Goal: Communication & Community: Answer question/provide support

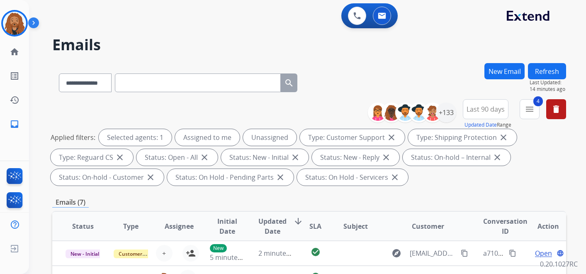
select select "**********"
click at [25, 21] on img at bounding box center [14, 23] width 23 height 23
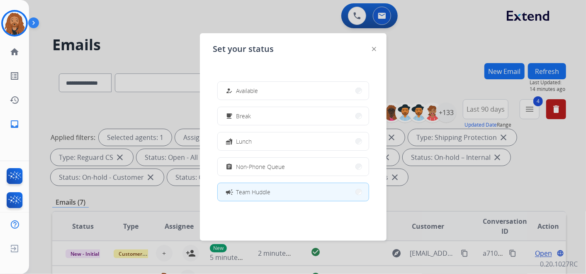
click at [262, 71] on div "Set your status how_to_reg Available free_breakfast Break fastfood Lunch assign…" at bounding box center [293, 136] width 187 height 207
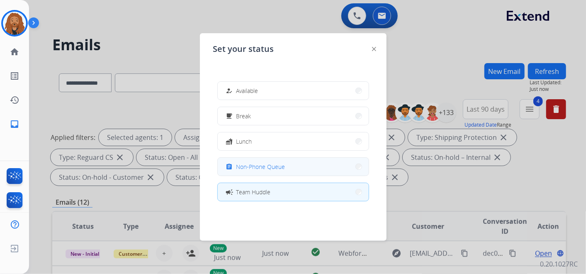
click at [314, 162] on button "assignment Non-Phone Queue" at bounding box center [293, 167] width 151 height 18
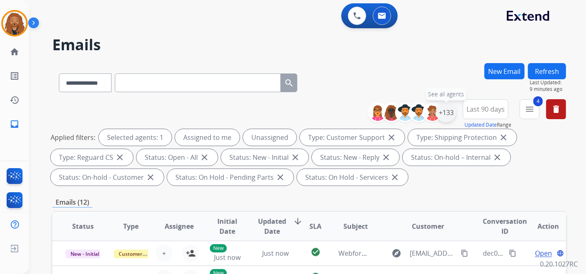
click at [449, 112] on div "+133" at bounding box center [446, 112] width 20 height 20
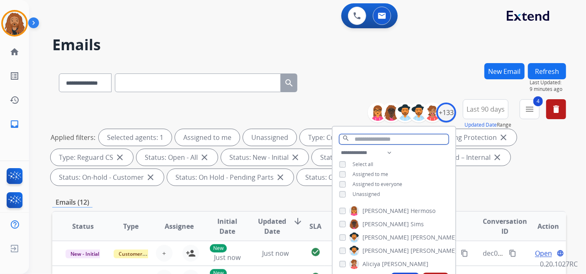
click at [355, 141] on input "text" at bounding box center [393, 139] width 109 height 10
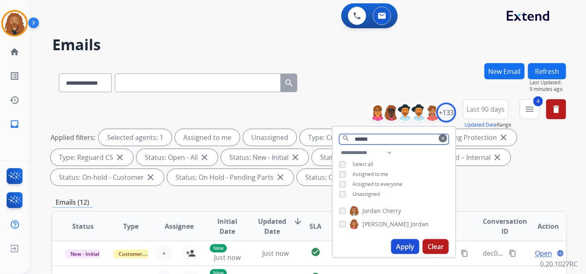
drag, startPoint x: 391, startPoint y: 138, endPoint x: 272, endPoint y: 138, distance: 119.0
click at [272, 138] on div "**********" at bounding box center [309, 144] width 514 height 90
click at [272, 138] on div "Unassigned" at bounding box center [269, 137] width 53 height 17
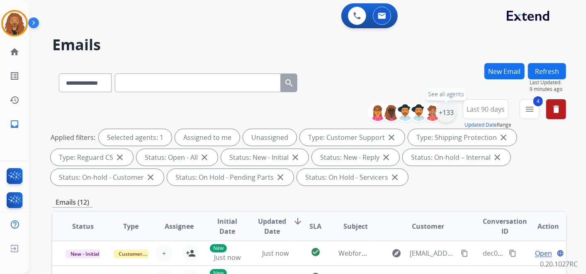
click at [447, 116] on div "+133" at bounding box center [446, 112] width 20 height 20
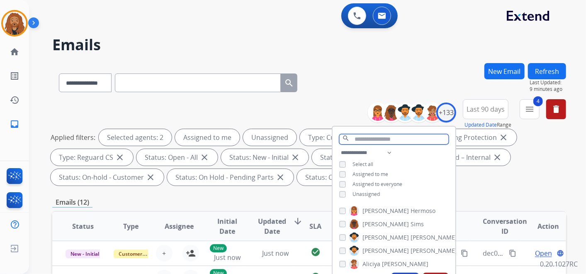
click at [371, 141] on input "text" at bounding box center [393, 139] width 109 height 10
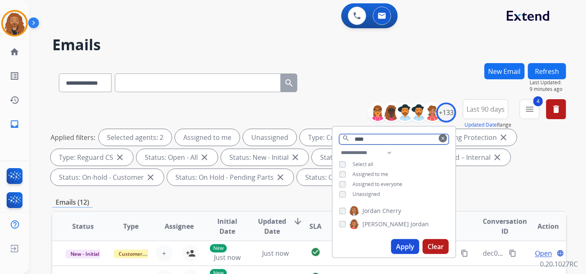
drag, startPoint x: 373, startPoint y: 138, endPoint x: 287, endPoint y: 136, distance: 86.3
click at [287, 136] on div "**********" at bounding box center [309, 144] width 514 height 90
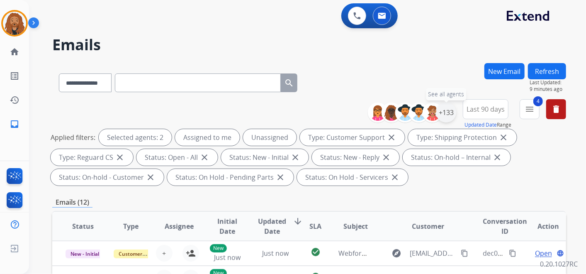
click at [445, 111] on div "+133" at bounding box center [446, 112] width 20 height 20
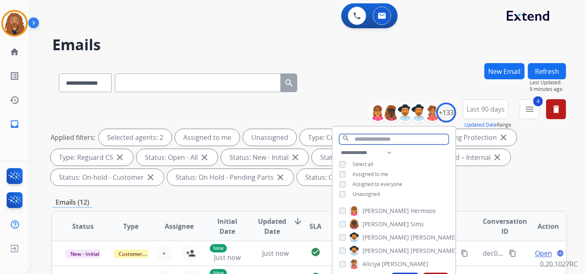
click at [377, 135] on input "text" at bounding box center [393, 139] width 109 height 10
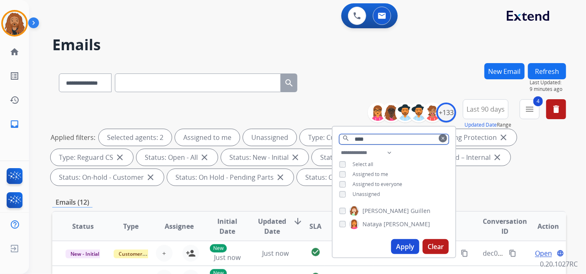
click at [374, 138] on input "****" at bounding box center [393, 139] width 109 height 10
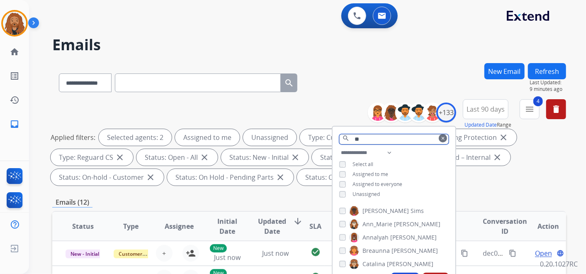
type input "*"
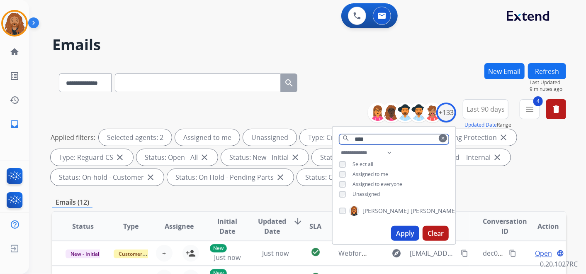
click at [382, 138] on input "****" at bounding box center [393, 139] width 109 height 10
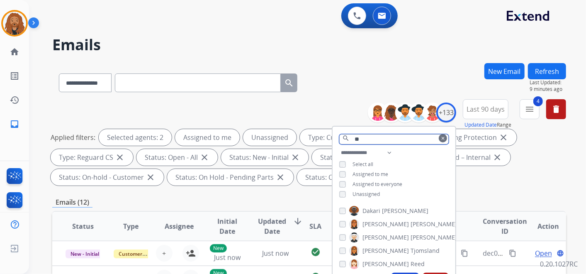
type input "*"
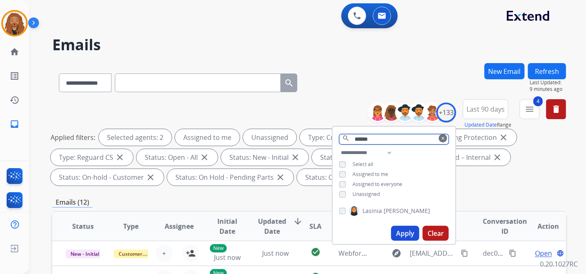
click at [381, 135] on input "******" at bounding box center [393, 139] width 109 height 10
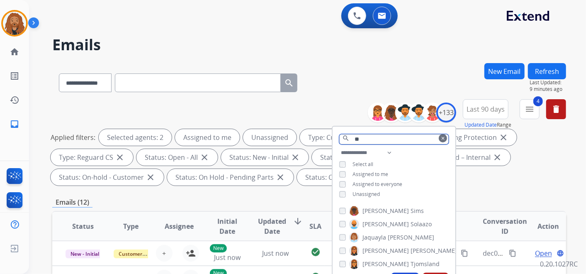
type input "*"
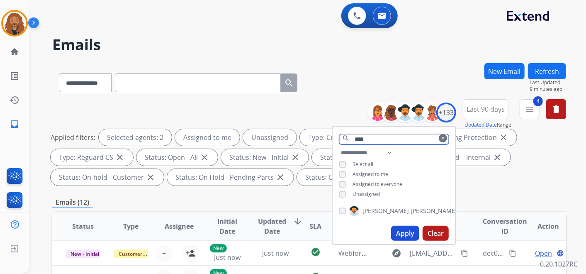
drag, startPoint x: 384, startPoint y: 138, endPoint x: 209, endPoint y: 149, distance: 174.5
click at [212, 149] on div "**********" at bounding box center [309, 144] width 514 height 90
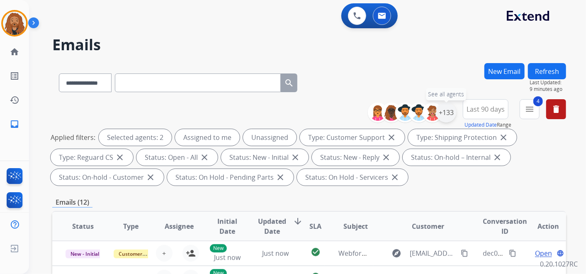
click at [447, 110] on div "+133" at bounding box center [446, 112] width 20 height 20
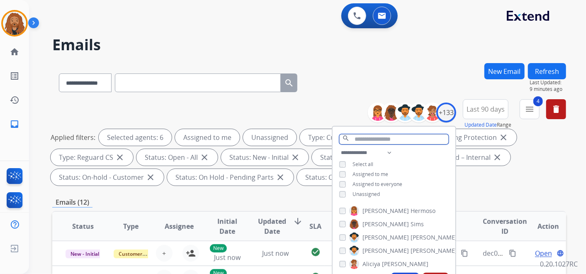
click at [398, 138] on input "text" at bounding box center [393, 139] width 109 height 10
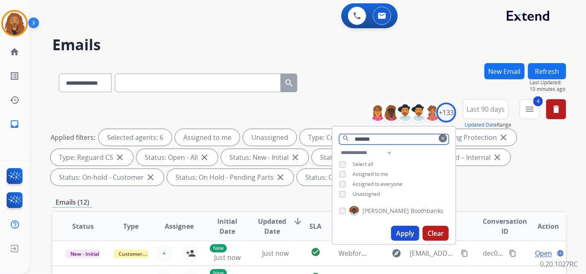
type input "*******"
click at [344, 207] on div "[PERSON_NAME]" at bounding box center [391, 211] width 104 height 10
click at [401, 230] on button "Apply" at bounding box center [405, 233] width 28 height 15
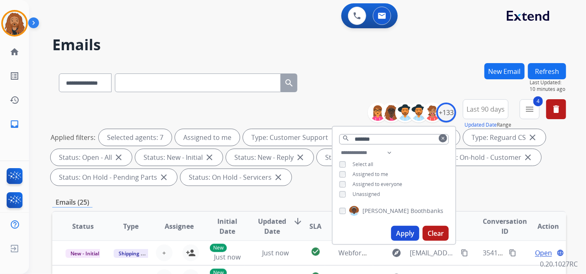
click at [405, 230] on button "Apply" at bounding box center [405, 233] width 28 height 15
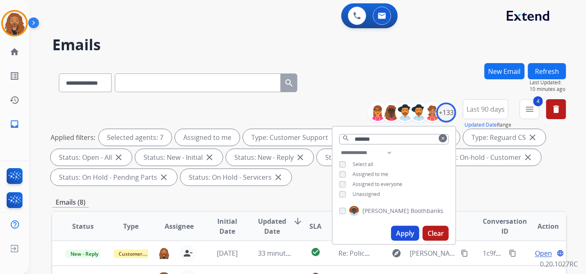
click at [266, 225] on span "Updated Date" at bounding box center [272, 226] width 28 height 20
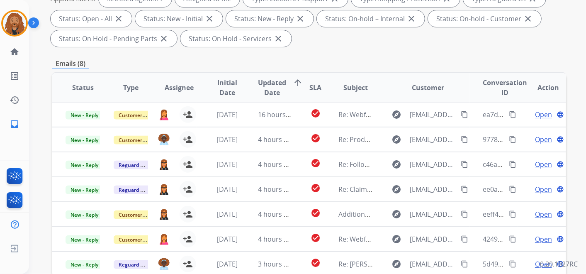
scroll to position [138, 0]
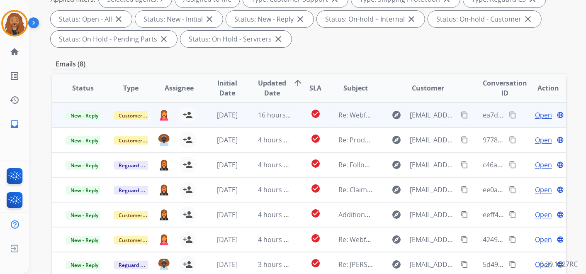
click at [539, 114] on span "Open" at bounding box center [543, 115] width 17 height 10
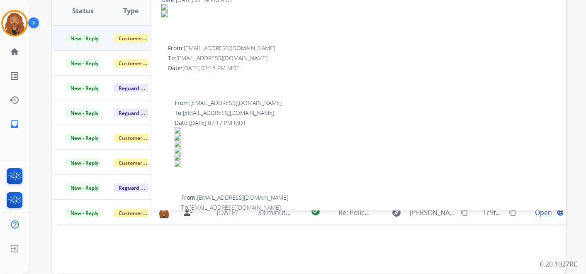
scroll to position [73, 0]
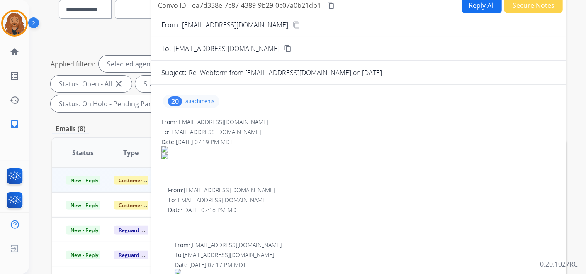
click at [293, 27] on mat-icon "content_copy" at bounding box center [296, 24] width 7 height 7
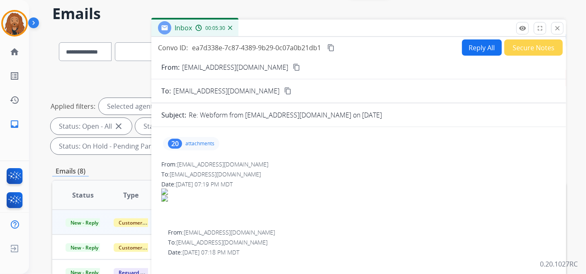
scroll to position [0, 0]
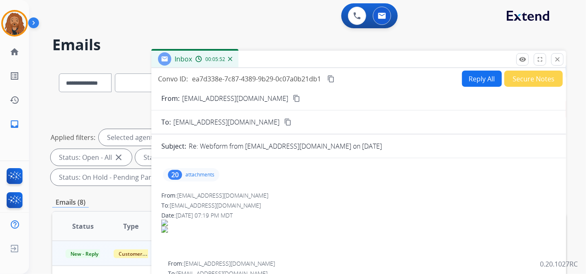
click at [468, 77] on button "Reply All" at bounding box center [482, 78] width 40 height 16
select select "**********"
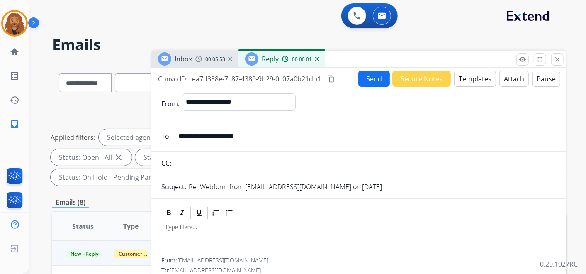
click at [475, 77] on button "Templates" at bounding box center [475, 78] width 42 height 16
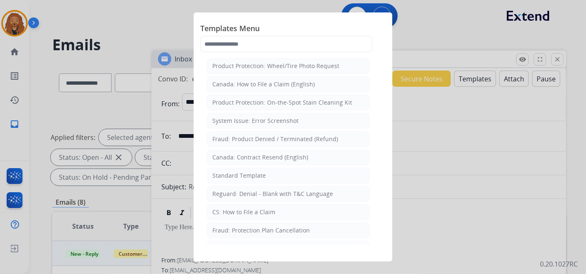
click at [231, 172] on div "Standard Template" at bounding box center [238, 175] width 53 height 8
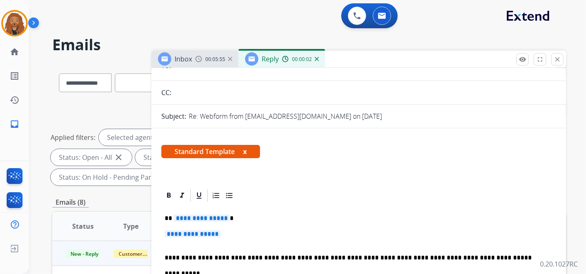
scroll to position [138, 0]
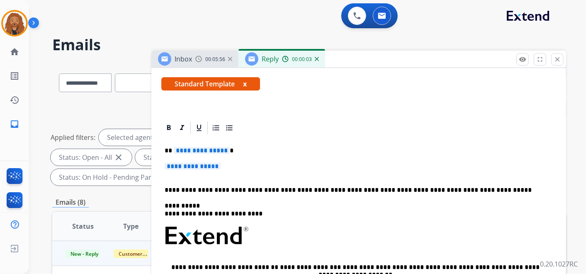
click at [243, 173] on p "**********" at bounding box center [359, 170] width 388 height 15
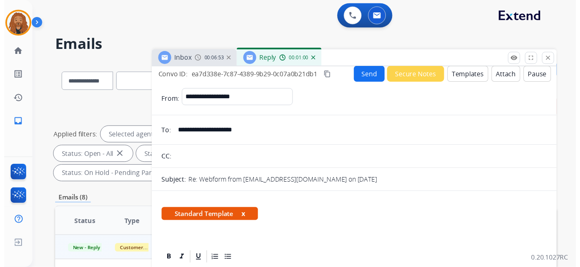
scroll to position [0, 0]
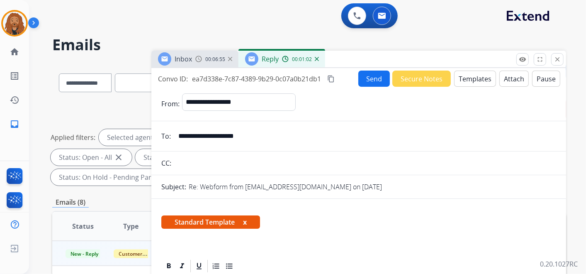
click at [364, 75] on button "Send" at bounding box center [374, 78] width 32 height 16
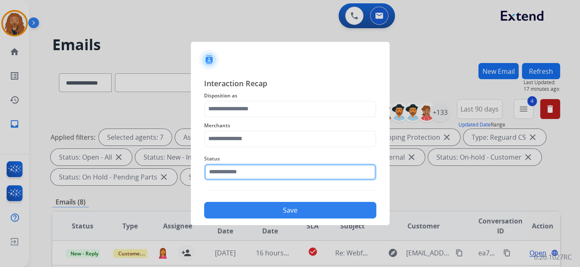
click at [265, 172] on input "text" at bounding box center [290, 172] width 172 height 17
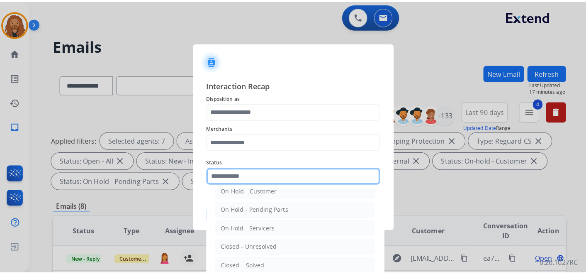
scroll to position [47, 0]
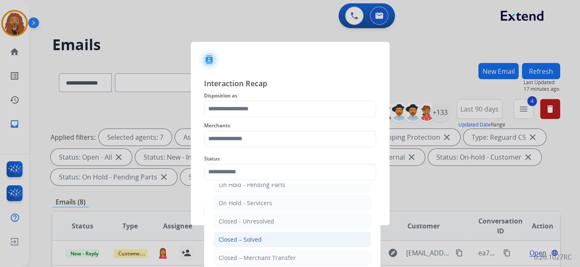
click at [246, 239] on div "Closed – Solved" at bounding box center [240, 240] width 43 height 8
type input "**********"
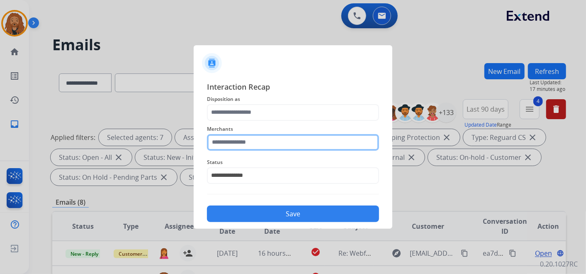
click at [252, 143] on input "text" at bounding box center [293, 142] width 172 height 17
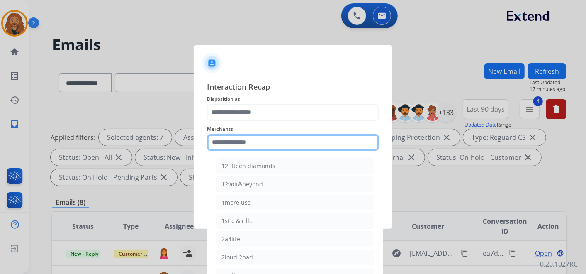
click at [279, 134] on input "text" at bounding box center [293, 142] width 172 height 17
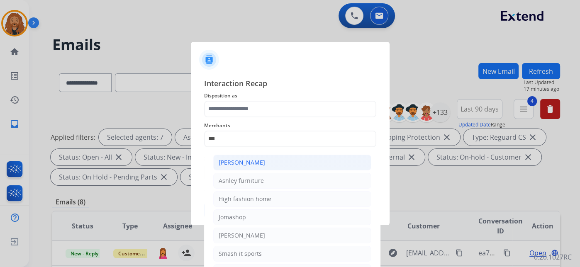
click at [247, 165] on div "[PERSON_NAME]" at bounding box center [242, 162] width 46 height 8
type input "**********"
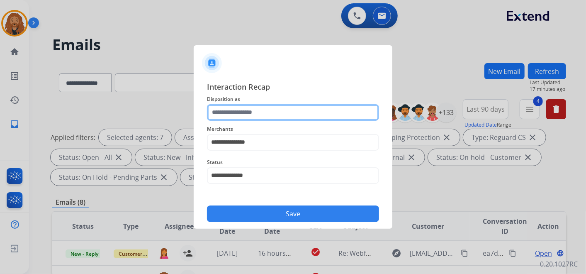
click at [242, 120] on div at bounding box center [293, 112] width 172 height 17
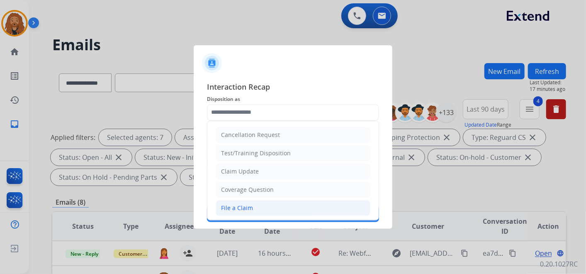
click at [224, 205] on div "File a Claim" at bounding box center [237, 208] width 32 height 8
type input "**********"
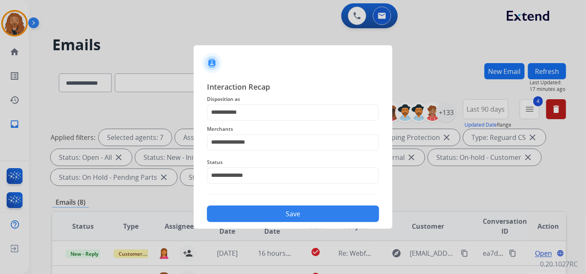
click at [245, 207] on button "Save" at bounding box center [293, 213] width 172 height 17
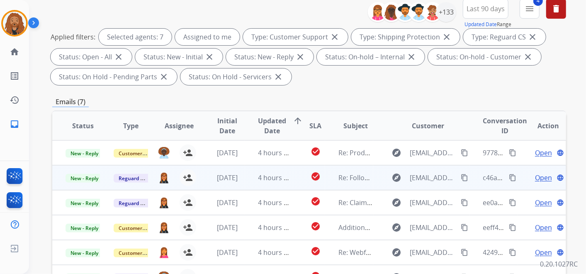
scroll to position [92, 0]
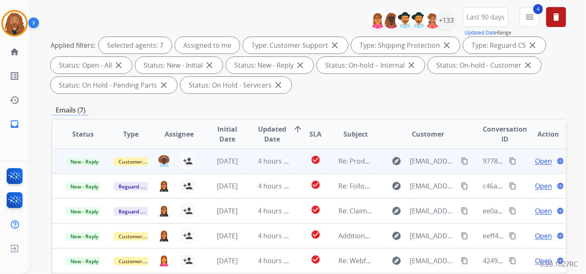
click at [261, 166] on td "4 hours ago" at bounding box center [269, 160] width 48 height 25
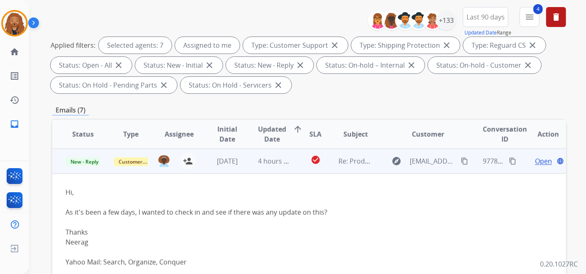
click at [542, 162] on span "Open" at bounding box center [543, 161] width 17 height 10
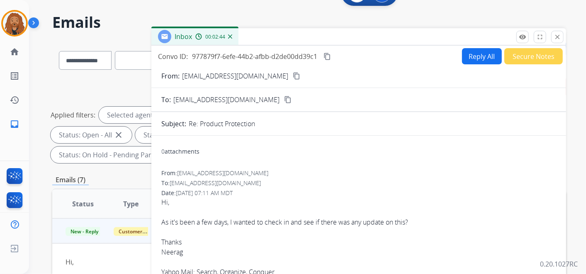
scroll to position [0, 0]
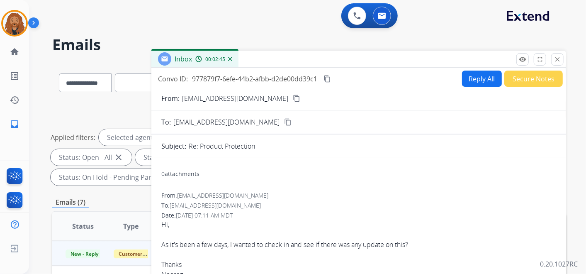
click at [293, 97] on mat-icon "content_copy" at bounding box center [296, 98] width 7 height 7
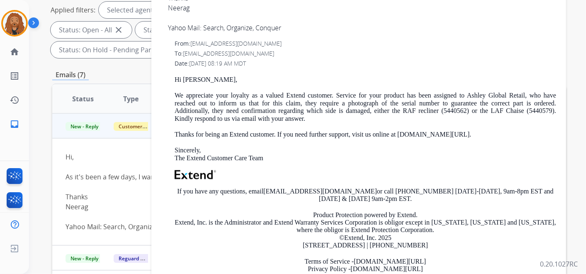
scroll to position [138, 0]
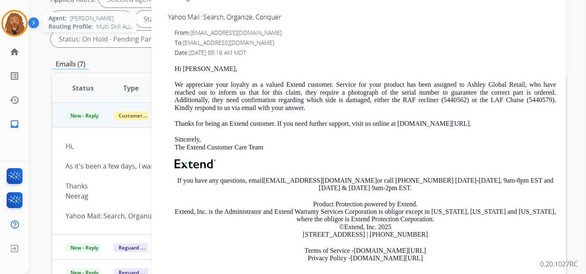
click at [13, 33] on img at bounding box center [14, 23] width 23 height 23
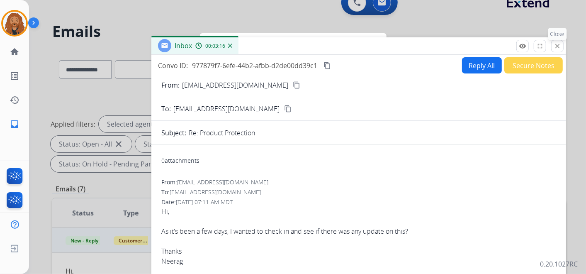
scroll to position [0, 0]
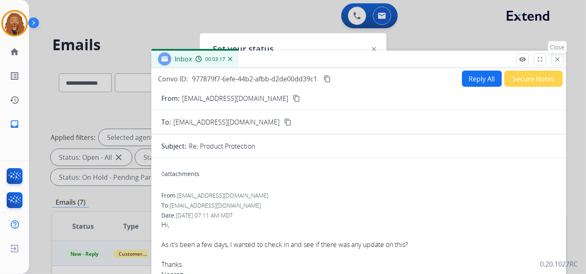
click at [556, 64] on button "close Close" at bounding box center [557, 59] width 12 height 12
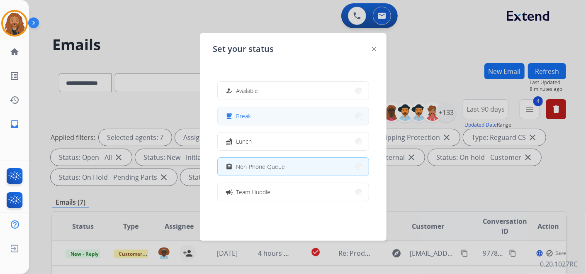
click at [256, 119] on button "free_breakfast Break" at bounding box center [293, 116] width 151 height 18
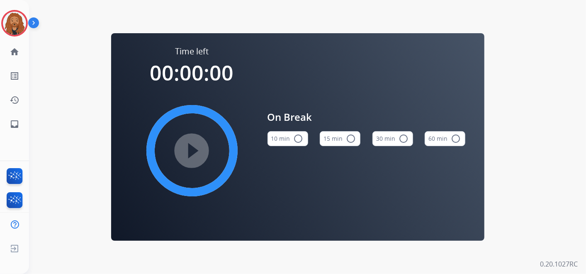
click at [334, 136] on button "15 min radio_button_unchecked" at bounding box center [340, 138] width 41 height 15
drag, startPoint x: 15, startPoint y: 22, endPoint x: 28, endPoint y: 28, distance: 14.1
click at [15, 22] on img at bounding box center [14, 23] width 23 height 23
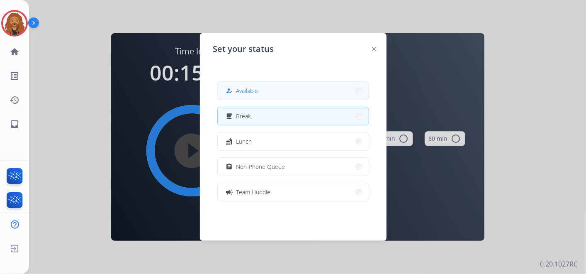
click at [246, 97] on button "how_to_reg Available" at bounding box center [293, 91] width 151 height 18
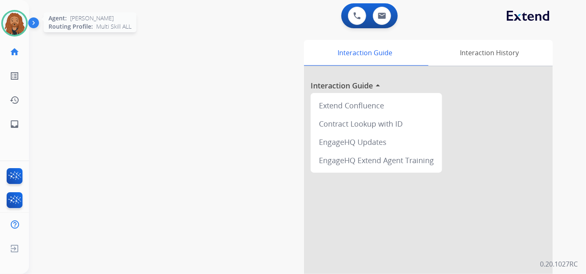
click at [9, 22] on img at bounding box center [14, 23] width 23 height 23
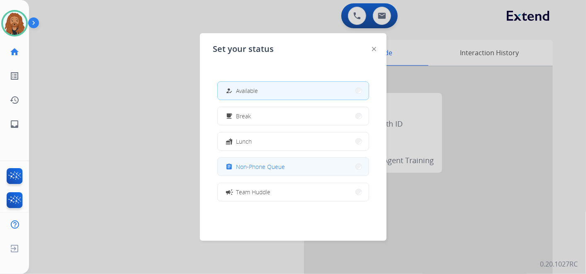
click at [284, 171] on div "assignment Non-Phone Queue" at bounding box center [254, 167] width 61 height 10
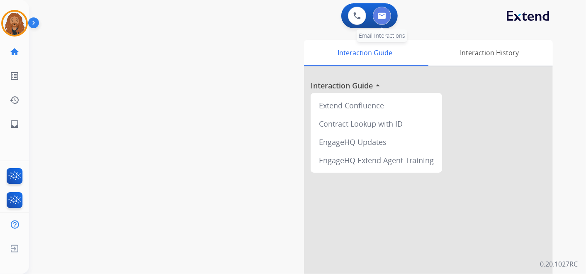
click at [379, 13] on img at bounding box center [382, 15] width 8 height 7
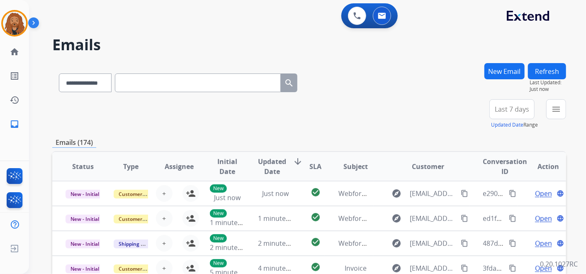
click at [500, 114] on button "Last 7 days" at bounding box center [511, 109] width 45 height 20
click at [493, 204] on div "Last 90 days" at bounding box center [509, 210] width 46 height 12
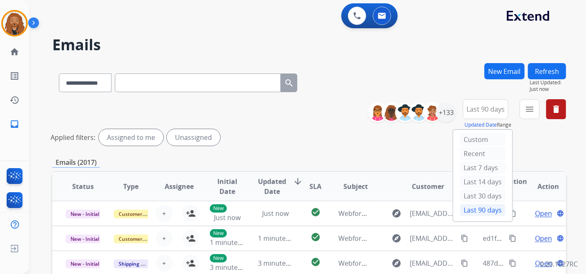
click at [495, 114] on button "Last 90 days" at bounding box center [486, 109] width 46 height 20
click at [452, 106] on div "+133" at bounding box center [446, 112] width 20 height 20
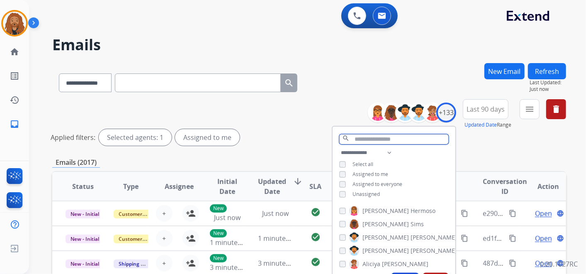
click at [364, 140] on input "text" at bounding box center [393, 139] width 109 height 10
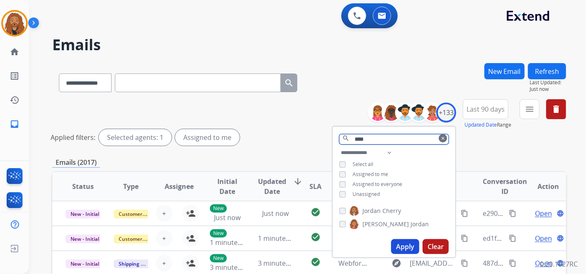
drag, startPoint x: 374, startPoint y: 138, endPoint x: 362, endPoint y: 138, distance: 11.6
click at [362, 138] on input "****" at bounding box center [393, 139] width 109 height 10
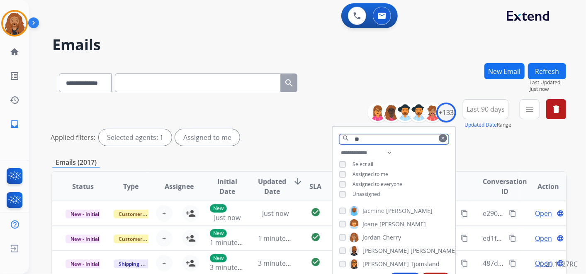
type input "*"
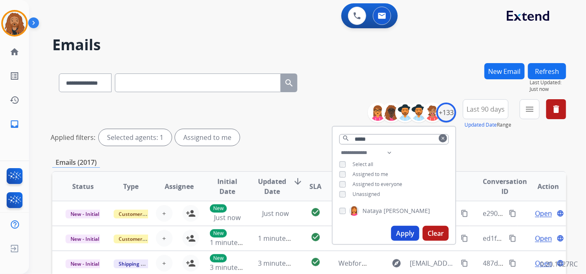
click at [363, 209] on span "Nataya" at bounding box center [371, 210] width 19 height 8
click at [378, 137] on input "*****" at bounding box center [393, 139] width 109 height 10
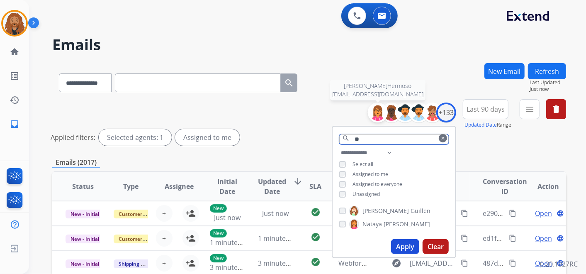
type input "*"
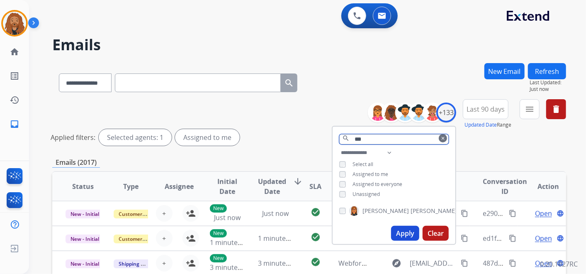
click at [370, 141] on input "***" at bounding box center [393, 139] width 109 height 10
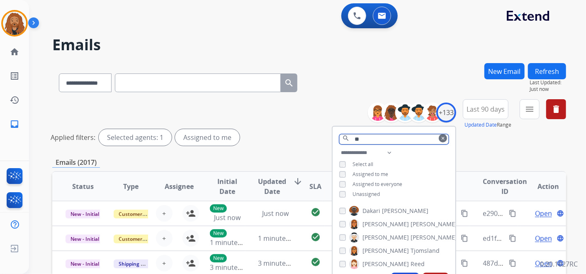
type input "*"
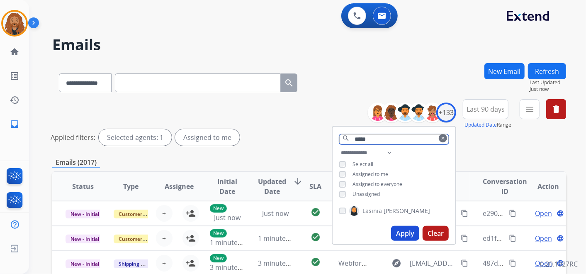
click at [377, 140] on input "*****" at bounding box center [393, 139] width 109 height 10
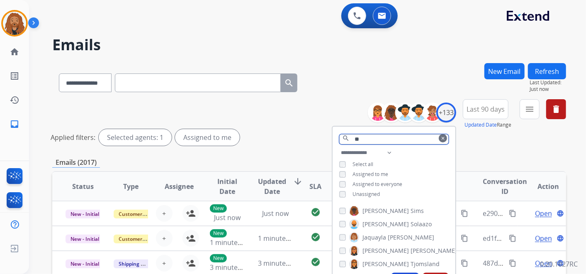
type input "*"
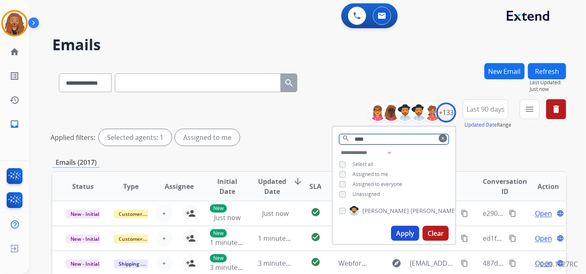
click at [373, 136] on input "****" at bounding box center [393, 139] width 109 height 10
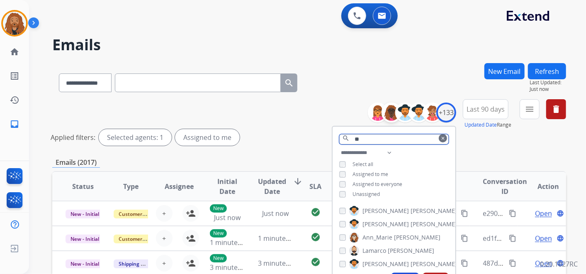
type input "*"
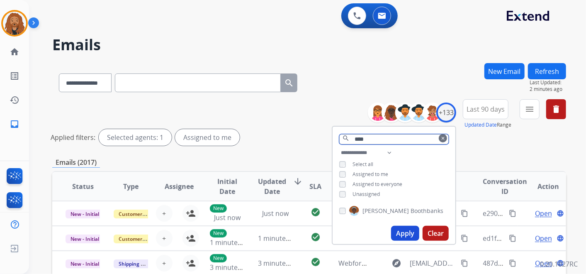
type input "****"
click at [408, 229] on button "Apply" at bounding box center [405, 233] width 28 height 15
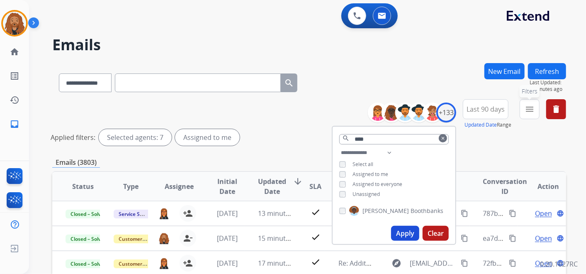
click at [523, 112] on button "menu Filters" at bounding box center [530, 109] width 20 height 20
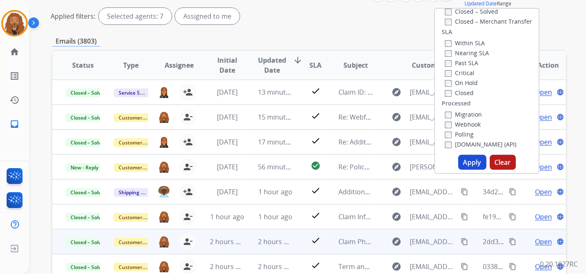
scroll to position [138, 0]
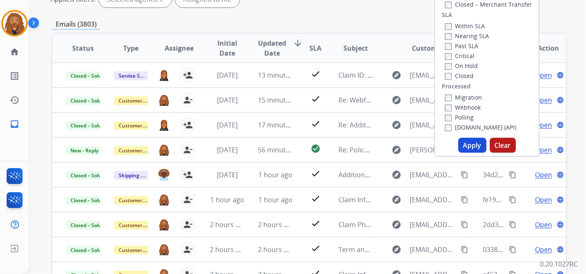
click at [469, 147] on button "Apply" at bounding box center [472, 145] width 28 height 15
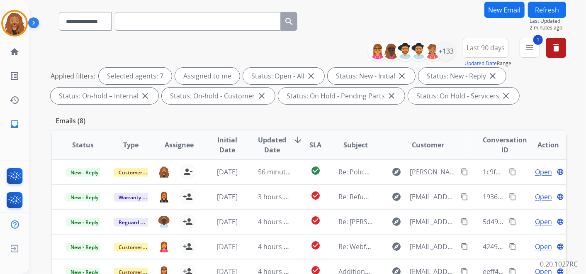
scroll to position [46, 0]
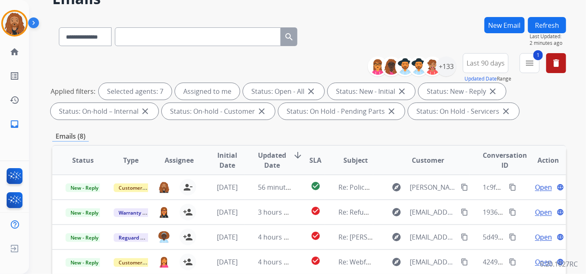
click at [287, 151] on span "Updated Date arrow_downward" at bounding box center [280, 160] width 45 height 20
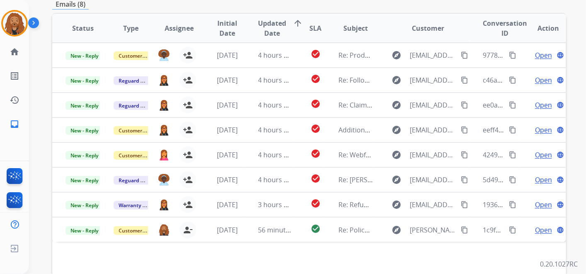
scroll to position [184, 0]
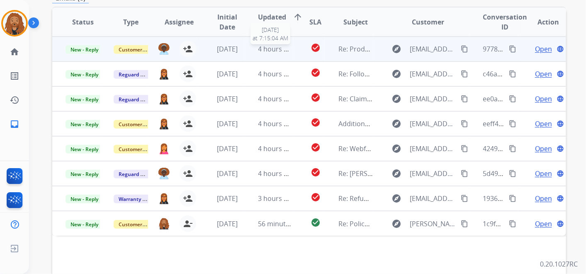
click at [272, 47] on span "4 hours ago" at bounding box center [276, 48] width 37 height 9
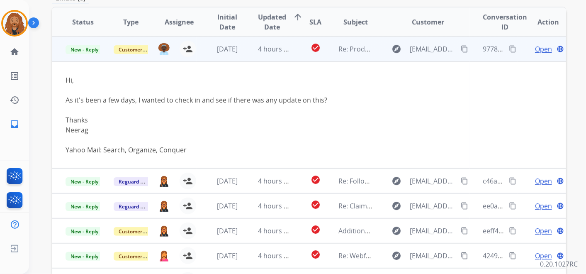
click at [539, 51] on span "Open" at bounding box center [543, 49] width 17 height 10
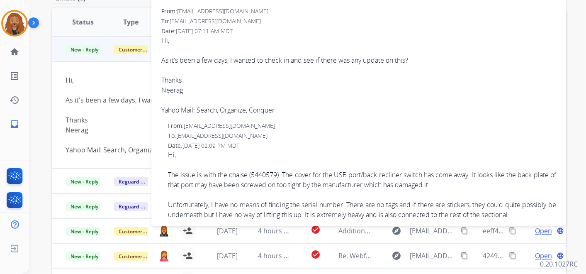
scroll to position [46, 0]
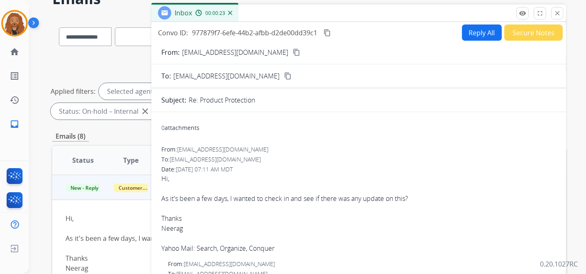
click at [477, 32] on button "Reply All" at bounding box center [482, 32] width 40 height 16
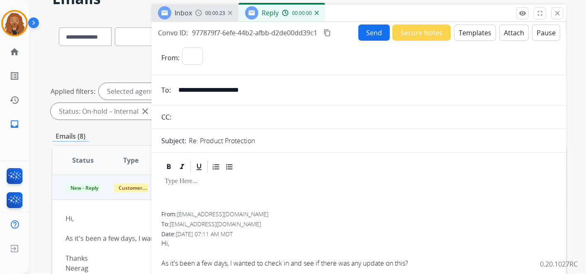
select select "**********"
click at [463, 32] on button "Templates" at bounding box center [475, 32] width 42 height 16
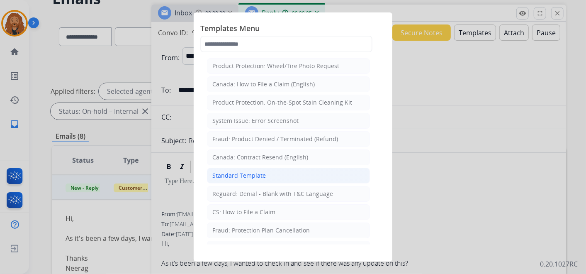
click at [240, 176] on div "Standard Template" at bounding box center [238, 175] width 53 height 8
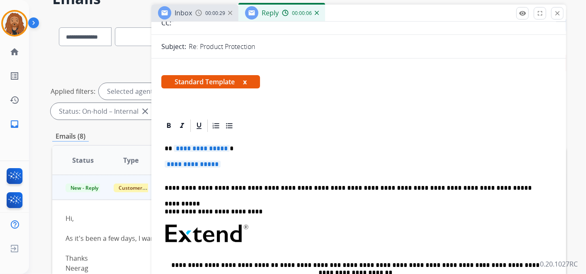
scroll to position [184, 0]
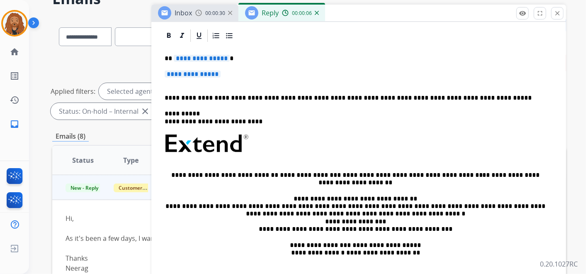
click at [207, 86] on div "**********" at bounding box center [358, 163] width 395 height 240
click at [173, 89] on div "**********" at bounding box center [358, 163] width 395 height 240
click at [170, 84] on p "**********" at bounding box center [359, 77] width 388 height 15
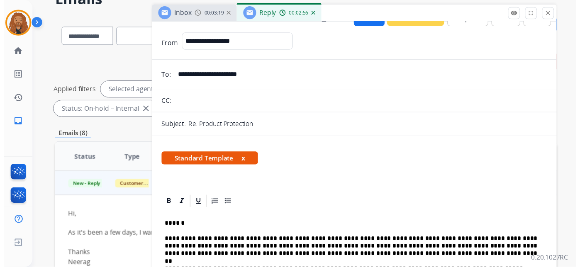
scroll to position [0, 0]
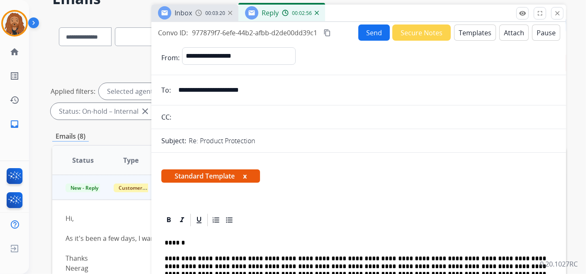
click at [363, 33] on button "Send" at bounding box center [374, 32] width 32 height 16
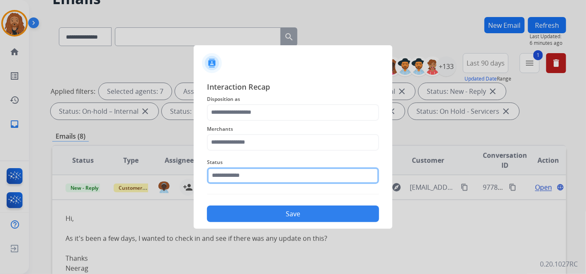
click at [229, 168] on input "text" at bounding box center [293, 175] width 172 height 17
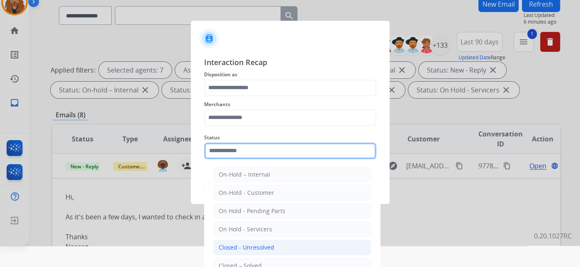
scroll to position [41, 0]
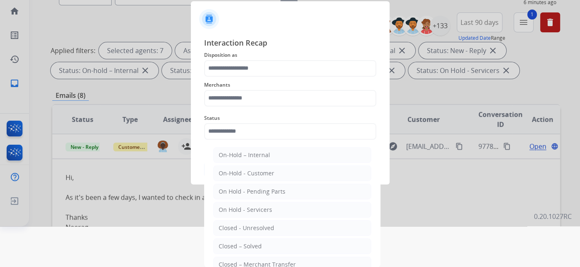
drag, startPoint x: 240, startPoint y: 240, endPoint x: 246, endPoint y: 160, distance: 80.6
click at [240, 240] on li "Closed – Solved" at bounding box center [292, 246] width 158 height 16
type input "**********"
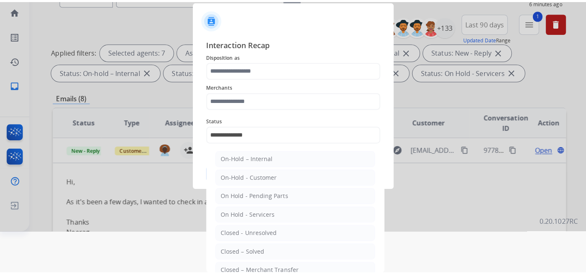
scroll to position [0, 0]
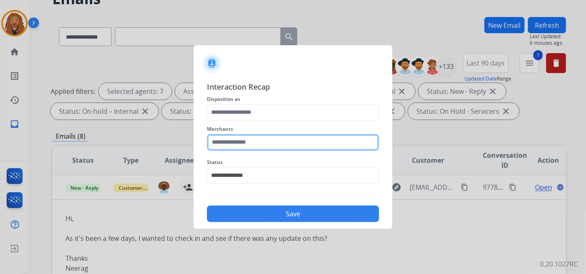
drag, startPoint x: 246, startPoint y: 135, endPoint x: 247, endPoint y: 140, distance: 5.0
click at [247, 138] on input "text" at bounding box center [293, 142] width 172 height 17
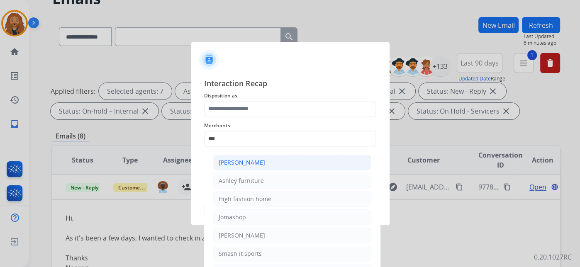
click at [260, 160] on div "[PERSON_NAME]" at bounding box center [242, 162] width 46 height 8
type input "**********"
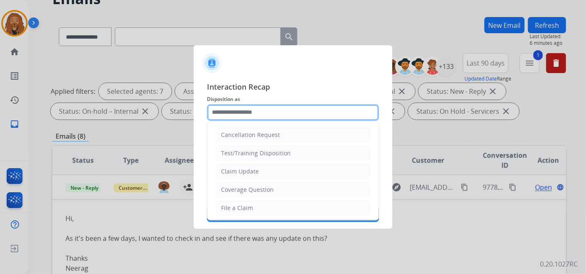
click at [251, 104] on input "text" at bounding box center [293, 112] width 172 height 17
type input "**********"
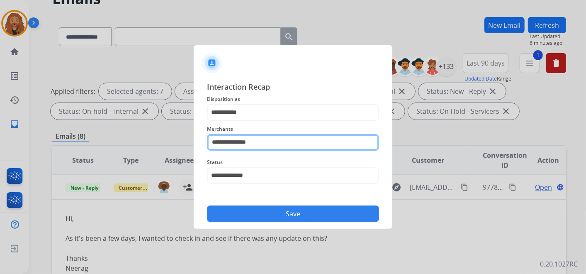
click at [260, 140] on input "**********" at bounding box center [293, 142] width 172 height 17
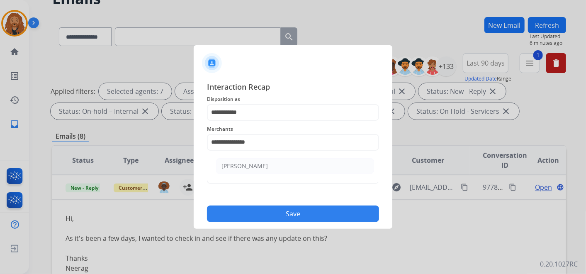
click at [304, 212] on button "Save" at bounding box center [293, 213] width 172 height 17
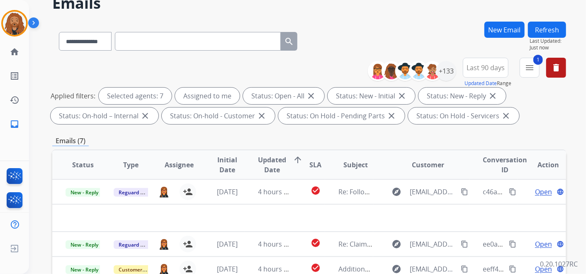
scroll to position [138, 0]
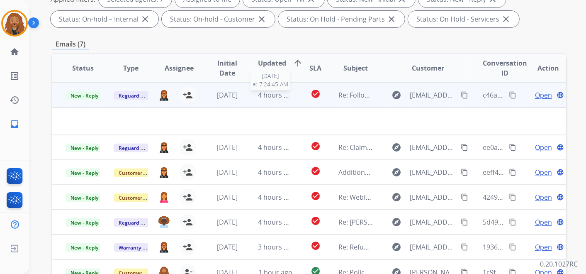
click at [272, 96] on span "4 hours ago" at bounding box center [276, 94] width 37 height 9
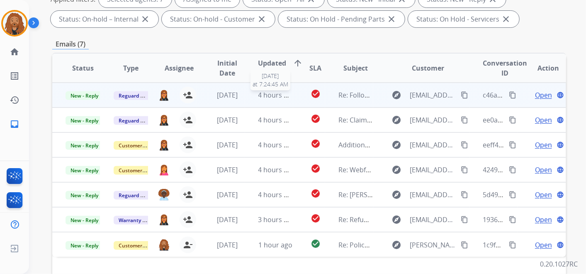
click at [272, 96] on span "4 hours ago" at bounding box center [276, 94] width 37 height 9
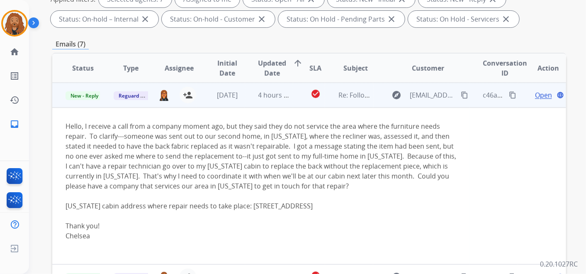
click at [536, 96] on span "Open" at bounding box center [543, 95] width 17 height 10
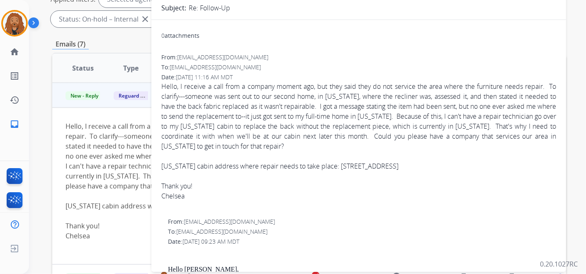
scroll to position [0, 0]
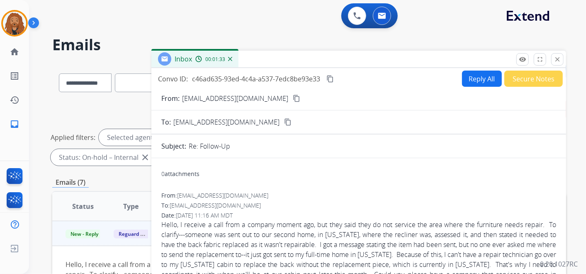
click at [265, 98] on div "From: [EMAIL_ADDRESS][DOMAIN_NAME] content_copy" at bounding box center [358, 98] width 415 height 10
click at [293, 98] on mat-icon "content_copy" at bounding box center [296, 98] width 7 height 7
click at [336, 78] on div "Convo ID: c46ad635-93ed-4c4a-a537-7edc8be93e33 content_copy Reply All Secure No…" at bounding box center [358, 78] width 415 height 16
click at [329, 78] on mat-icon "content_copy" at bounding box center [329, 78] width 7 height 7
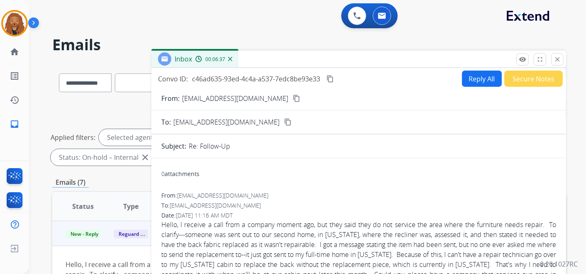
scroll to position [92, 0]
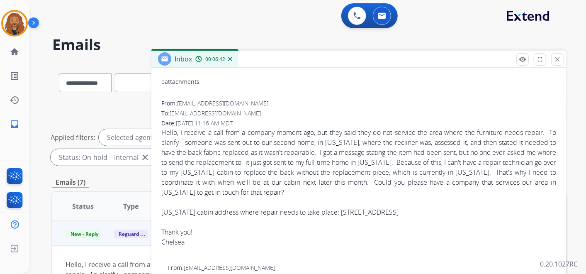
drag, startPoint x: 162, startPoint y: 131, endPoint x: 469, endPoint y: 211, distance: 317.0
click at [469, 211] on div "Hello, I receive a call from a company moment ago, but they said they do not se…" at bounding box center [358, 186] width 395 height 119
copy div "Hello, I receive a call from a company moment ago, but they said they do not se…"
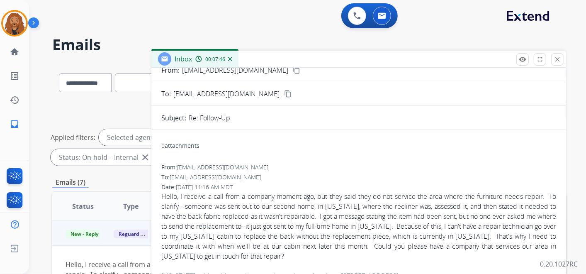
scroll to position [0, 0]
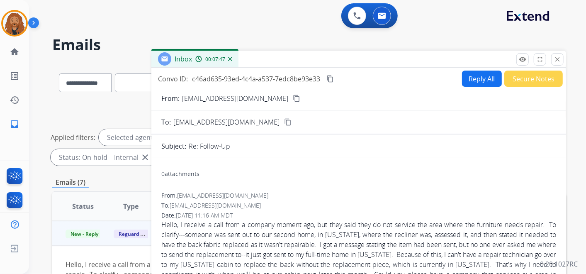
click at [464, 82] on button "Reply All" at bounding box center [482, 78] width 40 height 16
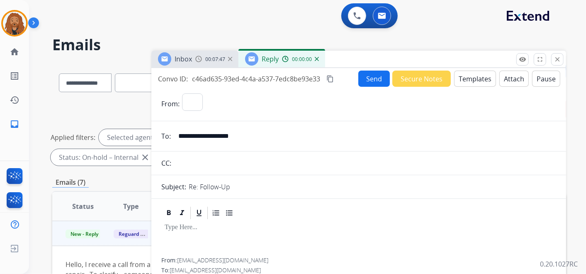
select select "**********"
click at [479, 82] on button "Templates" at bounding box center [475, 78] width 42 height 16
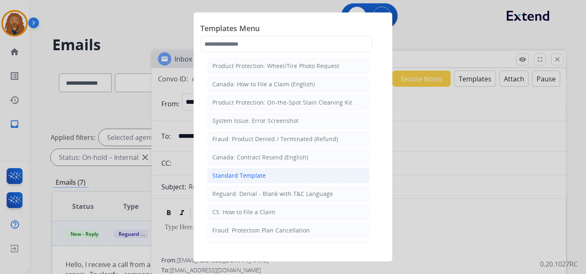
click at [251, 168] on li "Standard Template" at bounding box center [288, 176] width 163 height 16
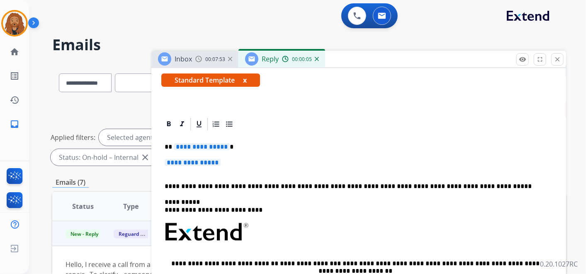
scroll to position [138, 0]
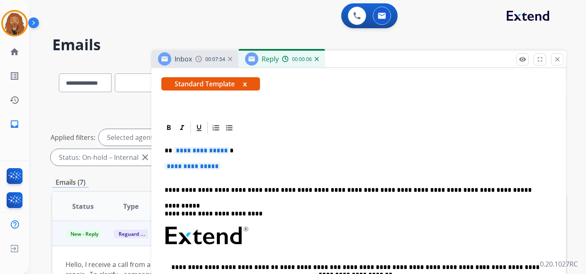
click at [180, 169] on p "**********" at bounding box center [359, 170] width 388 height 15
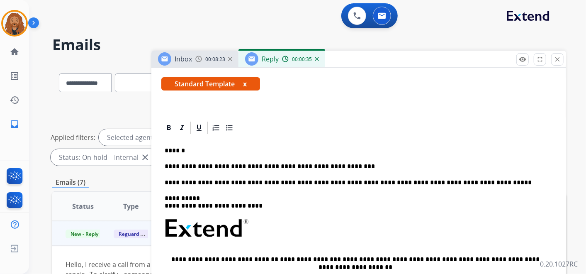
click at [339, 154] on div "**********" at bounding box center [358, 251] width 395 height 232
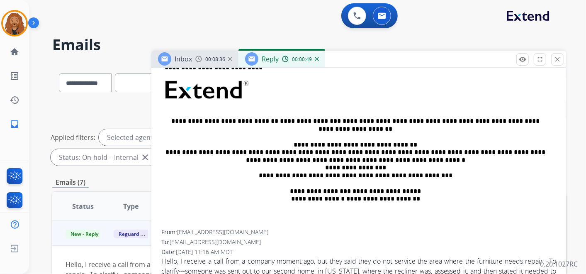
scroll to position [184, 0]
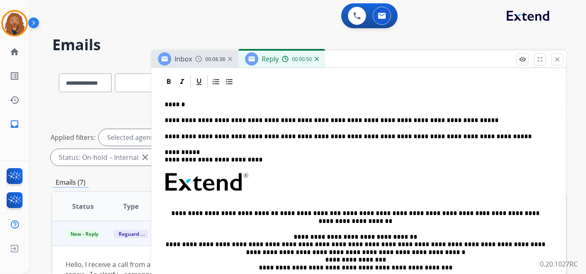
drag, startPoint x: 374, startPoint y: 120, endPoint x: 396, endPoint y: 146, distance: 33.5
click at [374, 121] on p "**********" at bounding box center [355, 120] width 381 height 7
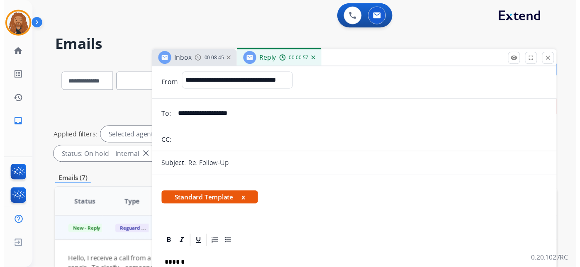
scroll to position [0, 0]
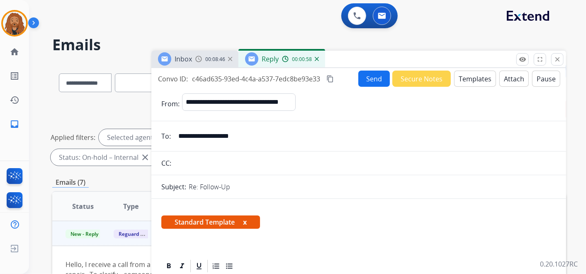
click at [362, 79] on button "Send" at bounding box center [374, 78] width 32 height 16
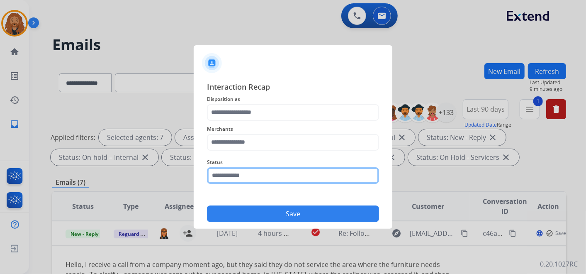
click at [266, 172] on input "text" at bounding box center [293, 175] width 172 height 17
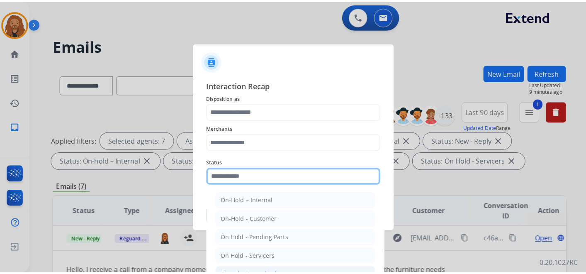
scroll to position [47, 0]
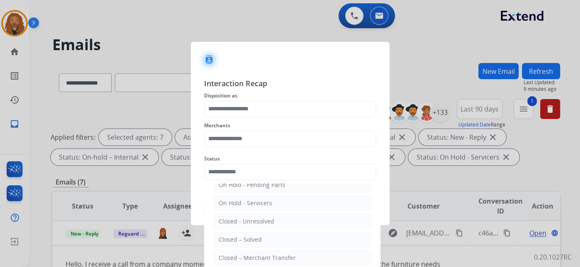
click at [247, 241] on div "Closed – Solved" at bounding box center [240, 240] width 43 height 8
type input "**********"
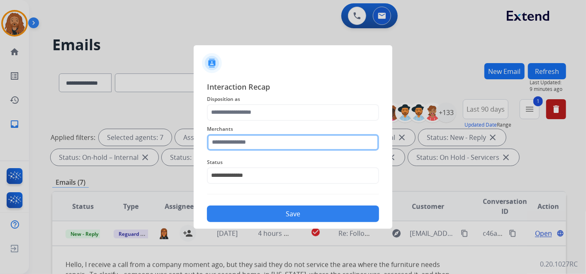
click at [243, 143] on input "text" at bounding box center [293, 142] width 172 height 17
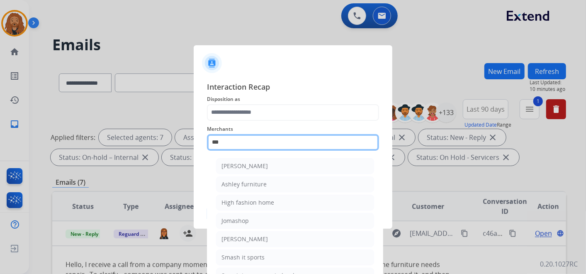
click at [247, 138] on input "***" at bounding box center [293, 142] width 172 height 17
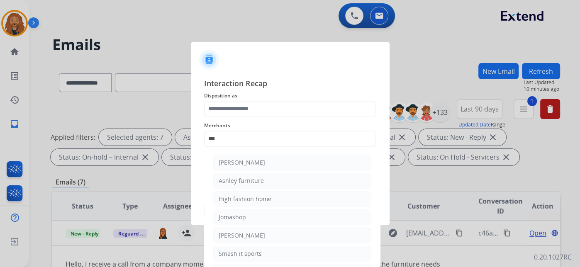
click at [258, 154] on ul "[PERSON_NAME] [PERSON_NAME] furniture High fashion home Jomashop [PERSON_NAME] …" at bounding box center [292, 220] width 163 height 138
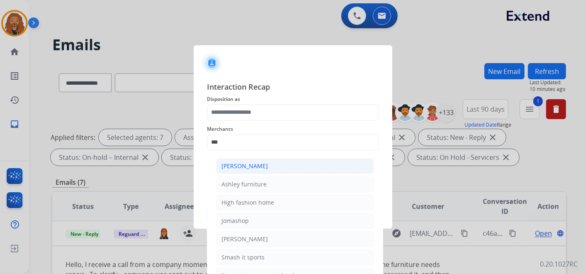
click at [248, 157] on span "Status" at bounding box center [293, 162] width 172 height 10
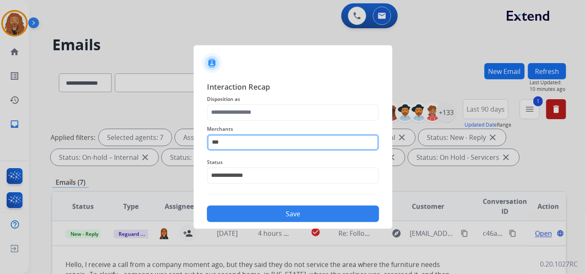
click at [239, 142] on input "***" at bounding box center [293, 142] width 172 height 17
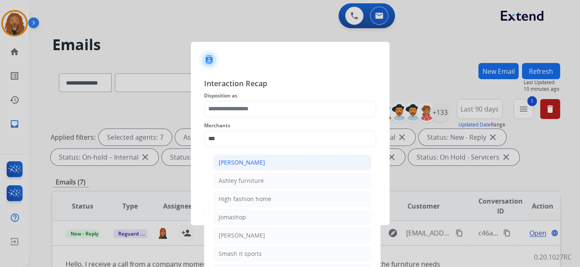
click at [248, 163] on div "[PERSON_NAME]" at bounding box center [242, 162] width 46 height 8
type input "**********"
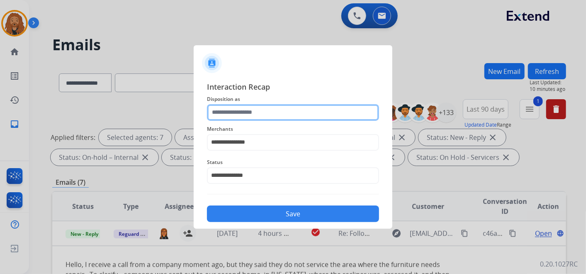
click at [240, 112] on input "text" at bounding box center [293, 112] width 172 height 17
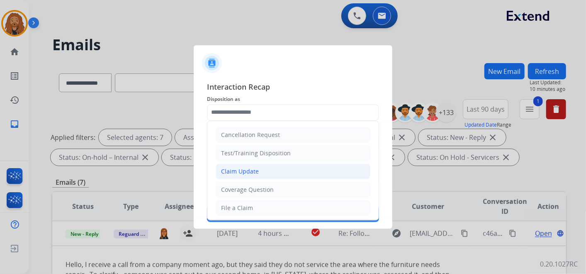
click at [247, 171] on div "Claim Update" at bounding box center [240, 171] width 38 height 8
type input "**********"
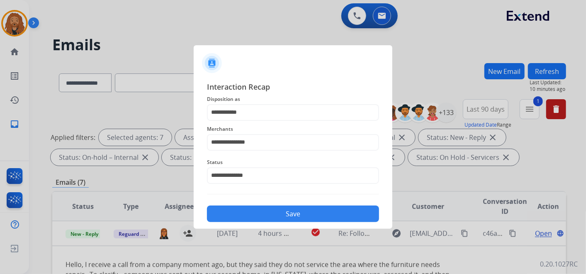
click at [267, 213] on button "Save" at bounding box center [293, 213] width 172 height 17
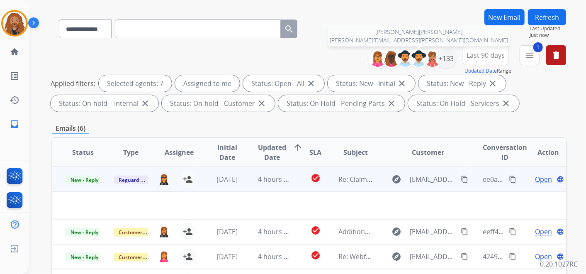
scroll to position [138, 0]
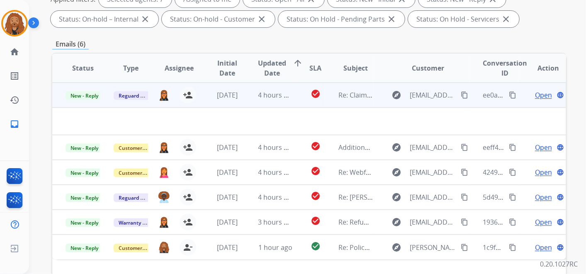
click at [535, 93] on span "Open" at bounding box center [543, 95] width 17 height 10
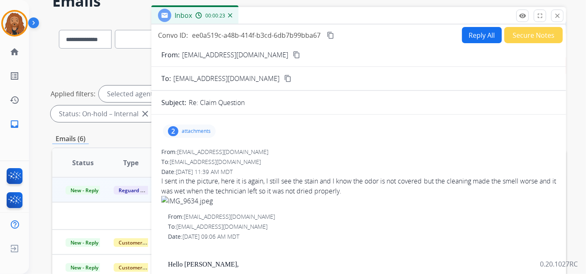
scroll to position [0, 0]
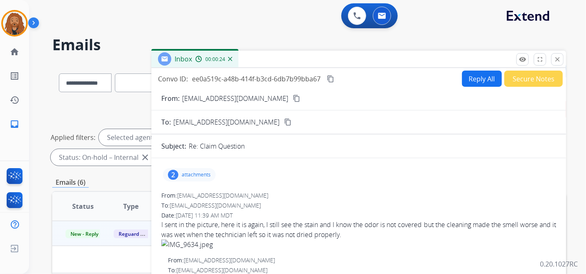
click at [293, 95] on mat-icon "content_copy" at bounding box center [296, 98] width 7 height 7
click at [202, 174] on p "attachments" at bounding box center [196, 174] width 29 height 7
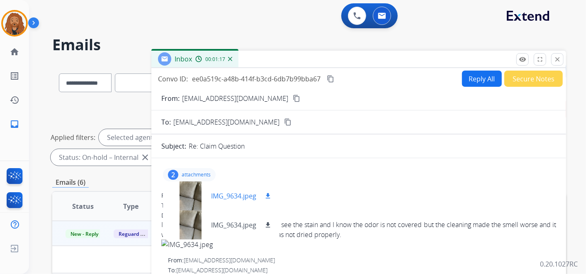
click at [241, 194] on p "IMG_9634.jpeg" at bounding box center [233, 196] width 45 height 10
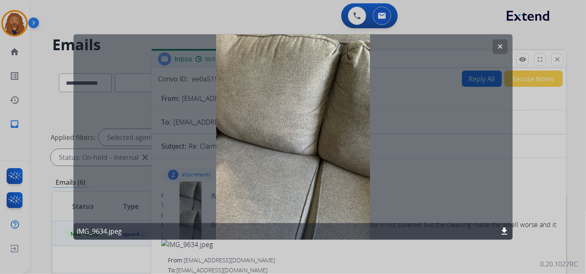
click at [503, 44] on mat-icon "clear" at bounding box center [499, 46] width 7 height 7
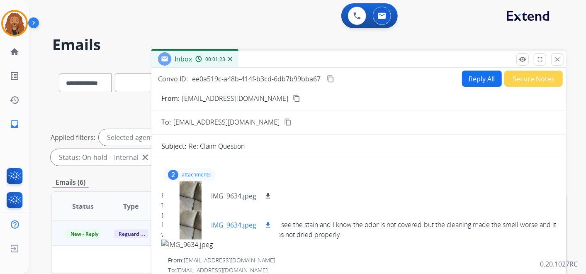
click at [232, 231] on div "IMG_9634.jpeg download" at bounding box center [221, 224] width 117 height 29
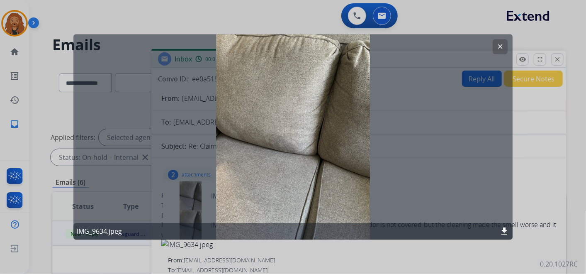
click at [494, 46] on button "clear" at bounding box center [500, 46] width 15 height 15
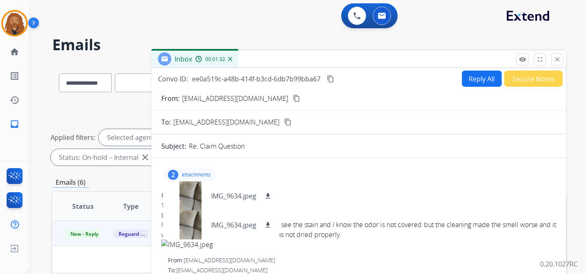
click at [486, 75] on button "Reply All" at bounding box center [482, 78] width 40 height 16
select select "**********"
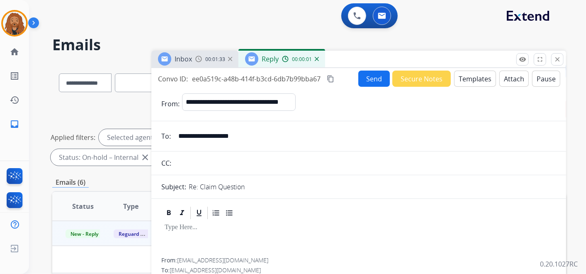
click at [469, 83] on button "Templates" at bounding box center [475, 78] width 42 height 16
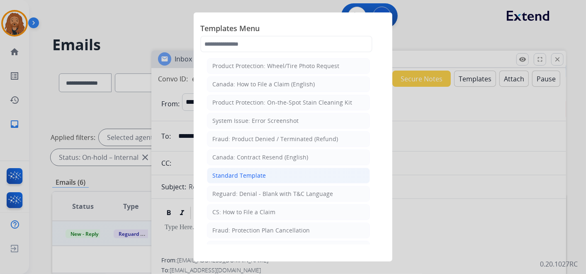
click at [266, 173] on li "Standard Template" at bounding box center [288, 176] width 163 height 16
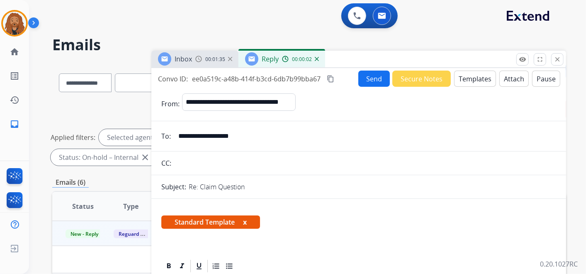
scroll to position [138, 0]
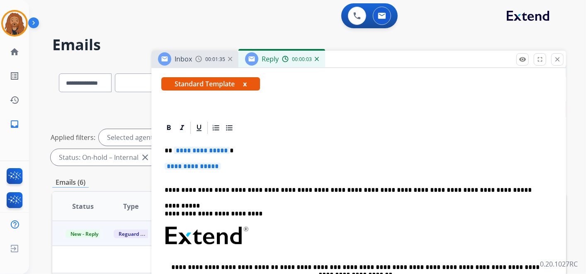
click at [214, 172] on p "**********" at bounding box center [359, 170] width 388 height 15
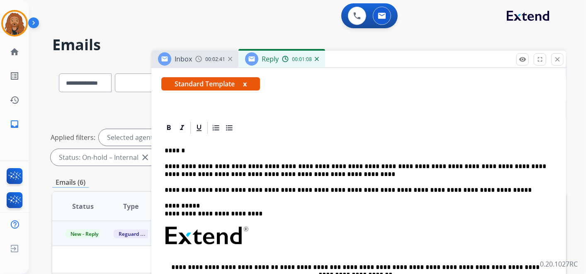
click at [500, 165] on p "**********" at bounding box center [355, 170] width 381 height 15
click at [296, 174] on p "**********" at bounding box center [355, 170] width 381 height 15
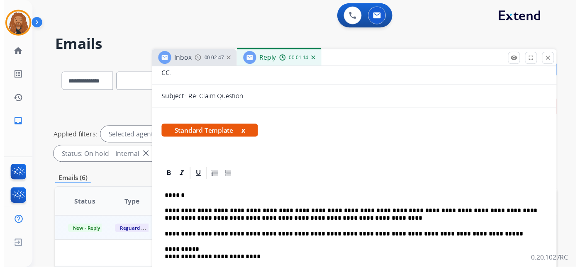
scroll to position [0, 0]
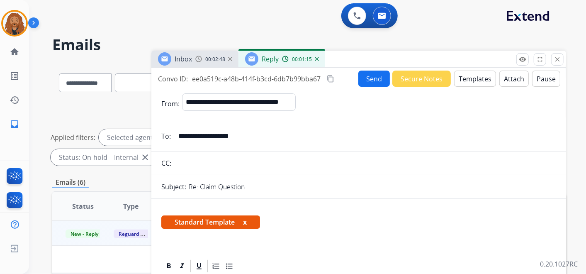
click at [373, 85] on button "Send" at bounding box center [374, 78] width 32 height 16
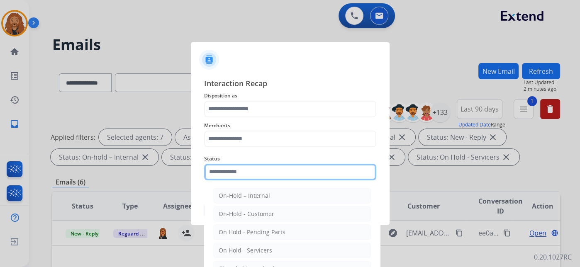
click at [267, 173] on input "text" at bounding box center [290, 172] width 172 height 17
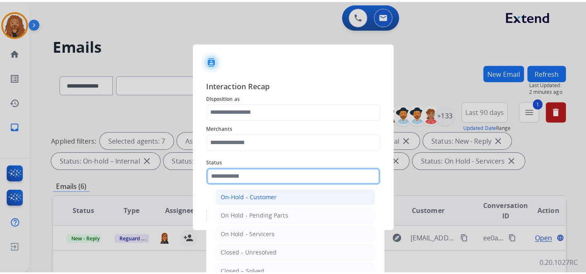
scroll to position [47, 0]
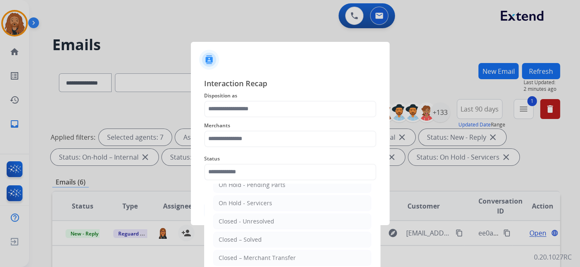
drag, startPoint x: 240, startPoint y: 241, endPoint x: 243, endPoint y: 208, distance: 33.2
click at [241, 240] on div "Closed – Solved" at bounding box center [240, 240] width 43 height 8
type input "**********"
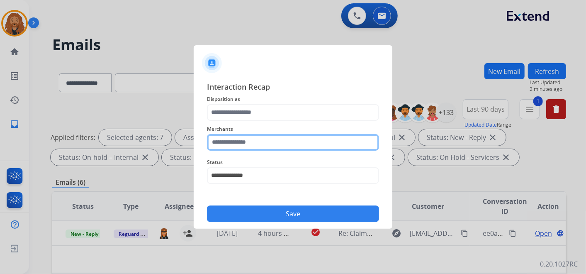
click at [224, 141] on input "text" at bounding box center [293, 142] width 172 height 17
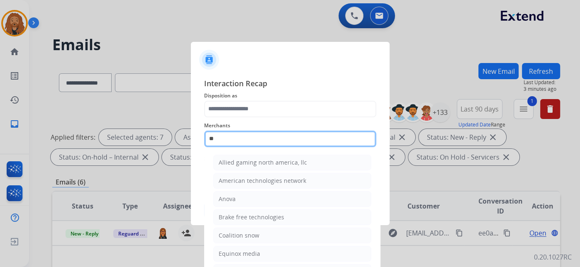
type input "*"
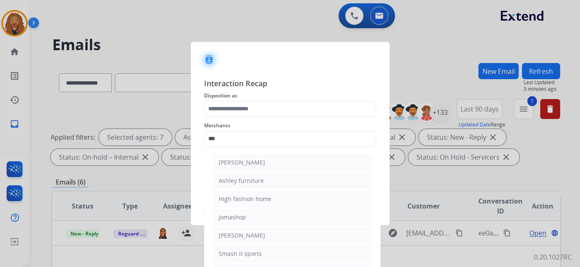
click at [267, 171] on ul "[PERSON_NAME] [PERSON_NAME] furniture High fashion home Jomashop [PERSON_NAME] …" at bounding box center [292, 220] width 163 height 138
click at [265, 161] on li "[PERSON_NAME]" at bounding box center [292, 163] width 158 height 16
type input "**********"
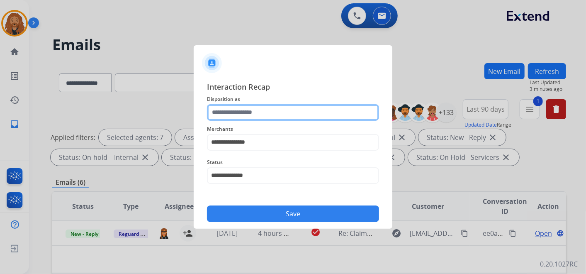
click at [251, 117] on input "text" at bounding box center [293, 112] width 172 height 17
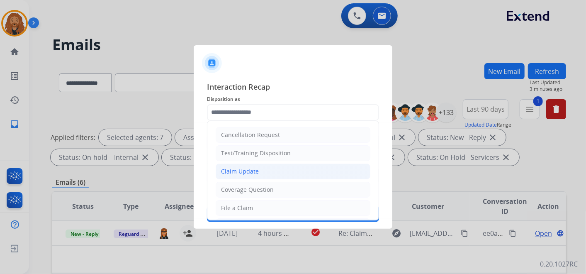
click at [245, 167] on div "Claim Update" at bounding box center [240, 171] width 38 height 8
type input "**********"
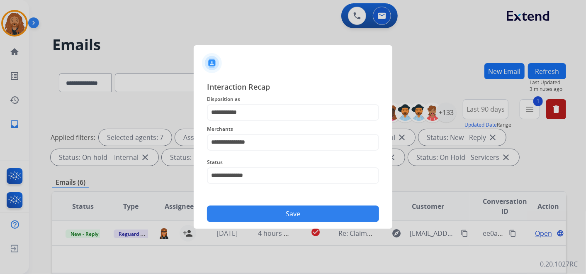
click at [274, 209] on button "Save" at bounding box center [293, 213] width 172 height 17
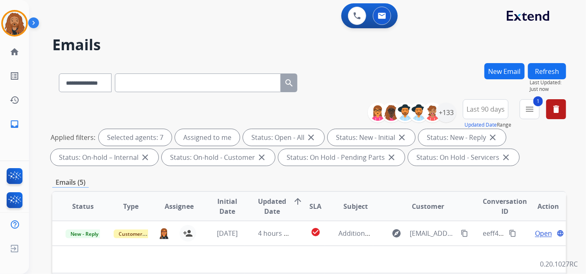
scroll to position [138, 0]
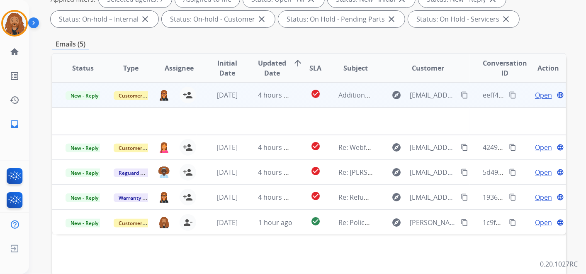
click at [539, 96] on span "Open" at bounding box center [543, 95] width 17 height 10
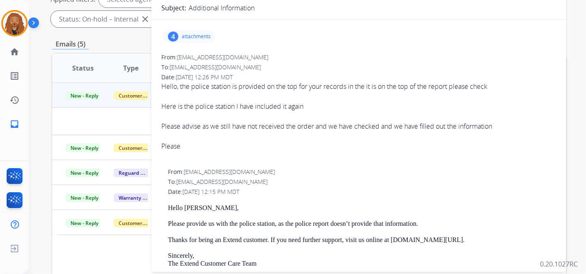
click at [199, 34] on p "attachments" at bounding box center [196, 36] width 29 height 7
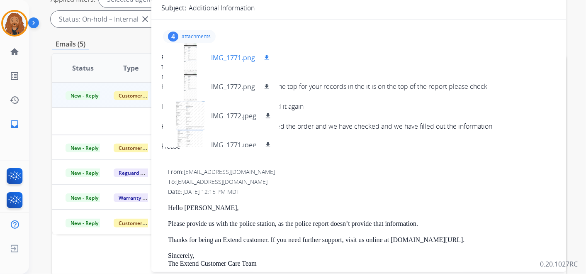
click at [233, 58] on p "IMG_1771.png" at bounding box center [233, 58] width 44 height 10
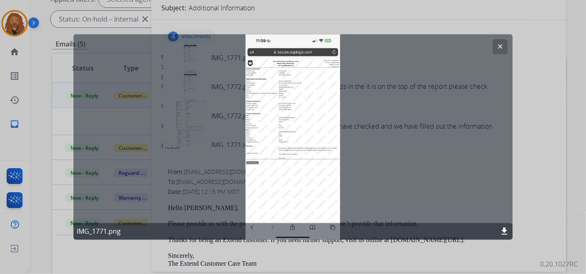
click at [498, 47] on mat-icon "clear" at bounding box center [499, 46] width 7 height 7
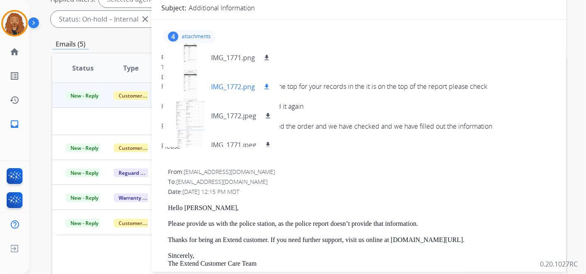
click at [228, 86] on p "IMG_1772.png" at bounding box center [233, 87] width 44 height 10
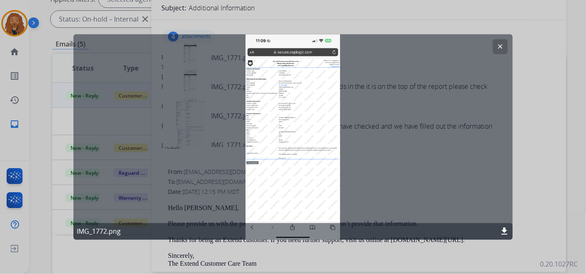
click at [501, 44] on mat-icon "clear" at bounding box center [499, 46] width 7 height 7
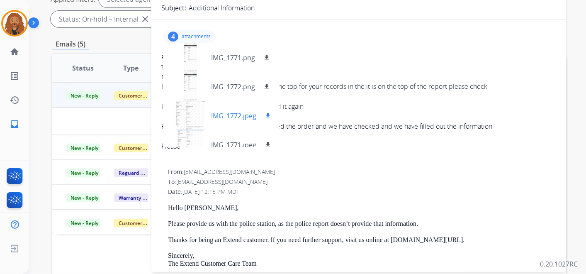
click at [225, 116] on p "IMG_1772.jpeg" at bounding box center [233, 116] width 45 height 10
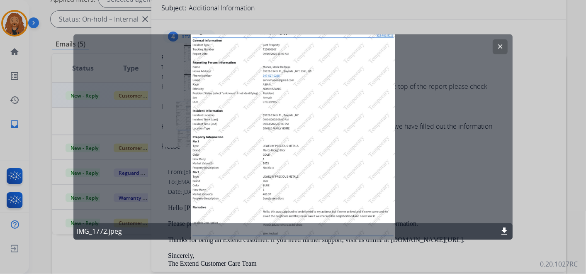
click at [499, 52] on button "clear" at bounding box center [500, 46] width 15 height 15
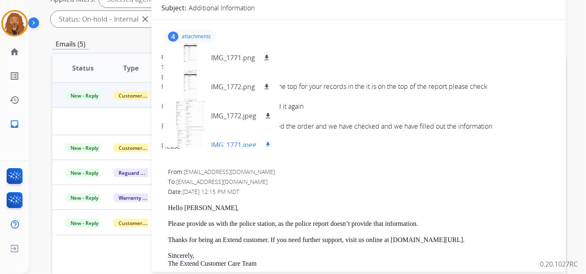
click at [224, 137] on div "IMG_1771.jpeg download" at bounding box center [221, 144] width 117 height 29
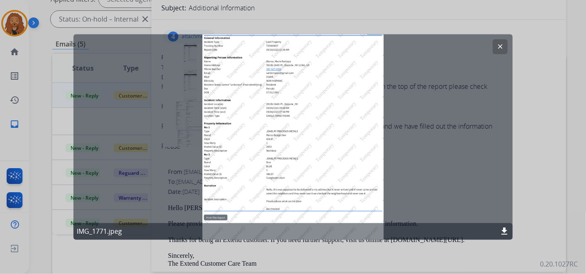
click at [498, 49] on mat-icon "clear" at bounding box center [499, 46] width 7 height 7
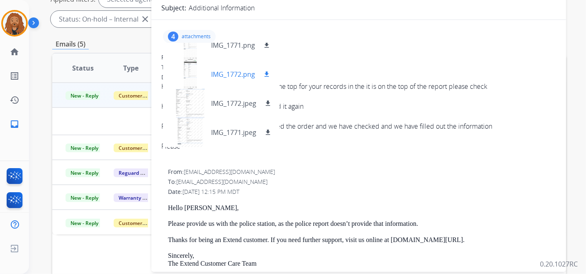
scroll to position [0, 0]
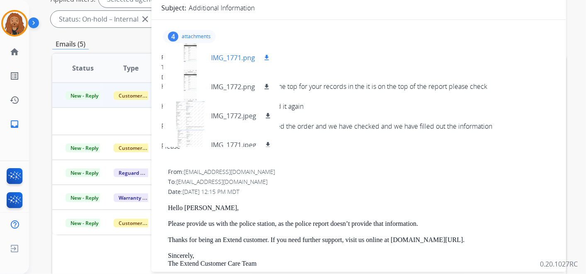
click at [237, 54] on p "IMG_1771.png" at bounding box center [233, 58] width 44 height 10
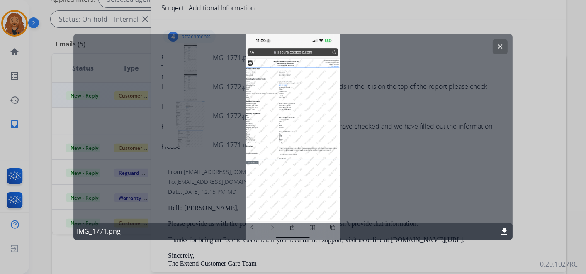
click at [319, 88] on div "clear IMG_1771.png download" at bounding box center [293, 136] width 440 height 205
click at [504, 231] on mat-icon "download" at bounding box center [504, 231] width 10 height 10
click at [500, 49] on mat-icon "clear" at bounding box center [499, 46] width 7 height 7
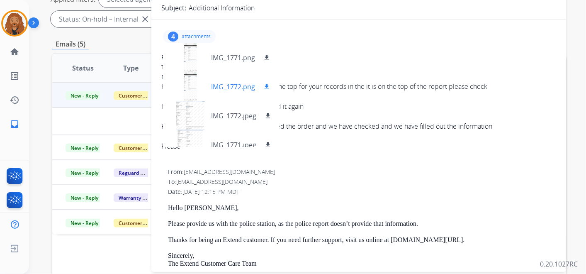
click at [220, 78] on div "IMG_1772.png download" at bounding box center [220, 86] width 115 height 29
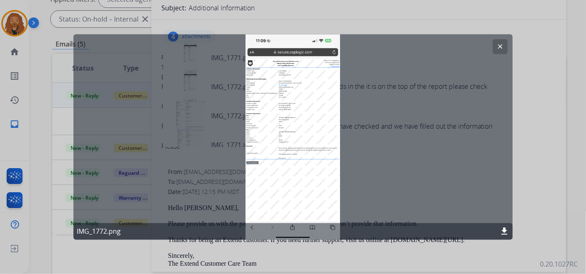
click at [503, 231] on mat-icon "download" at bounding box center [504, 231] width 10 height 10
click at [547, 57] on div at bounding box center [293, 137] width 586 height 274
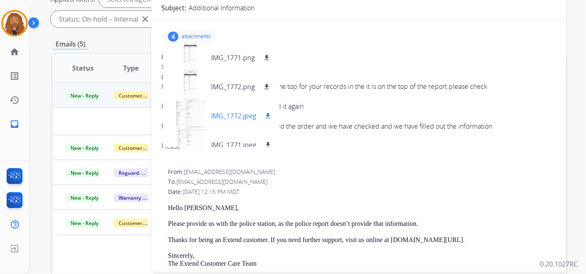
click at [223, 111] on p "IMG_1772.jpeg" at bounding box center [233, 116] width 45 height 10
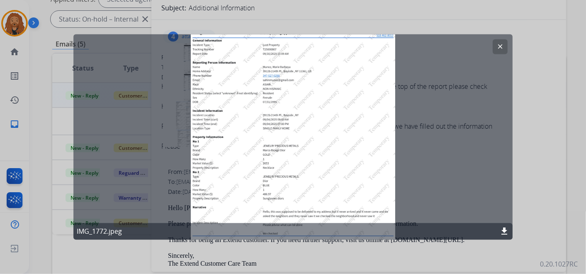
click at [504, 231] on mat-icon "download" at bounding box center [504, 231] width 10 height 10
drag, startPoint x: 556, startPoint y: 76, endPoint x: 539, endPoint y: 79, distance: 18.1
click at [556, 76] on div at bounding box center [293, 137] width 586 height 274
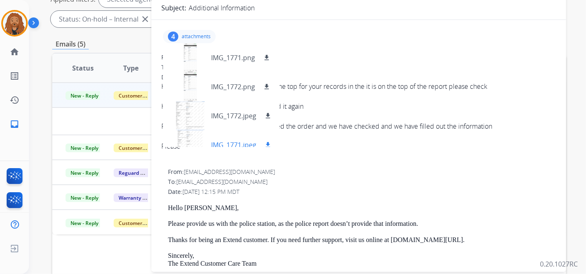
click at [212, 142] on p "IMG_1771.jpeg" at bounding box center [233, 145] width 45 height 10
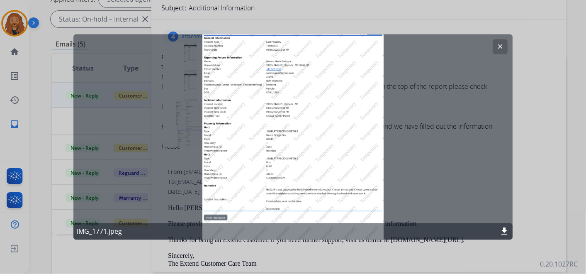
click at [503, 228] on mat-icon "download" at bounding box center [504, 231] width 10 height 10
click at [550, 36] on div at bounding box center [293, 137] width 586 height 274
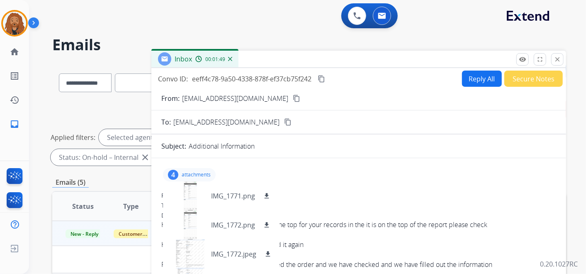
click at [470, 71] on button "Reply All" at bounding box center [482, 78] width 40 height 16
select select "**********"
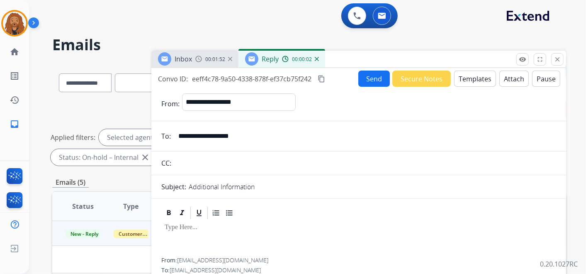
click at [464, 77] on button "Templates" at bounding box center [475, 78] width 42 height 16
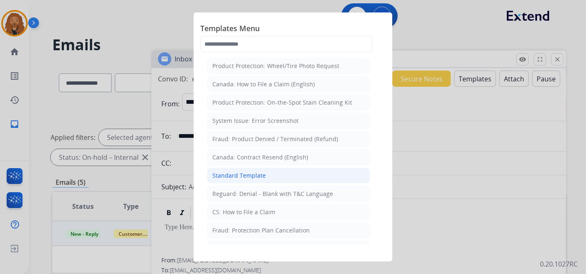
click at [269, 176] on li "Standard Template" at bounding box center [288, 176] width 163 height 16
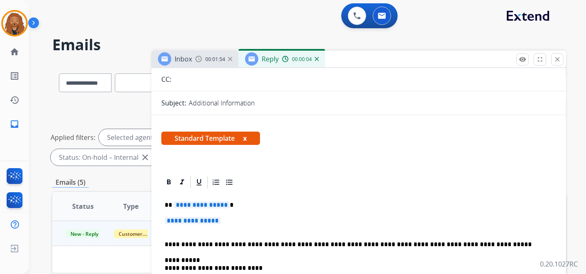
scroll to position [92, 0]
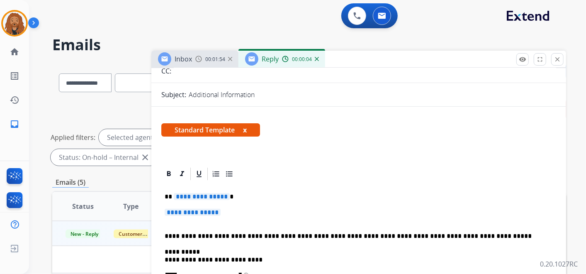
drag, startPoint x: 232, startPoint y: 213, endPoint x: 240, endPoint y: 208, distance: 9.0
click at [232, 213] on p "**********" at bounding box center [359, 216] width 388 height 15
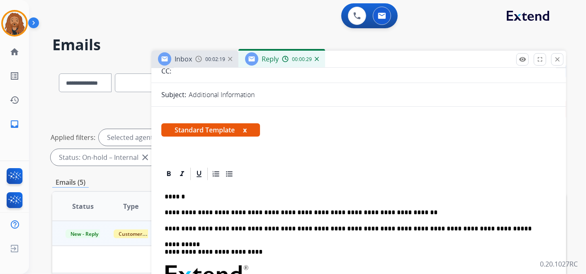
click at [400, 209] on p "**********" at bounding box center [355, 212] width 381 height 7
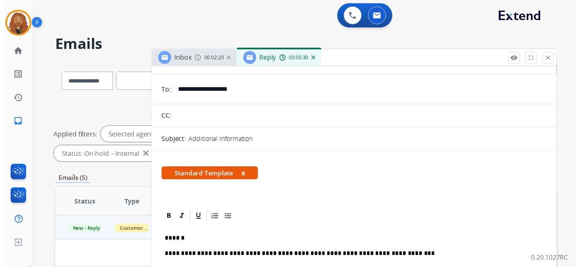
scroll to position [0, 0]
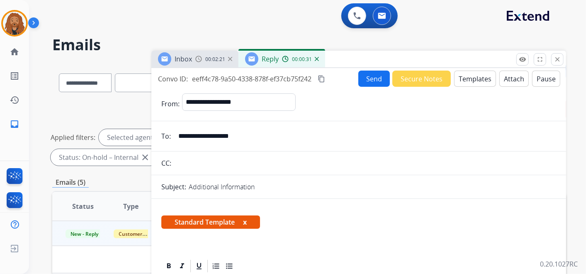
click at [376, 78] on button "Send" at bounding box center [374, 78] width 32 height 16
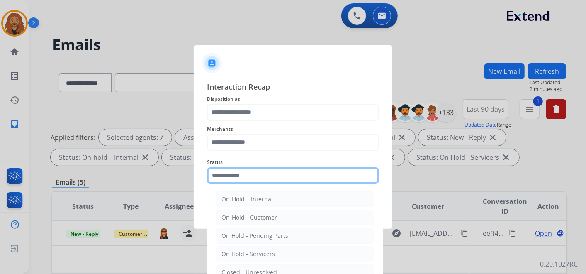
click at [257, 167] on input "text" at bounding box center [293, 175] width 172 height 17
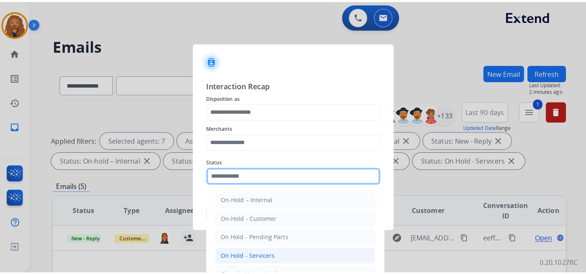
scroll to position [46, 0]
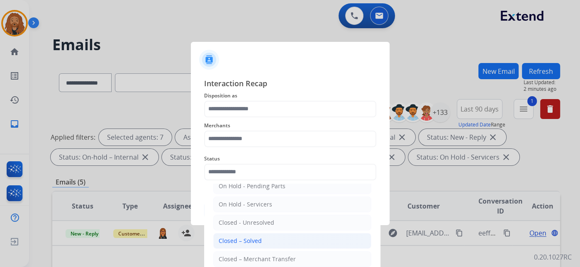
click at [274, 241] on li "Closed – Solved" at bounding box center [292, 241] width 158 height 16
type input "**********"
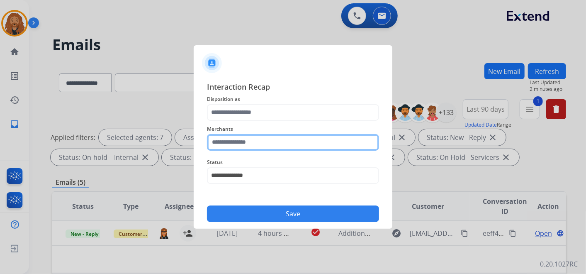
click at [250, 143] on input "text" at bounding box center [293, 142] width 172 height 17
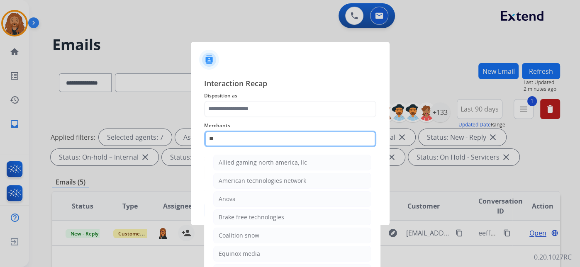
type input "*"
click at [262, 135] on input "text" at bounding box center [290, 139] width 172 height 17
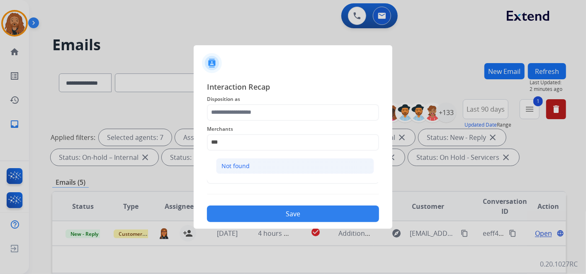
drag, startPoint x: 242, startPoint y: 164, endPoint x: 246, endPoint y: 121, distance: 42.5
click at [242, 163] on div "Not found" at bounding box center [235, 166] width 28 height 8
type input "*********"
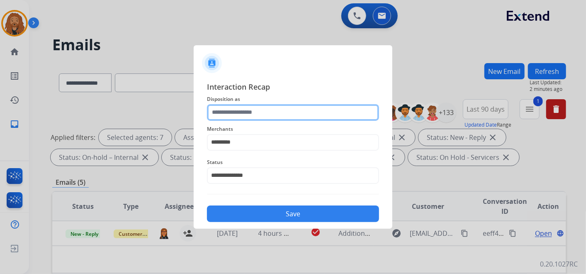
click at [248, 114] on input "text" at bounding box center [293, 112] width 172 height 17
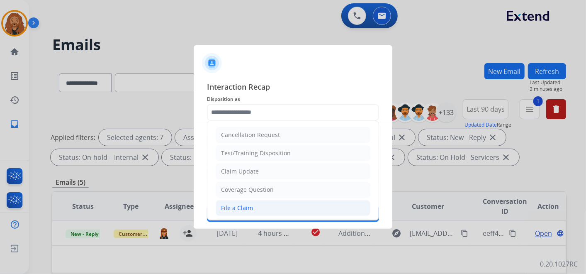
drag, startPoint x: 234, startPoint y: 206, endPoint x: 264, endPoint y: 209, distance: 30.0
click at [234, 206] on div "File a Claim" at bounding box center [237, 208] width 32 height 8
type input "**********"
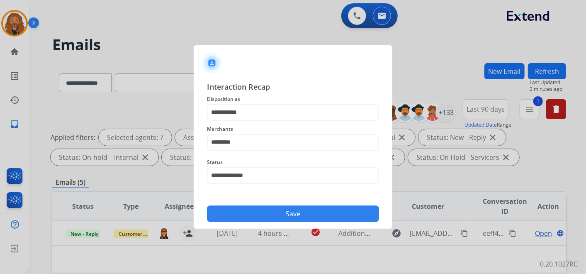
click at [265, 210] on button "Save" at bounding box center [293, 213] width 172 height 17
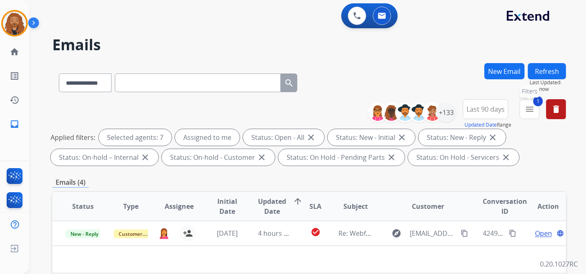
click at [532, 109] on mat-icon "menu" at bounding box center [530, 109] width 10 height 10
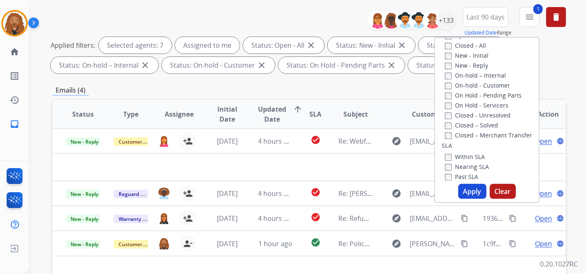
scroll to position [80, 0]
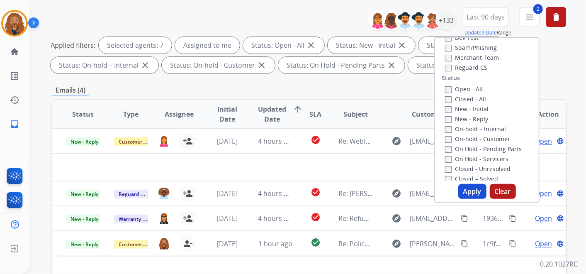
click at [476, 192] on button "Apply" at bounding box center [472, 191] width 28 height 15
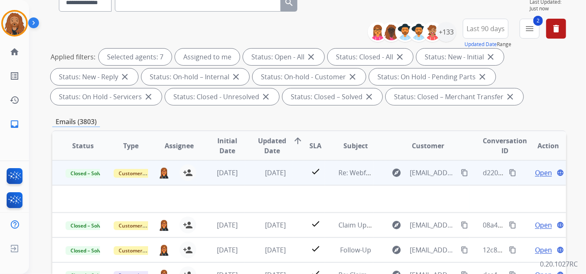
scroll to position [92, 0]
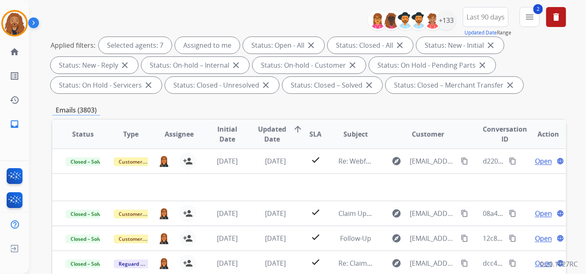
click at [273, 134] on span "Updated Date" at bounding box center [272, 134] width 28 height 20
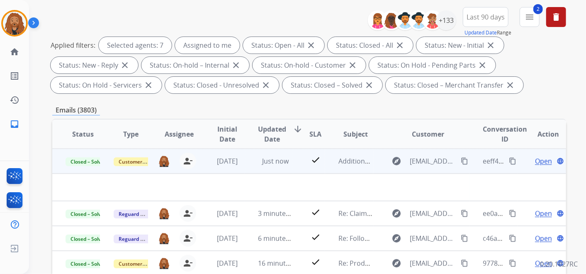
click at [461, 160] on mat-icon "content_copy" at bounding box center [464, 160] width 7 height 7
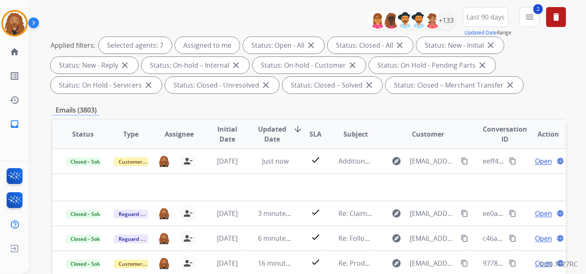
scroll to position [0, 0]
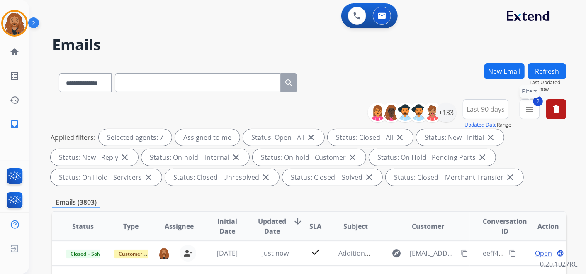
drag, startPoint x: 524, startPoint y: 109, endPoint x: 516, endPoint y: 122, distance: 15.1
click at [524, 109] on button "2 menu Filters" at bounding box center [530, 109] width 20 height 20
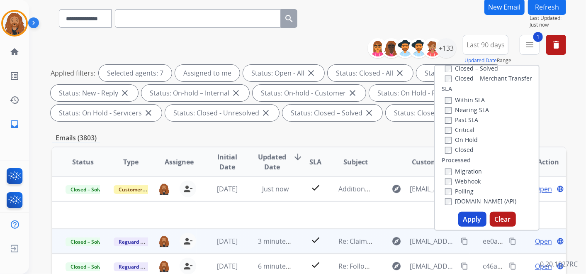
scroll to position [92, 0]
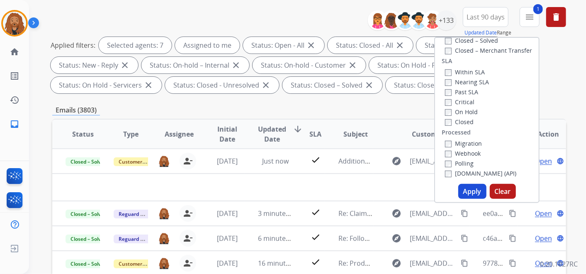
click at [464, 189] on button "Apply" at bounding box center [472, 191] width 28 height 15
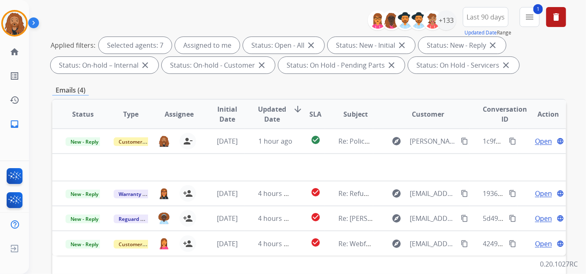
click at [282, 108] on span "Updated Date" at bounding box center [272, 114] width 28 height 20
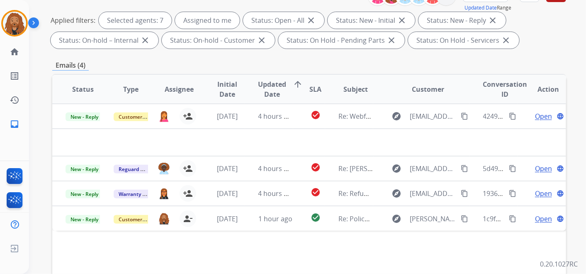
scroll to position [138, 0]
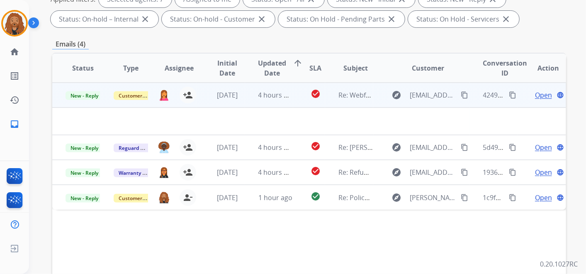
click at [542, 97] on span "Open" at bounding box center [543, 95] width 17 height 10
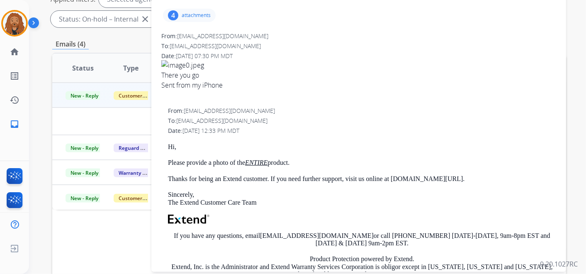
scroll to position [0, 0]
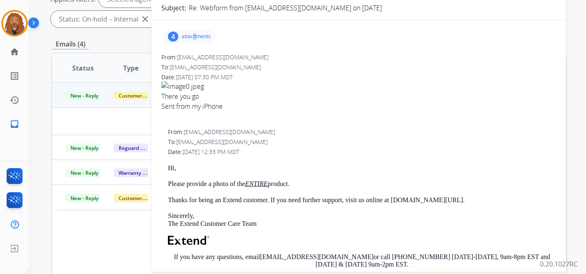
click at [195, 38] on p "attachments" at bounding box center [196, 36] width 29 height 7
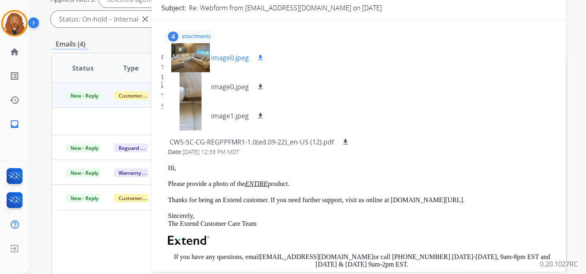
drag, startPoint x: 195, startPoint y: 38, endPoint x: 183, endPoint y: 58, distance: 23.6
click at [183, 58] on div at bounding box center [190, 57] width 41 height 29
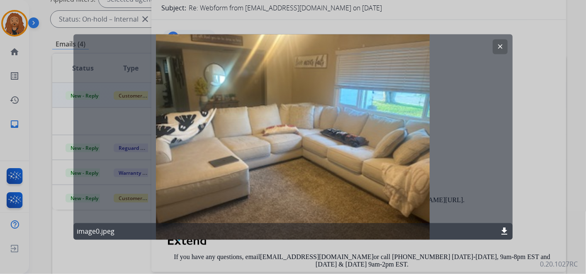
click at [497, 45] on mat-icon "clear" at bounding box center [499, 46] width 7 height 7
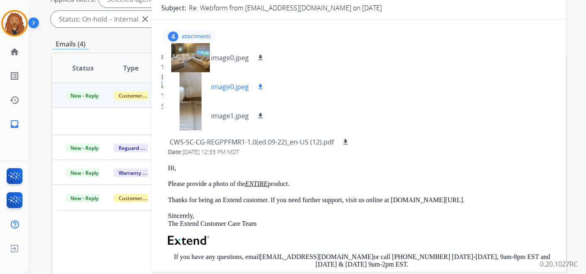
click at [233, 89] on p "image0.jpeg" at bounding box center [230, 87] width 38 height 10
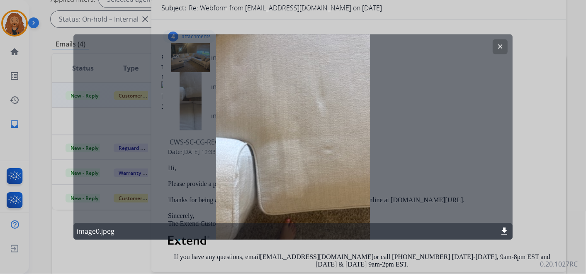
click at [495, 48] on button "clear" at bounding box center [500, 46] width 15 height 15
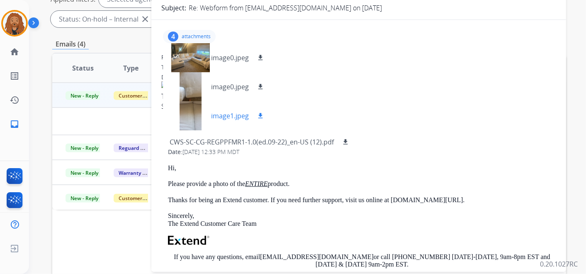
click at [226, 111] on p "image1.jpeg" at bounding box center [230, 116] width 38 height 10
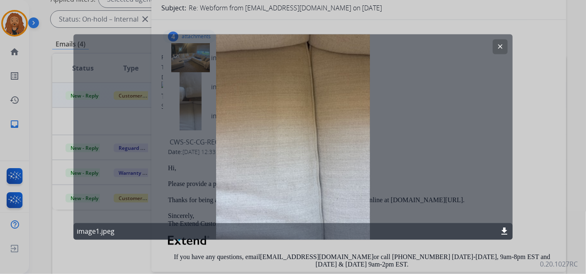
drag, startPoint x: 502, startPoint y: 42, endPoint x: 456, endPoint y: 63, distance: 51.0
click at [502, 42] on button "clear" at bounding box center [500, 46] width 15 height 15
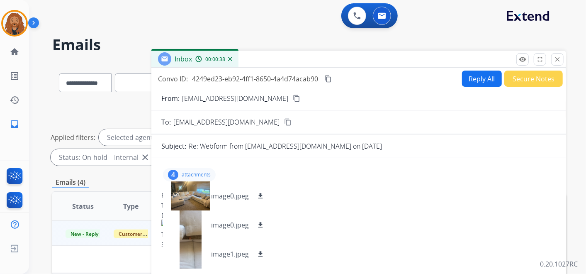
click at [293, 99] on mat-icon "content_copy" at bounding box center [296, 98] width 7 height 7
click at [293, 100] on mat-icon "content_copy" at bounding box center [296, 98] width 7 height 7
click at [245, 225] on p "image0.jpeg" at bounding box center [230, 225] width 38 height 10
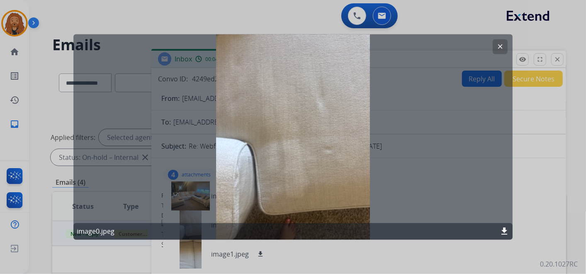
click at [496, 48] on button "clear" at bounding box center [500, 46] width 15 height 15
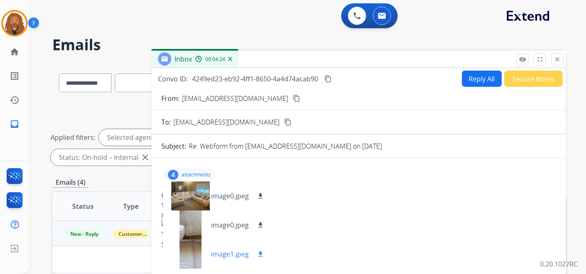
click at [219, 251] on p "image1.jpeg" at bounding box center [230, 254] width 38 height 10
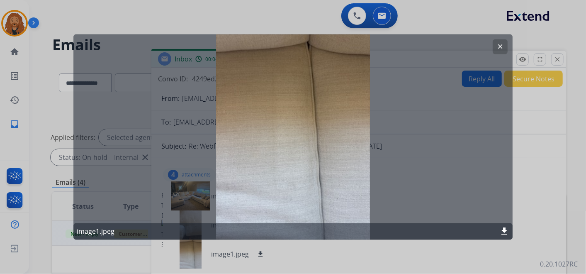
click at [496, 45] on mat-icon "clear" at bounding box center [499, 46] width 7 height 7
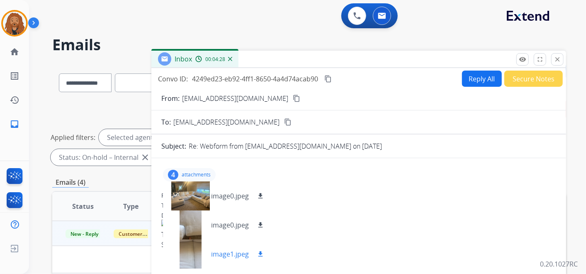
click at [259, 253] on mat-icon "download" at bounding box center [260, 253] width 7 height 7
click at [261, 228] on button "download" at bounding box center [260, 225] width 10 height 10
click at [262, 195] on mat-icon "download" at bounding box center [260, 195] width 7 height 7
click at [228, 223] on p "image0.jpeg" at bounding box center [230, 225] width 38 height 10
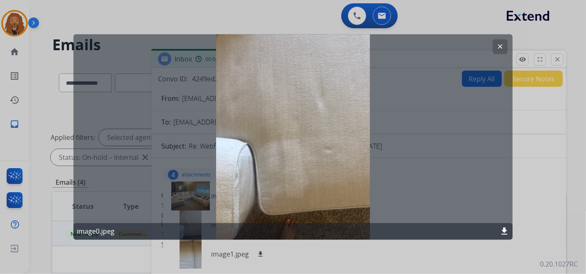
click at [229, 25] on div at bounding box center [293, 137] width 586 height 274
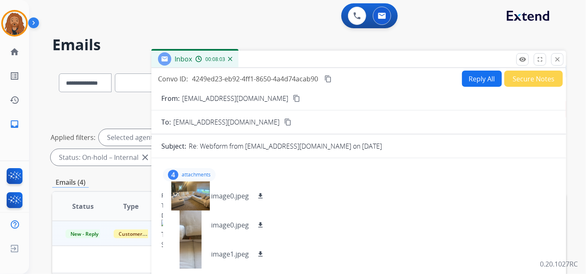
click at [474, 76] on button "Reply All" at bounding box center [482, 78] width 40 height 16
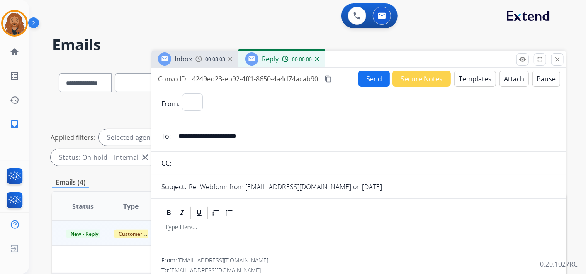
select select "**********"
click at [461, 78] on button "Templates" at bounding box center [475, 78] width 42 height 16
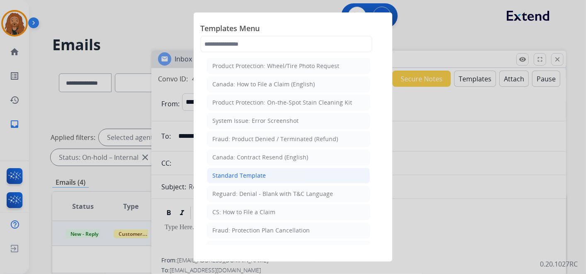
click at [267, 173] on li "Standard Template" at bounding box center [288, 176] width 163 height 16
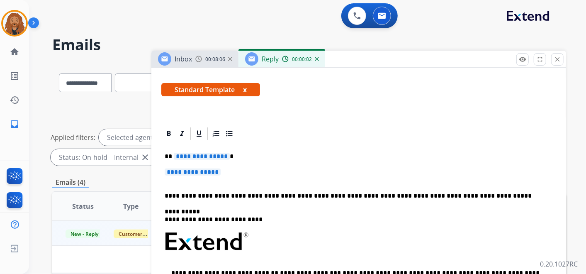
scroll to position [184, 0]
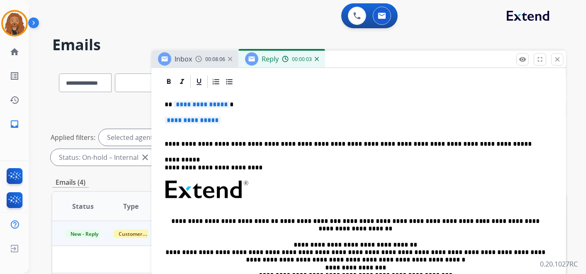
click at [238, 132] on div "**********" at bounding box center [358, 209] width 395 height 240
click at [198, 130] on p "**********" at bounding box center [359, 124] width 388 height 15
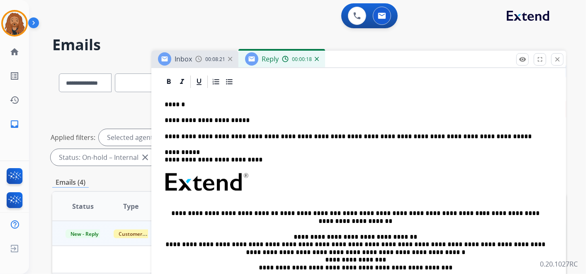
click at [235, 120] on p "**********" at bounding box center [355, 120] width 381 height 7
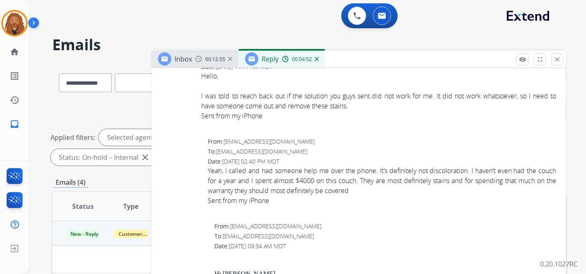
scroll to position [1290, 0]
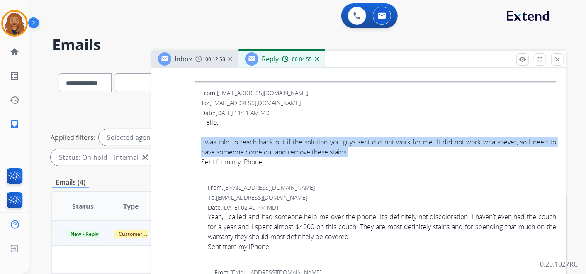
drag, startPoint x: 199, startPoint y: 141, endPoint x: 352, endPoint y: 153, distance: 153.1
click at [352, 153] on div "From: [EMAIL_ADDRESS][DOMAIN_NAME] To: [EMAIL_ADDRESS][DOMAIN_NAME] Date: [DATE…" at bounding box center [358, 133] width 395 height 88
copy div "I was told to reach back out if the solution you guys sent did not work for me.…"
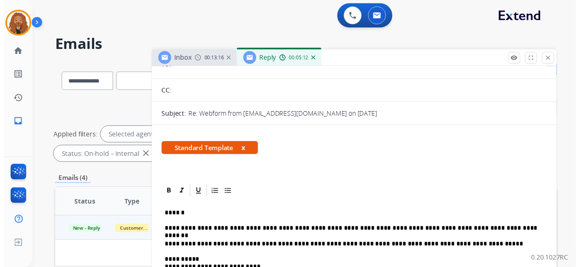
scroll to position [0, 0]
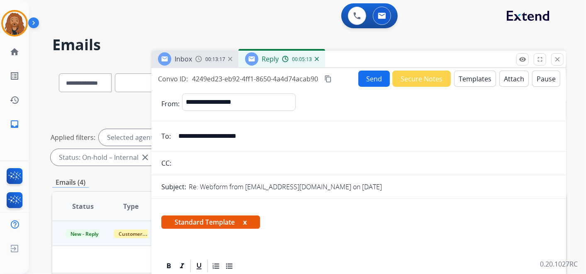
click at [329, 78] on mat-icon "content_copy" at bounding box center [327, 78] width 7 height 7
click at [372, 75] on button "Send" at bounding box center [374, 78] width 32 height 16
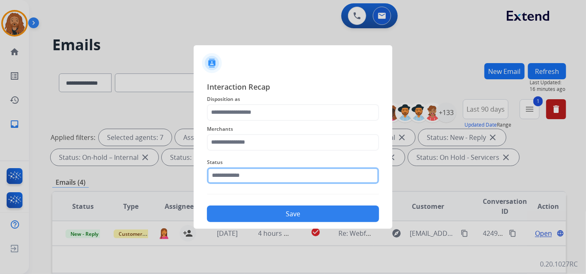
click at [243, 171] on input "text" at bounding box center [293, 175] width 172 height 17
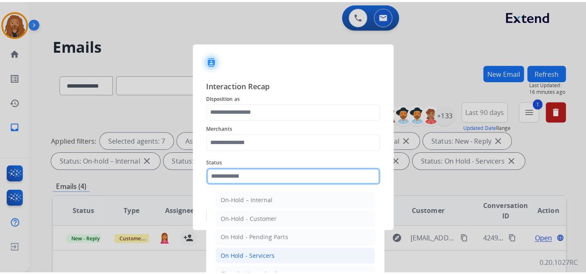
scroll to position [47, 0]
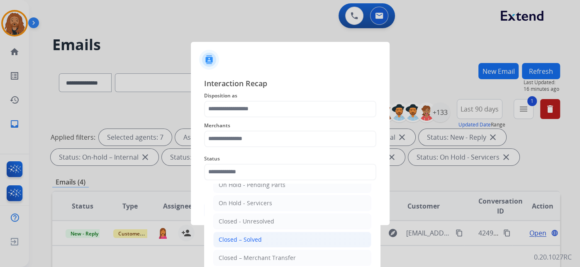
click at [255, 241] on div "Closed – Solved" at bounding box center [240, 240] width 43 height 8
type input "**********"
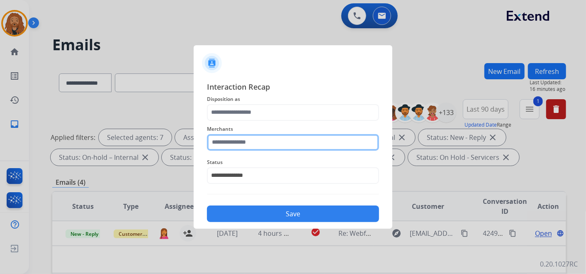
click at [241, 140] on input "text" at bounding box center [293, 142] width 172 height 17
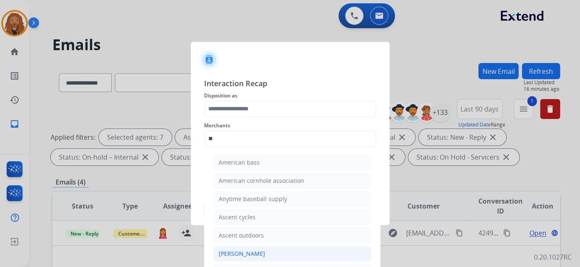
click at [250, 250] on div "[PERSON_NAME]" at bounding box center [242, 254] width 46 height 8
type input "**********"
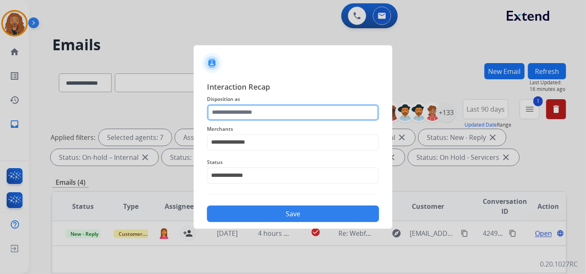
click at [237, 108] on input "text" at bounding box center [293, 112] width 172 height 17
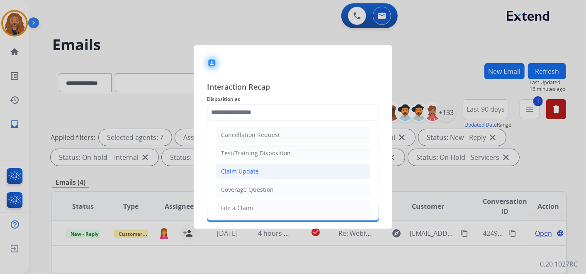
click at [242, 172] on div "Claim Update" at bounding box center [240, 171] width 38 height 8
type input "**********"
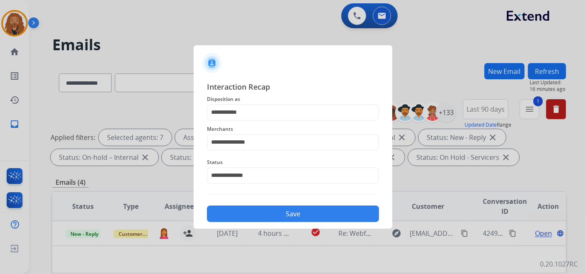
click at [246, 216] on button "Save" at bounding box center [293, 213] width 172 height 17
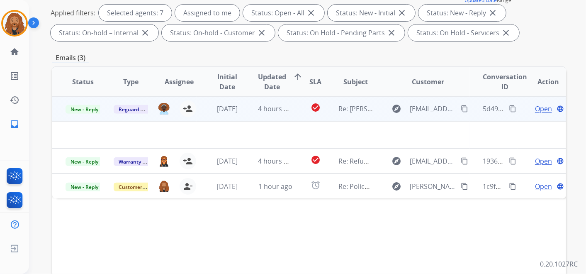
scroll to position [138, 0]
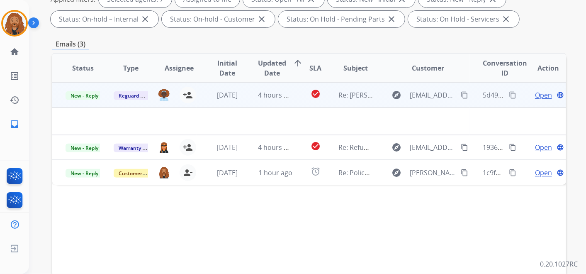
click at [539, 93] on span "Open" at bounding box center [543, 95] width 17 height 10
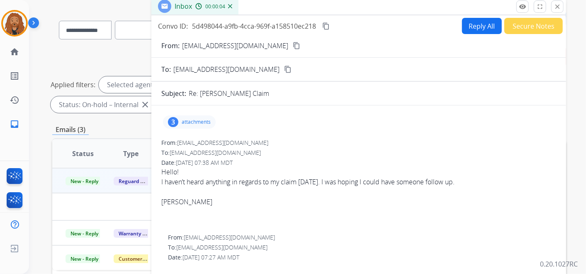
scroll to position [0, 0]
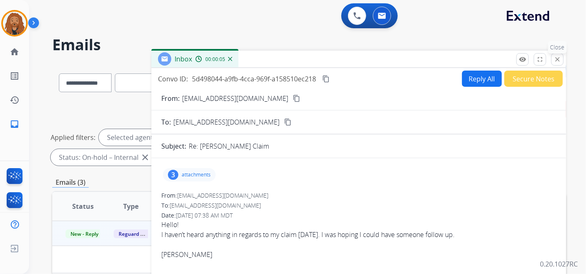
click at [558, 60] on mat-icon "close" at bounding box center [557, 59] width 7 height 7
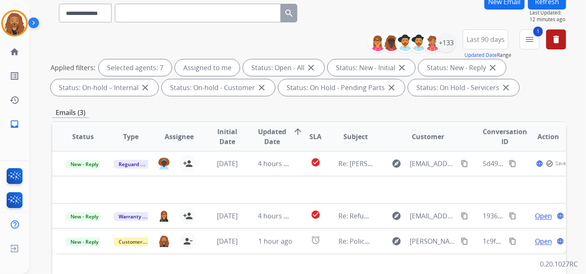
scroll to position [138, 0]
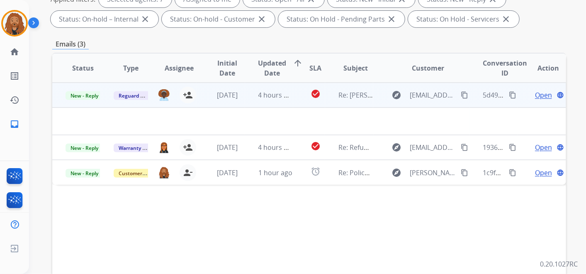
click at [535, 93] on span "Open" at bounding box center [543, 95] width 17 height 10
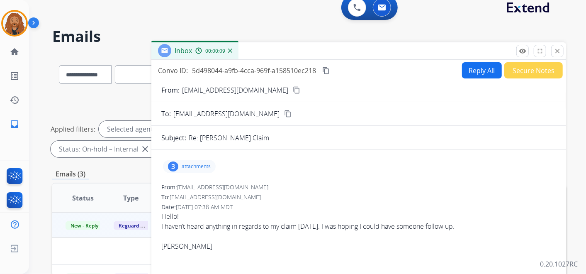
scroll to position [0, 0]
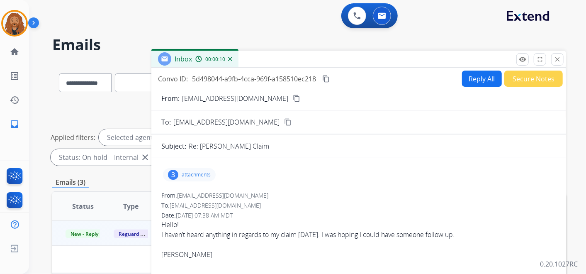
click at [293, 100] on mat-icon "content_copy" at bounding box center [296, 98] width 7 height 7
click at [557, 61] on mat-icon "close" at bounding box center [557, 59] width 7 height 7
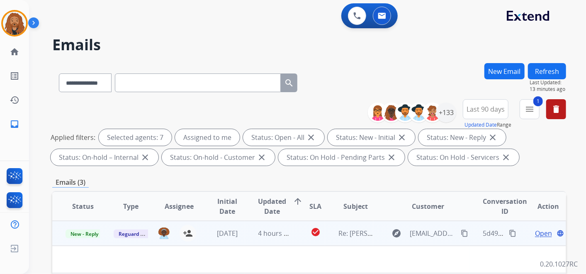
click at [535, 233] on span "Open" at bounding box center [543, 233] width 17 height 10
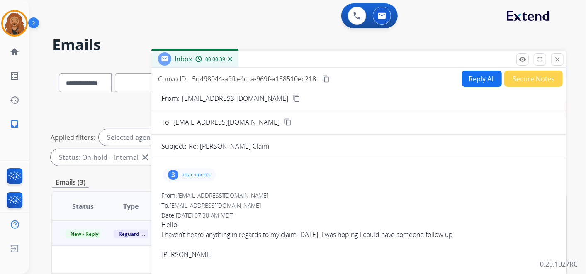
click at [484, 81] on button "Reply All" at bounding box center [482, 78] width 40 height 16
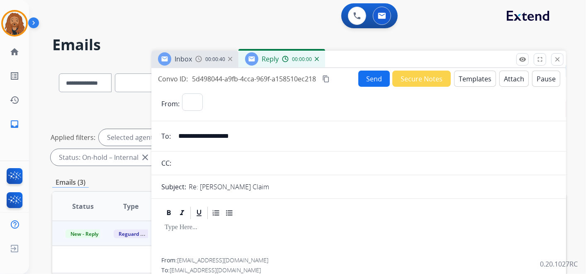
select select "**********"
click at [469, 75] on button "Templates" at bounding box center [475, 78] width 42 height 16
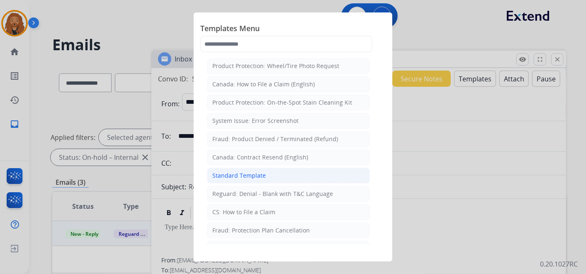
click at [251, 172] on div "Standard Template" at bounding box center [238, 175] width 53 height 8
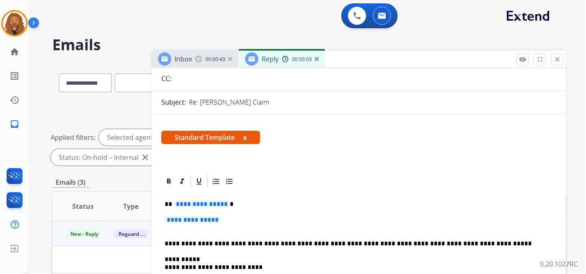
scroll to position [184, 0]
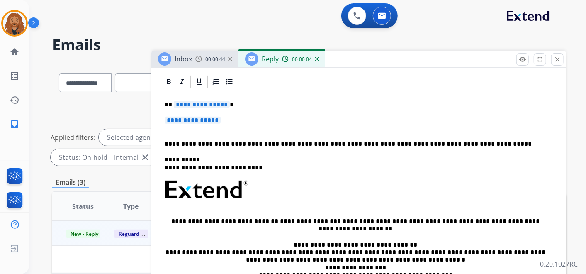
click at [214, 131] on div "**********" at bounding box center [358, 209] width 395 height 240
click at [181, 128] on p "**********" at bounding box center [359, 124] width 388 height 15
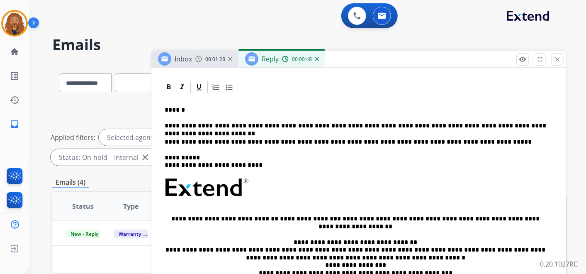
scroll to position [93, 0]
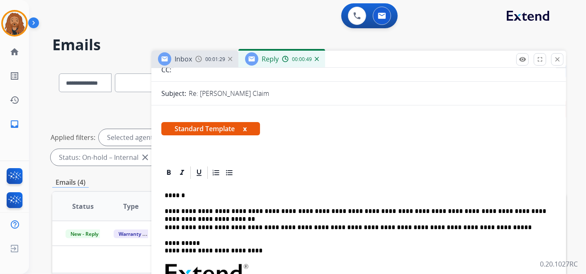
click at [535, 211] on p "**********" at bounding box center [355, 210] width 381 height 7
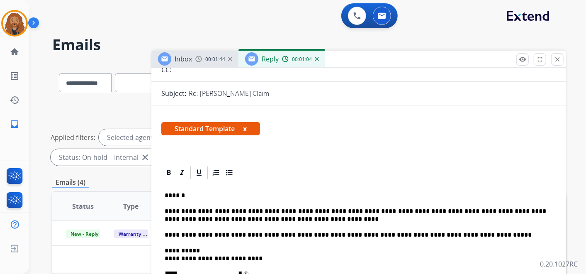
click at [288, 217] on p "**********" at bounding box center [355, 214] width 381 height 15
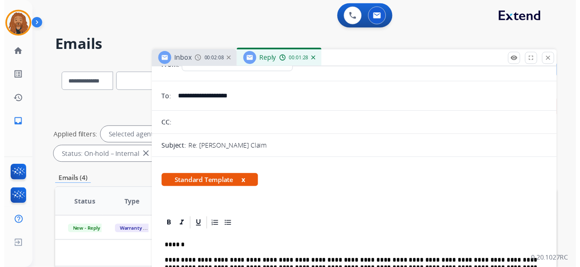
scroll to position [0, 0]
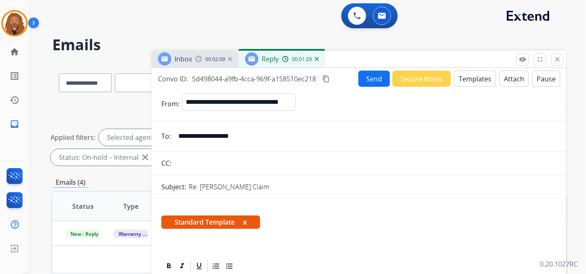
click at [377, 80] on button "Send" at bounding box center [374, 78] width 32 height 16
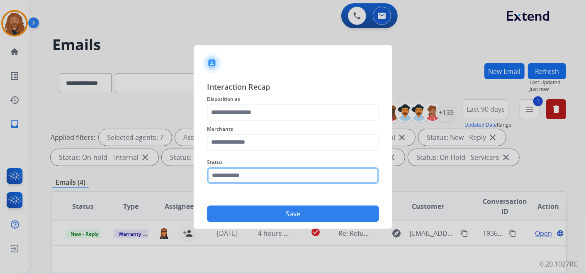
click at [263, 169] on input "text" at bounding box center [293, 175] width 172 height 17
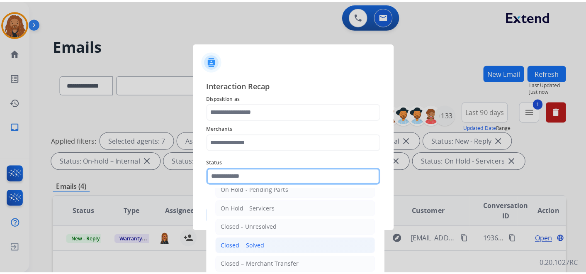
scroll to position [47, 0]
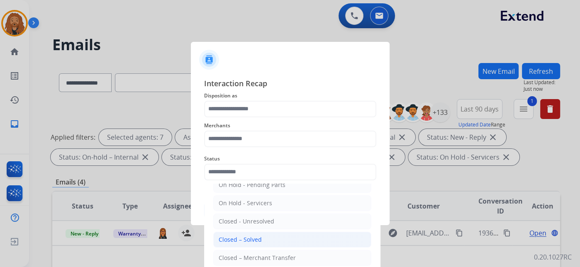
click at [244, 237] on div "Closed – Solved" at bounding box center [240, 240] width 43 height 8
type input "**********"
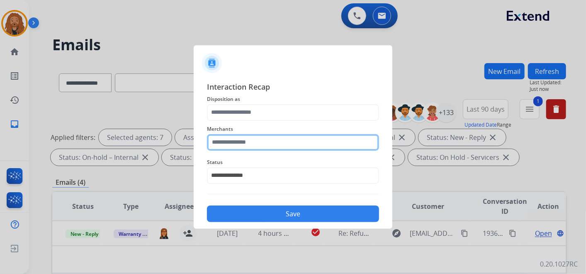
click at [234, 142] on input "text" at bounding box center [293, 142] width 172 height 17
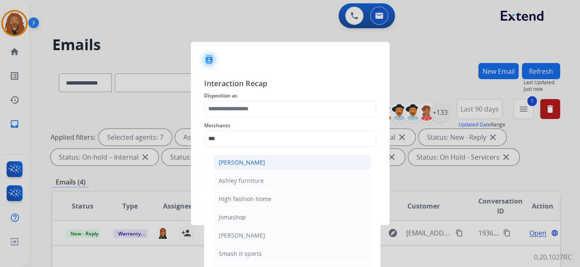
click at [258, 160] on div "[PERSON_NAME]" at bounding box center [242, 162] width 46 height 8
type input "**********"
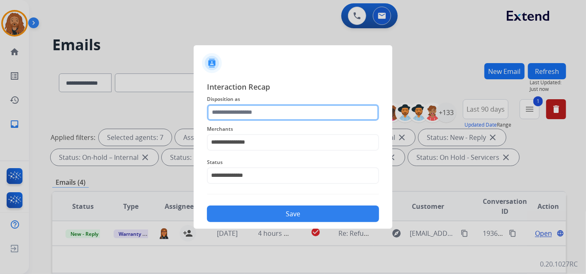
click at [256, 105] on input "text" at bounding box center [293, 112] width 172 height 17
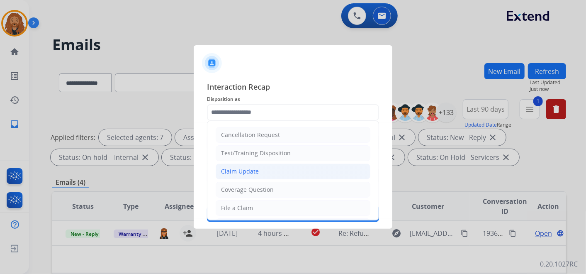
click at [250, 164] on li "Claim Update" at bounding box center [293, 171] width 155 height 16
type input "**********"
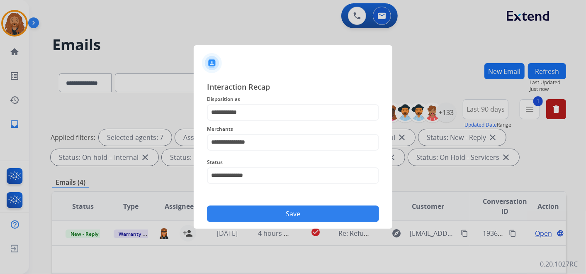
click at [257, 214] on button "Save" at bounding box center [293, 213] width 172 height 17
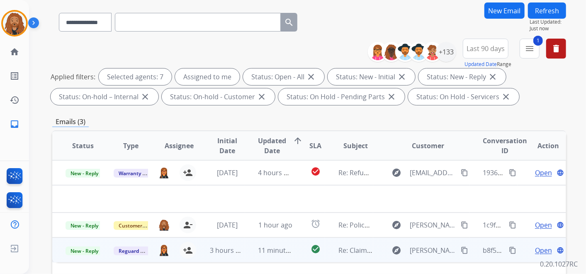
scroll to position [138, 0]
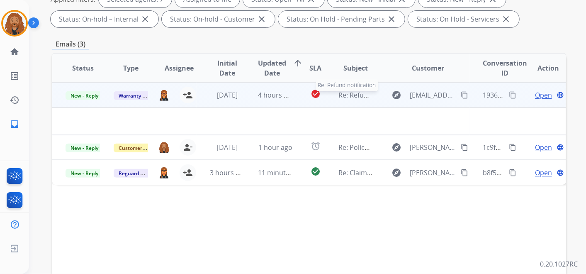
click at [349, 96] on span "Re: Refund notification" at bounding box center [373, 94] width 71 height 9
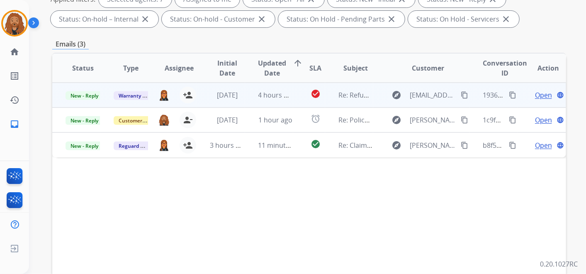
click at [535, 95] on span "Open" at bounding box center [543, 95] width 17 height 10
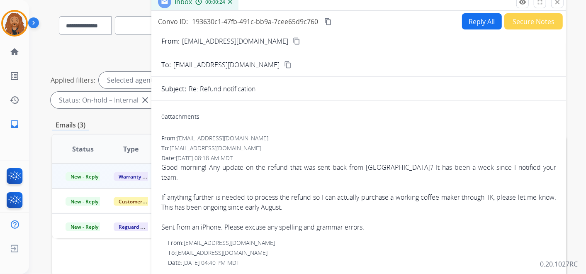
scroll to position [0, 0]
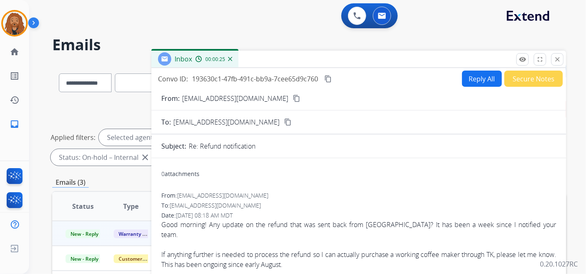
click at [270, 95] on div "From: [EMAIL_ADDRESS][DOMAIN_NAME] content_copy" at bounding box center [358, 98] width 415 height 10
click at [293, 97] on mat-icon "content_copy" at bounding box center [296, 98] width 7 height 7
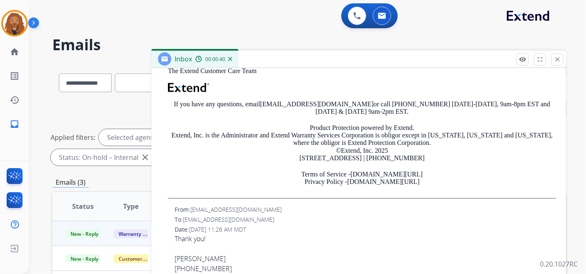
scroll to position [415, 0]
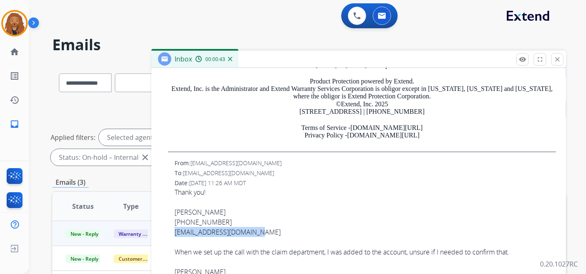
drag, startPoint x: 253, startPoint y: 223, endPoint x: 170, endPoint y: 220, distance: 83.0
click at [170, 220] on div "From: [EMAIL_ADDRESS][DOMAIN_NAME] To: [EMAIL_ADDRESS][DOMAIN_NAME] Date: [DATE…" at bounding box center [358, 233] width 395 height 148
copy div "[EMAIL_ADDRESS][DOMAIN_NAME]"
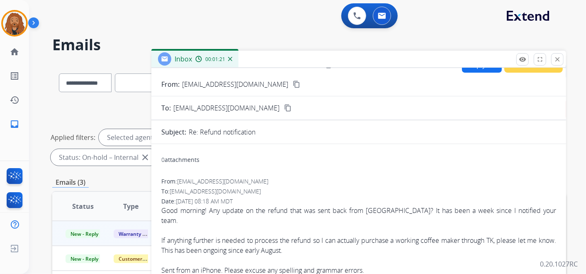
scroll to position [0, 0]
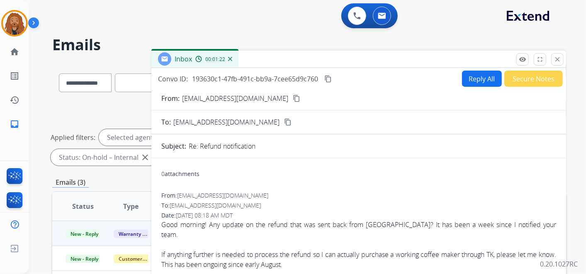
click at [480, 73] on button "Reply All" at bounding box center [482, 78] width 40 height 16
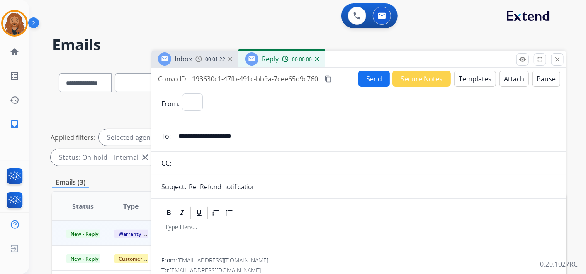
select select "**********"
click at [471, 75] on button "Templates" at bounding box center [475, 78] width 42 height 16
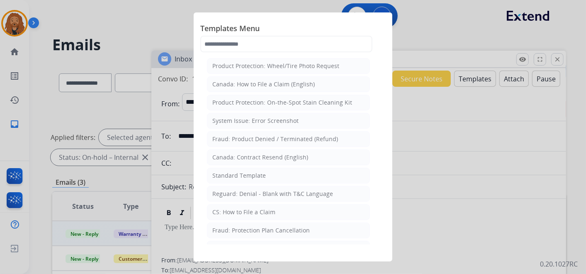
drag, startPoint x: 270, startPoint y: 169, endPoint x: 277, endPoint y: 166, distance: 8.0
click at [271, 168] on li "Standard Template" at bounding box center [288, 176] width 163 height 16
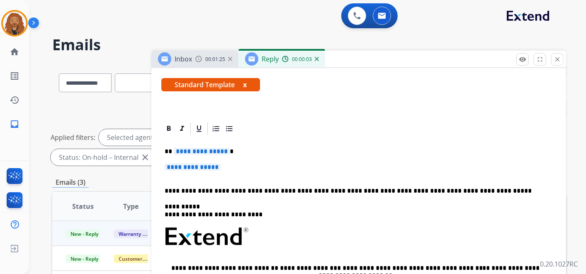
scroll to position [92, 0]
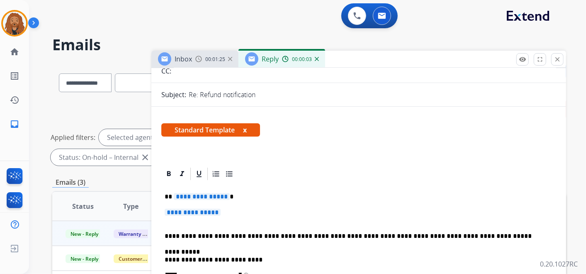
click at [173, 218] on p "**********" at bounding box center [359, 216] width 388 height 15
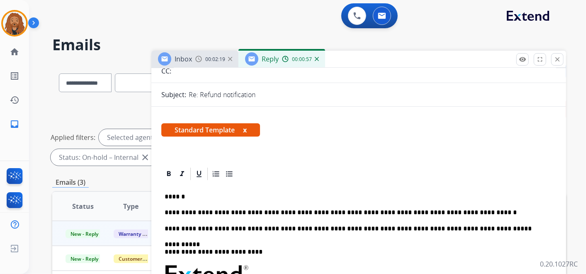
click at [468, 211] on p "**********" at bounding box center [355, 212] width 381 height 7
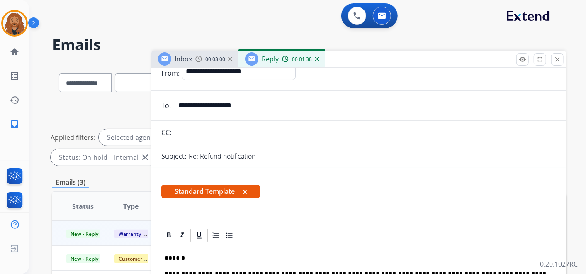
scroll to position [0, 0]
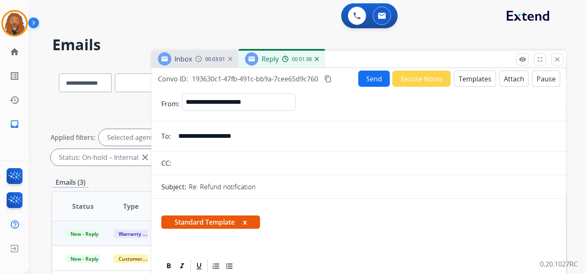
click at [368, 78] on button "Send" at bounding box center [374, 78] width 32 height 16
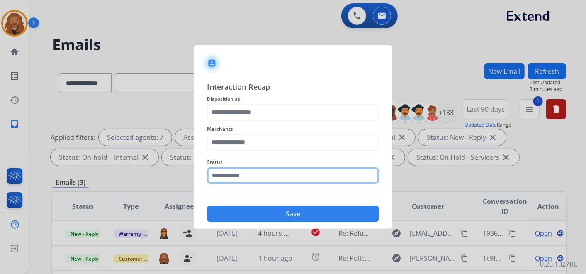
click at [313, 176] on input "text" at bounding box center [293, 175] width 172 height 17
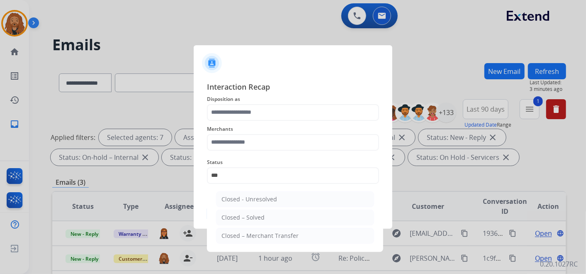
drag, startPoint x: 247, startPoint y: 214, endPoint x: 254, endPoint y: 163, distance: 51.1
click at [247, 214] on div "Closed – Solved" at bounding box center [242, 217] width 43 height 8
type input "**********"
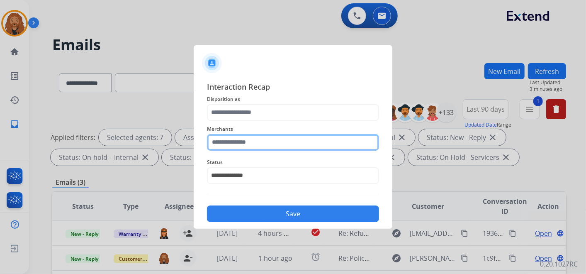
click at [254, 143] on input "text" at bounding box center [293, 142] width 172 height 17
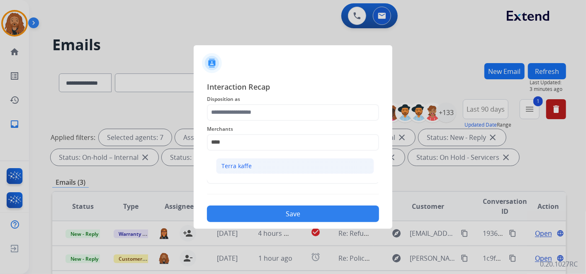
click at [231, 165] on div "Terra kaffe" at bounding box center [236, 166] width 30 height 8
type input "**********"
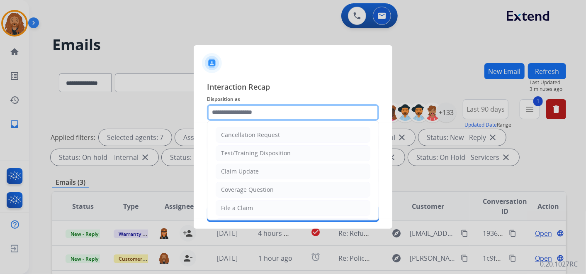
click at [244, 108] on input "text" at bounding box center [293, 112] width 172 height 17
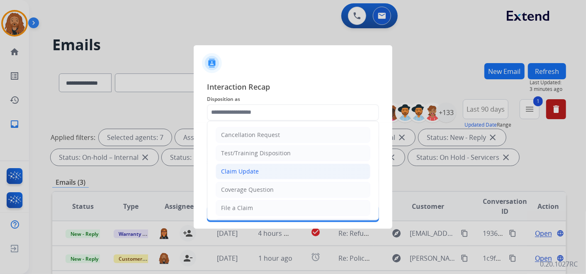
click at [247, 170] on div "Claim Update" at bounding box center [240, 171] width 38 height 8
type input "**********"
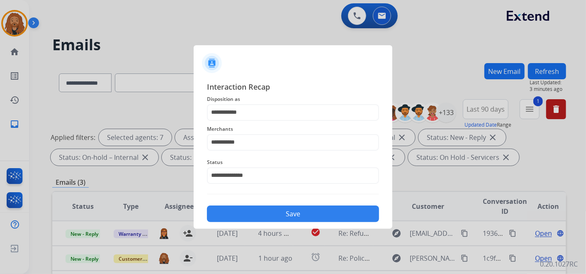
click at [259, 216] on button "Save" at bounding box center [293, 213] width 172 height 17
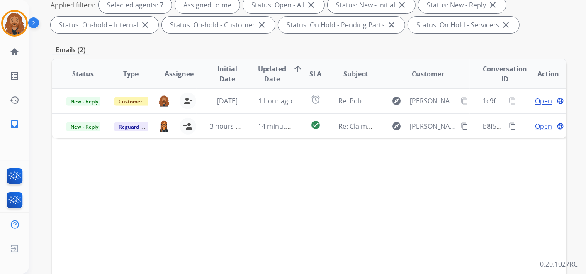
scroll to position [138, 0]
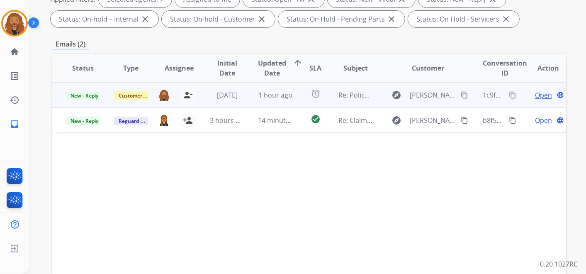
click at [539, 95] on span "Open" at bounding box center [543, 95] width 17 height 10
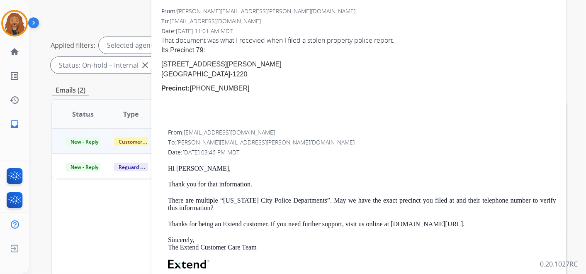
scroll to position [46, 0]
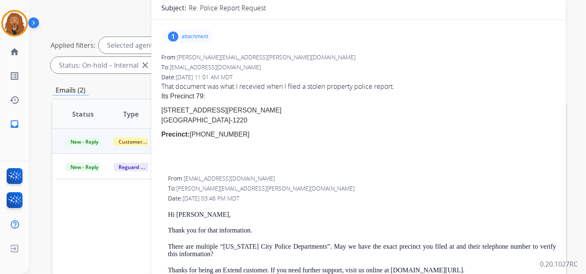
click at [195, 41] on div "1 attachment" at bounding box center [188, 36] width 50 height 13
click at [216, 57] on p "Complaint Number [PHONE_NUMBER].pdf" at bounding box center [235, 58] width 131 height 10
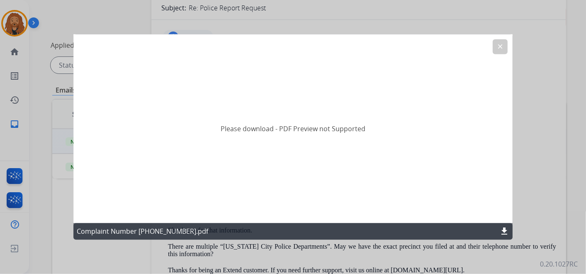
click at [503, 44] on mat-icon "clear" at bounding box center [499, 46] width 7 height 7
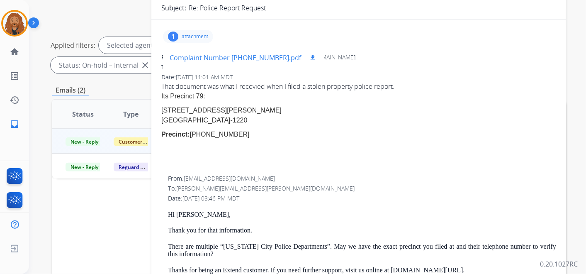
click at [309, 56] on mat-icon "download" at bounding box center [312, 57] width 7 height 7
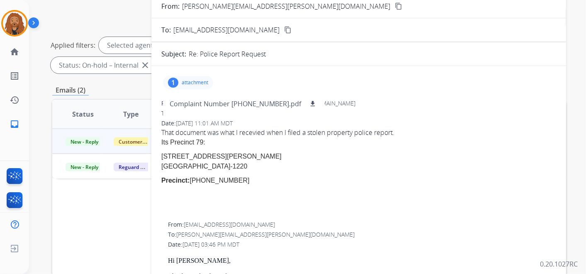
click at [334, 75] on div "1 attachment Complaint Number [PHONE_NUMBER].pdf download" at bounding box center [358, 83] width 395 height 20
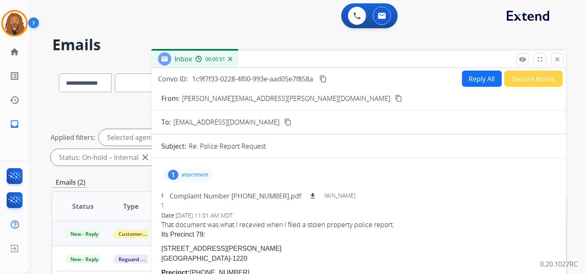
click at [395, 96] on mat-icon "content_copy" at bounding box center [398, 98] width 7 height 7
click at [484, 78] on button "Reply All" at bounding box center [482, 78] width 40 height 16
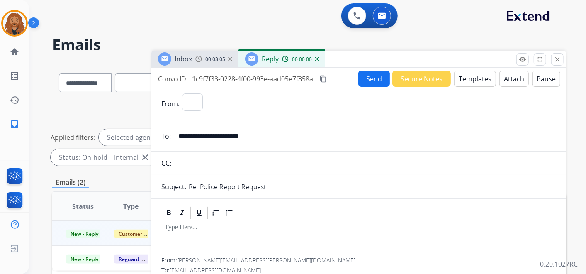
select select "**********"
click at [457, 78] on button "Templates" at bounding box center [475, 78] width 42 height 16
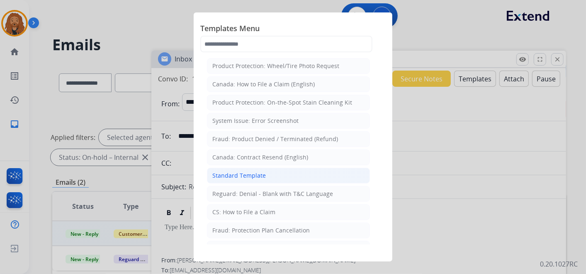
click at [263, 175] on div "Standard Template" at bounding box center [238, 175] width 53 height 8
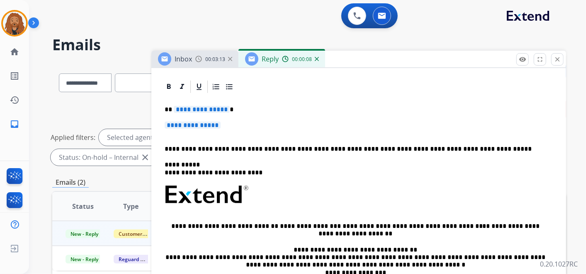
scroll to position [184, 0]
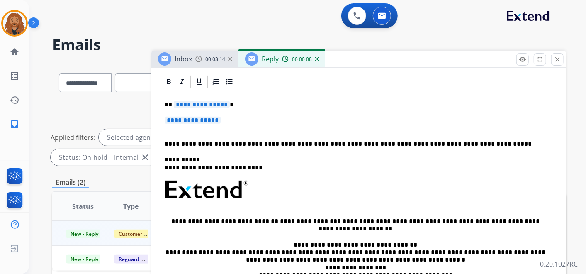
click at [206, 131] on div "**********" at bounding box center [358, 209] width 395 height 240
click at [188, 122] on span "**********" at bounding box center [193, 120] width 56 height 7
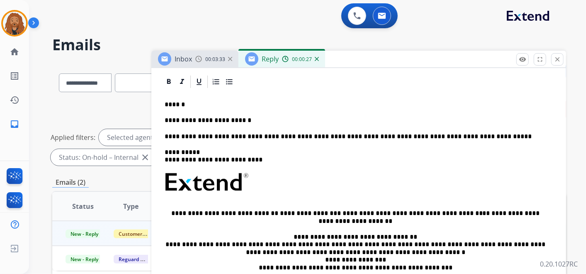
click at [317, 59] on img at bounding box center [317, 59] width 4 height 4
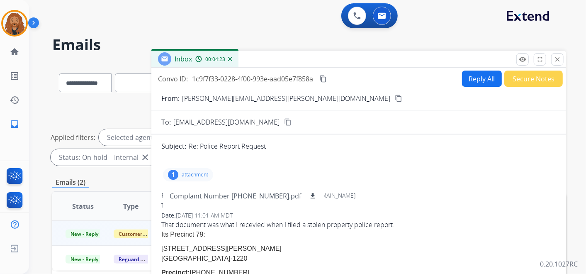
click at [536, 82] on button "Secure Notes" at bounding box center [533, 78] width 58 height 16
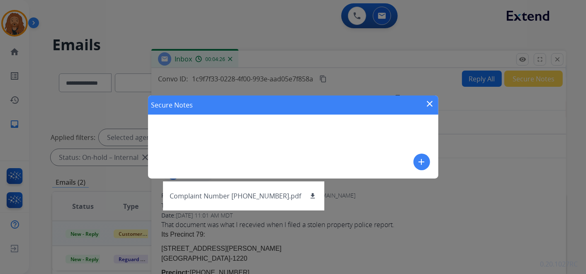
click at [425, 104] on mat-icon "close" at bounding box center [430, 104] width 10 height 10
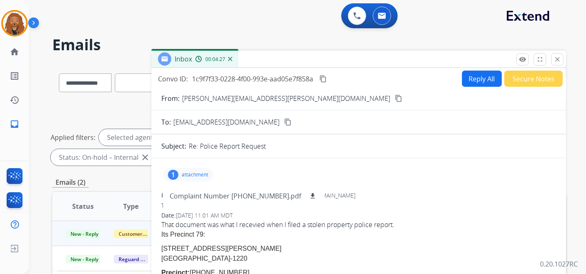
click at [465, 70] on div "Reply All Secure Notes" at bounding box center [510, 78] width 103 height 16
click at [473, 80] on button "Reply All" at bounding box center [482, 78] width 40 height 16
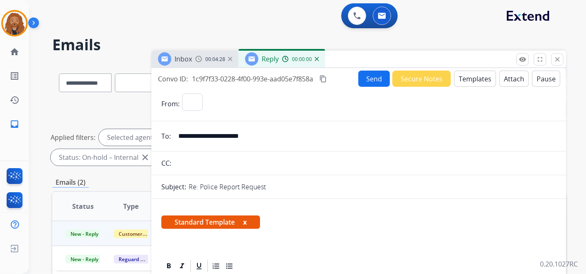
select select "**********"
click at [458, 82] on button "Templates" at bounding box center [475, 78] width 42 height 16
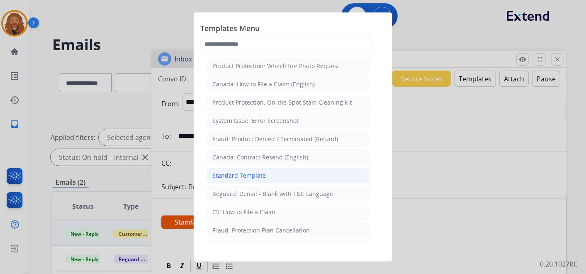
click at [244, 175] on div "Standard Template" at bounding box center [238, 175] width 53 height 8
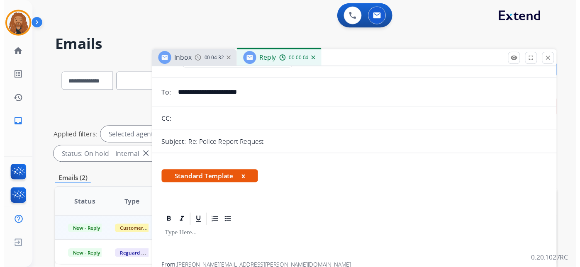
scroll to position [0, 0]
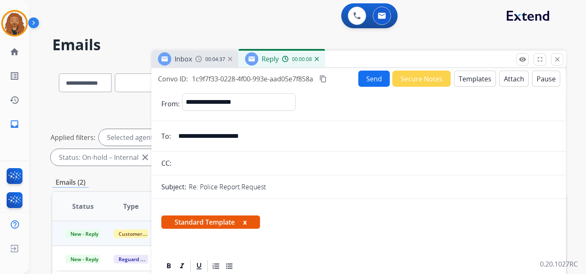
drag, startPoint x: 558, startPoint y: 59, endPoint x: 545, endPoint y: 52, distance: 14.7
click at [558, 59] on mat-icon "close" at bounding box center [557, 59] width 7 height 7
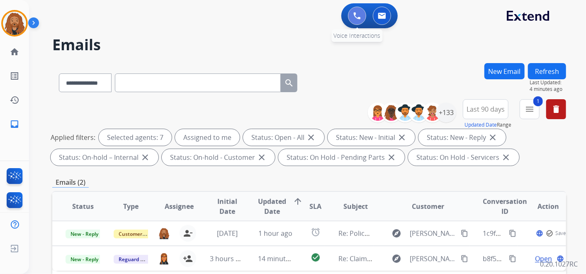
click at [357, 16] on img at bounding box center [356, 15] width 7 height 7
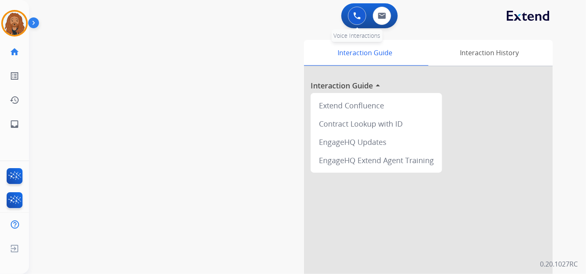
click at [359, 16] on img at bounding box center [356, 15] width 7 height 7
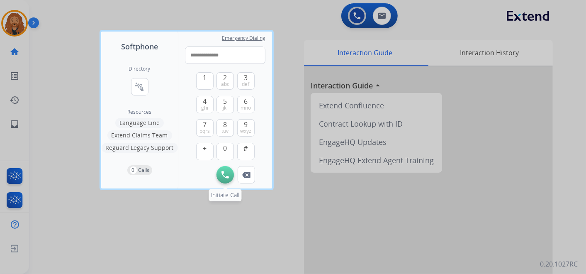
type input "**********"
click at [224, 171] on img at bounding box center [224, 174] width 7 height 7
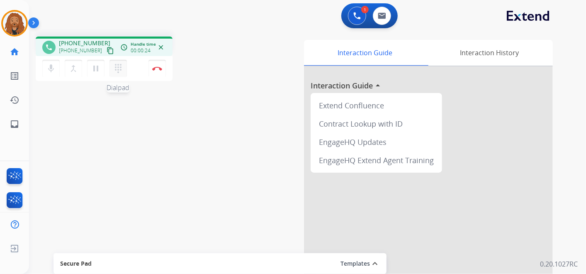
click at [118, 70] on mat-icon "dialpad" at bounding box center [118, 68] width 10 height 10
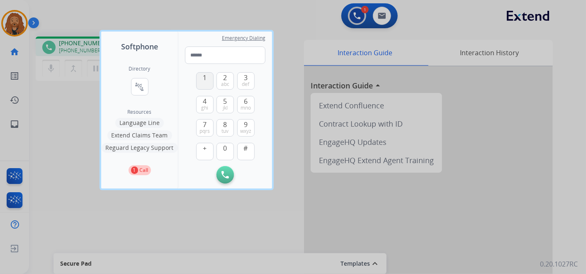
click at [205, 82] on span "1" at bounding box center [205, 78] width 4 height 10
type input "*"
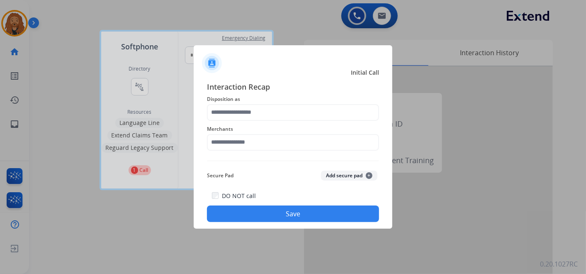
click at [241, 153] on div "Merchants" at bounding box center [293, 137] width 172 height 33
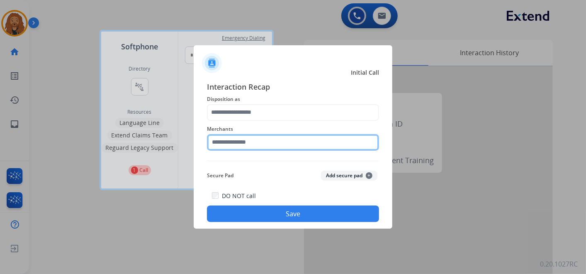
click at [240, 145] on input "text" at bounding box center [293, 142] width 172 height 17
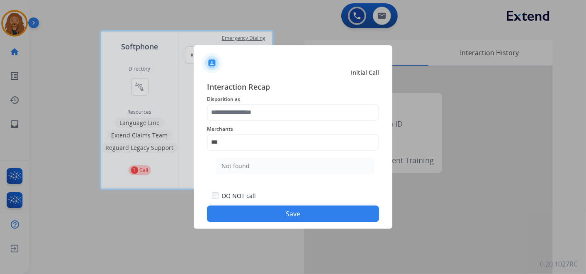
click at [252, 163] on li "Not found" at bounding box center [295, 166] width 158 height 16
type input "*********"
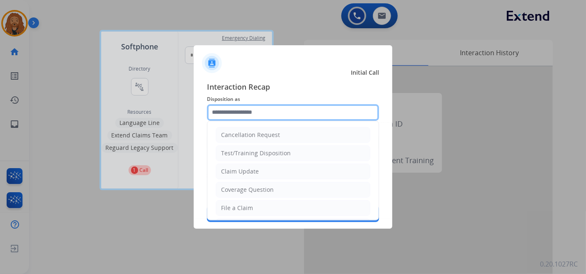
click at [254, 110] on input "text" at bounding box center [293, 112] width 172 height 17
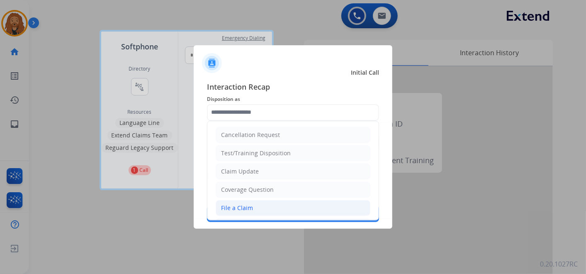
click at [242, 206] on div "File a Claim" at bounding box center [237, 208] width 32 height 8
type input "**********"
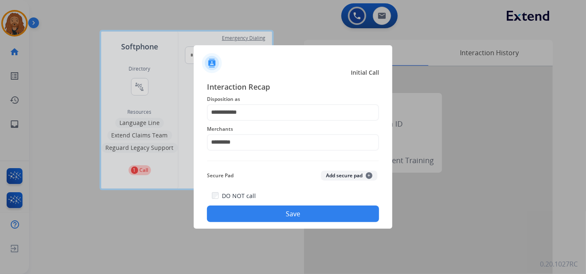
click at [248, 211] on button "Save" at bounding box center [293, 213] width 172 height 17
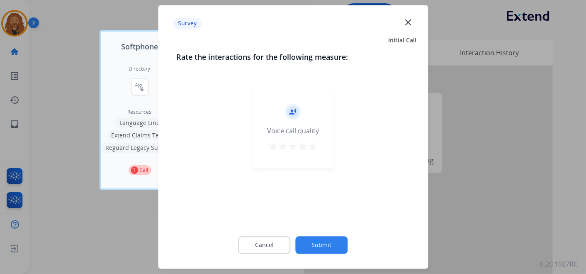
click at [411, 19] on mat-icon "close" at bounding box center [408, 22] width 11 height 11
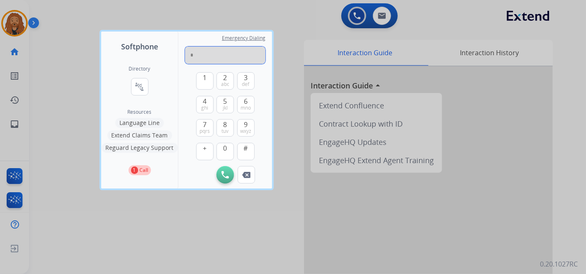
drag, startPoint x: 205, startPoint y: 53, endPoint x: 158, endPoint y: 64, distance: 48.1
click at [158, 64] on div "Softphone Directory connect_without_contact Resource Directory Resources Langua…" at bounding box center [186, 110] width 171 height 157
paste input "**********"
type input "**********"
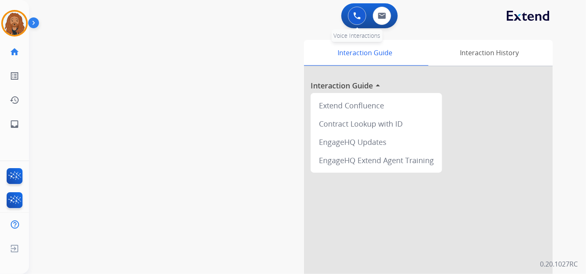
click at [362, 15] on button at bounding box center [357, 16] width 18 height 18
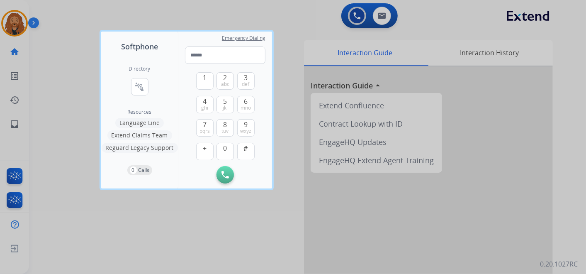
type input "**********"
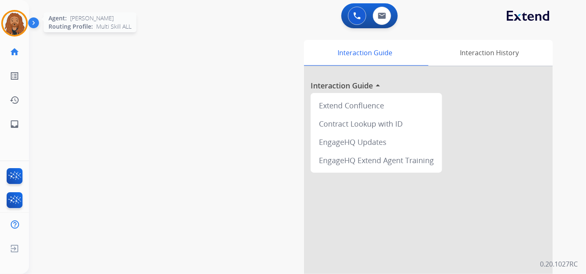
click at [12, 19] on img at bounding box center [14, 23] width 23 height 23
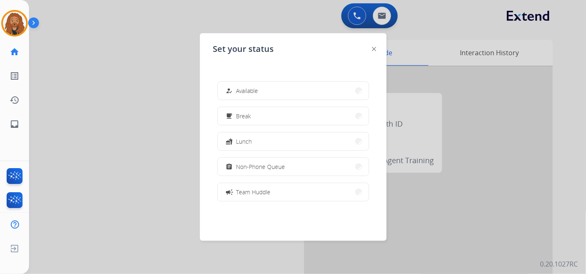
drag, startPoint x: 375, startPoint y: 50, endPoint x: 111, endPoint y: 47, distance: 264.6
click at [375, 50] on img at bounding box center [374, 49] width 4 height 4
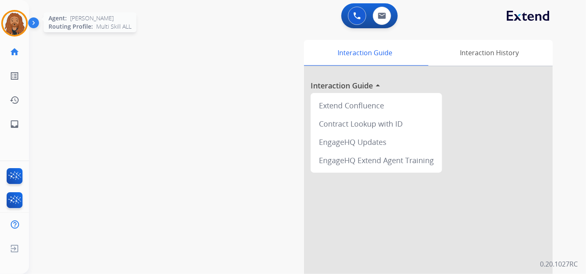
click at [24, 26] on img at bounding box center [14, 23] width 23 height 23
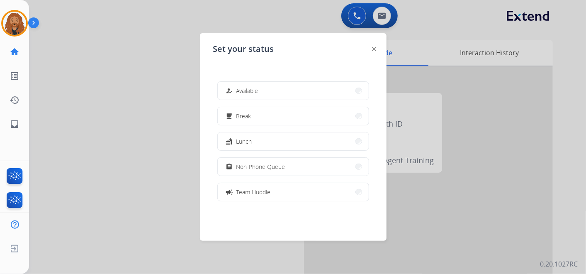
click at [147, 24] on div at bounding box center [293, 137] width 586 height 274
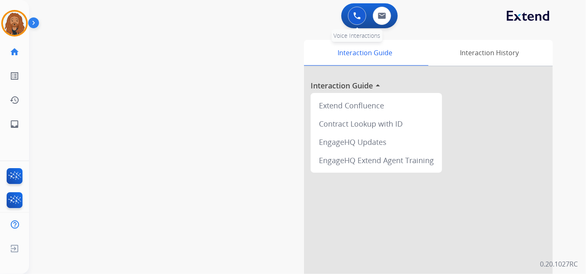
click at [359, 19] on img at bounding box center [356, 15] width 7 height 7
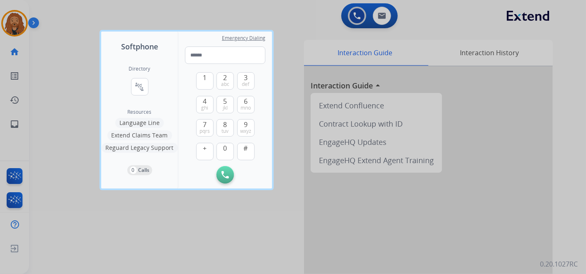
type input "**********"
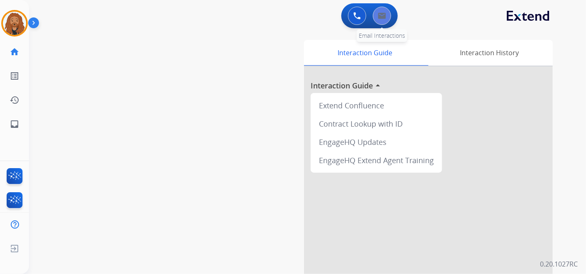
click at [384, 16] on img at bounding box center [382, 15] width 8 height 7
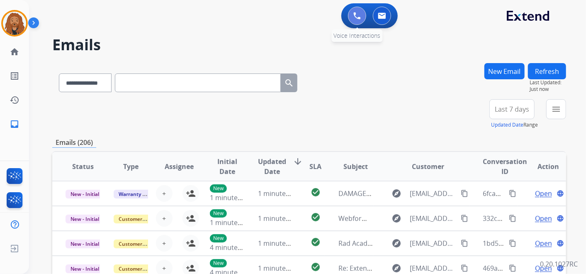
click at [362, 15] on button at bounding box center [357, 16] width 18 height 18
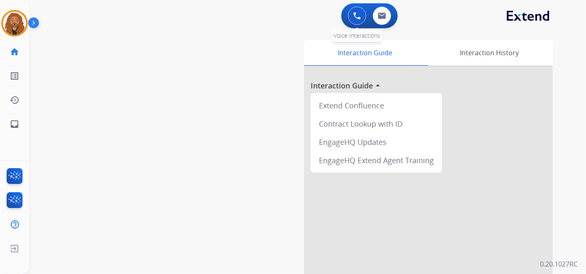
click at [361, 16] on button at bounding box center [357, 16] width 18 height 18
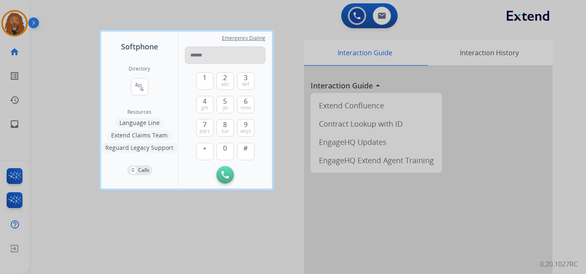
type input "**********"
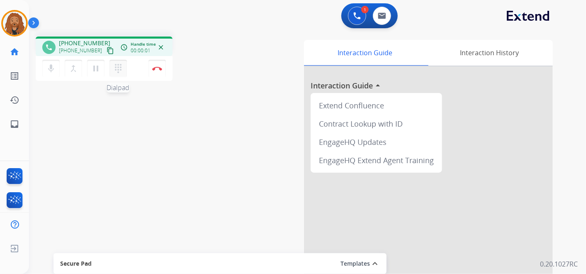
click at [122, 63] on button "dialpad Dialpad" at bounding box center [117, 68] width 17 height 17
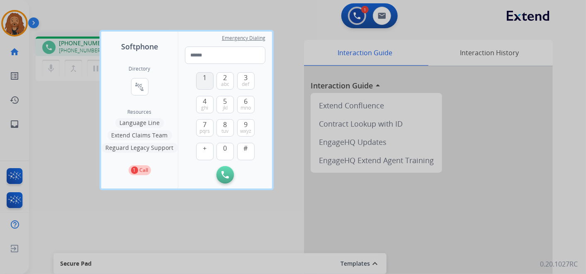
click at [205, 80] on span "1" at bounding box center [205, 78] width 4 height 10
type input "*"
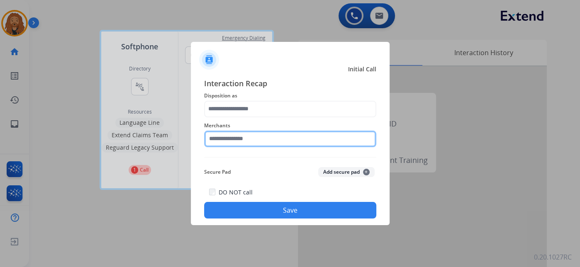
click at [248, 146] on input "text" at bounding box center [290, 139] width 172 height 17
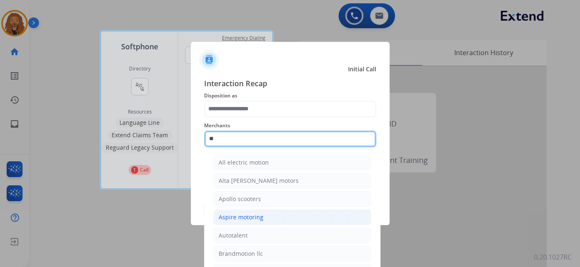
type input "*"
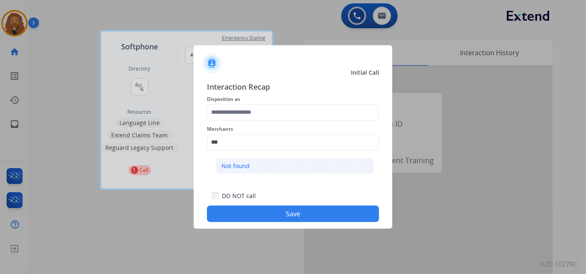
click at [328, 165] on li "Not found" at bounding box center [295, 166] width 158 height 16
type input "*********"
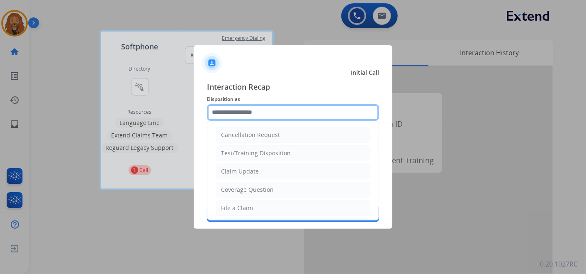
click at [250, 107] on input "text" at bounding box center [293, 112] width 172 height 17
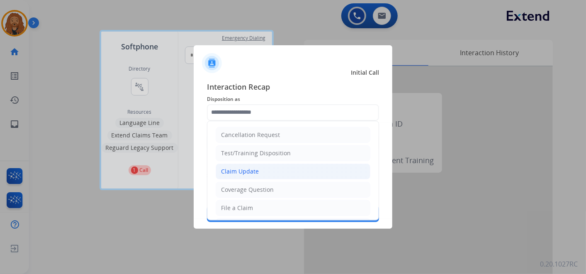
click at [254, 168] on div "Claim Update" at bounding box center [240, 171] width 38 height 8
type input "**********"
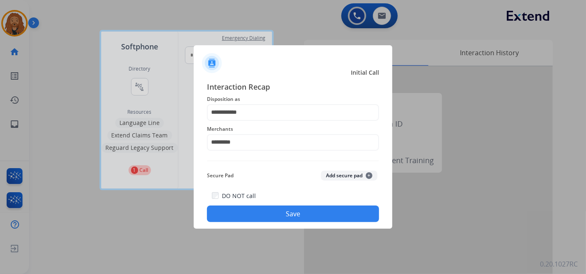
click at [254, 216] on button "Save" at bounding box center [293, 213] width 172 height 17
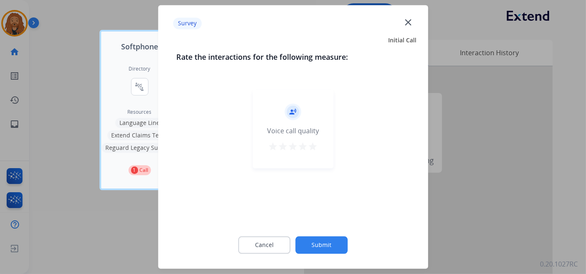
click at [410, 22] on mat-icon "close" at bounding box center [408, 22] width 11 height 11
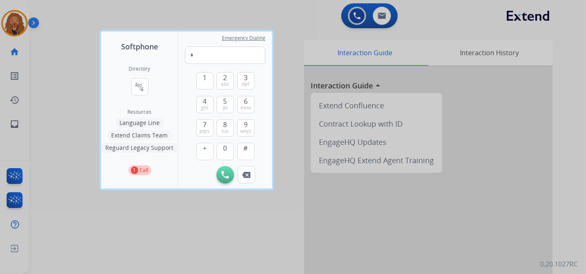
click at [269, 6] on div at bounding box center [293, 137] width 586 height 274
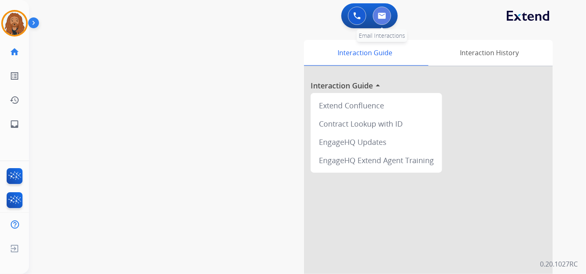
click at [387, 19] on button at bounding box center [382, 16] width 18 height 18
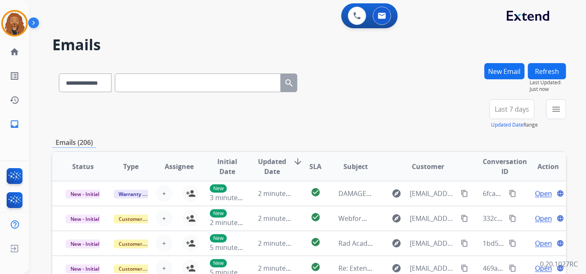
click at [145, 80] on input "text" at bounding box center [198, 82] width 166 height 19
paste input "**********"
type input "**********"
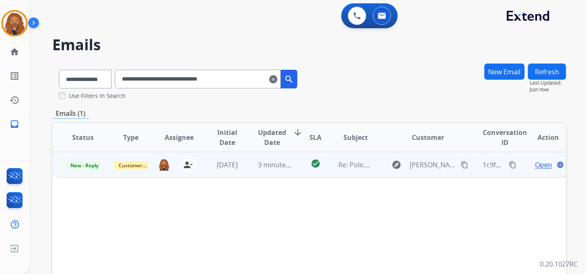
click at [413, 162] on span "[PERSON_NAME][EMAIL_ADDRESS][PERSON_NAME][DOMAIN_NAME]" at bounding box center [433, 165] width 46 height 10
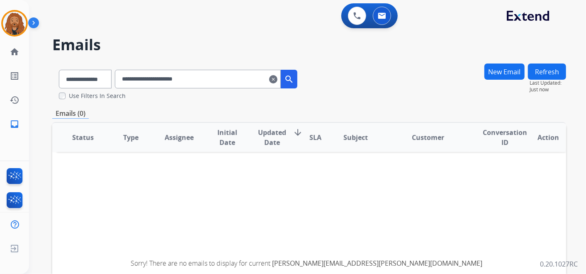
click at [285, 84] on div "**********" at bounding box center [206, 79] width 182 height 19
click at [277, 81] on mat-icon "clear" at bounding box center [273, 79] width 8 height 10
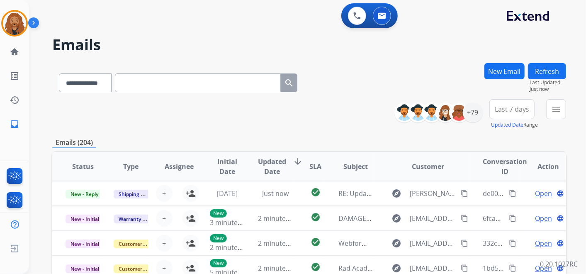
click at [181, 79] on input "text" at bounding box center [198, 82] width 166 height 19
paste input "**********"
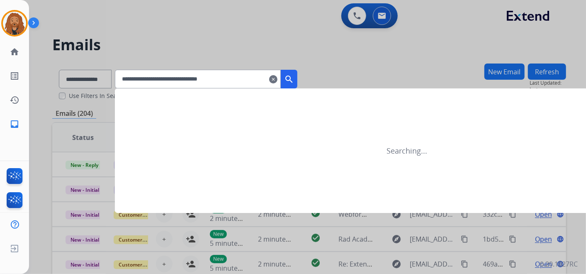
type input "**********"
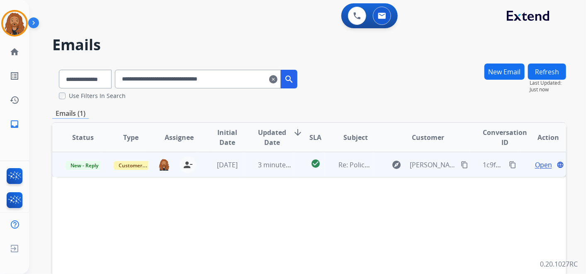
click at [537, 164] on span "Open" at bounding box center [543, 165] width 17 height 10
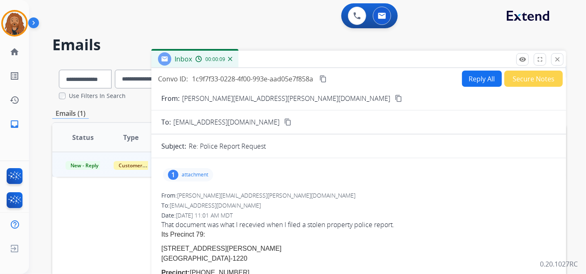
click at [528, 82] on button "Secure Notes" at bounding box center [533, 78] width 58 height 16
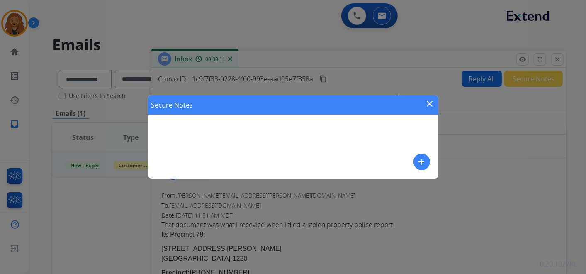
click at [426, 105] on mat-icon "close" at bounding box center [430, 104] width 10 height 10
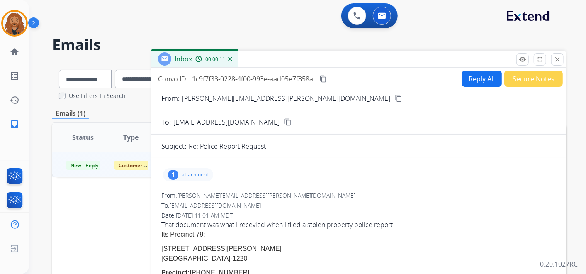
click at [473, 77] on button "Reply All" at bounding box center [482, 78] width 40 height 16
select select "**********"
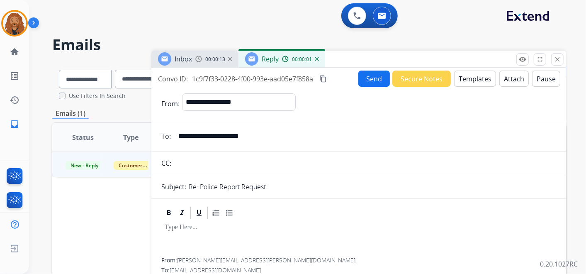
click at [473, 82] on button "Templates" at bounding box center [475, 78] width 42 height 16
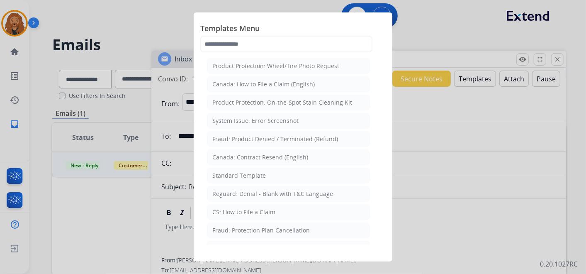
click at [254, 180] on li "Standard Template" at bounding box center [288, 176] width 163 height 16
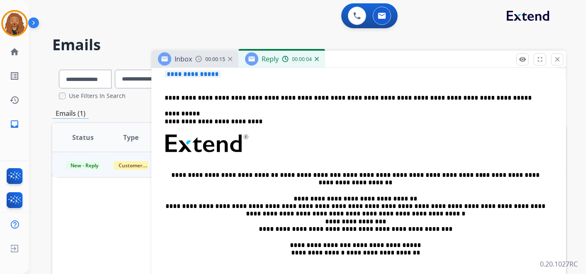
scroll to position [138, 0]
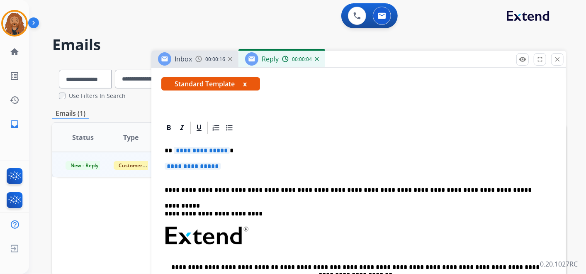
click at [226, 170] on p "**********" at bounding box center [359, 170] width 388 height 15
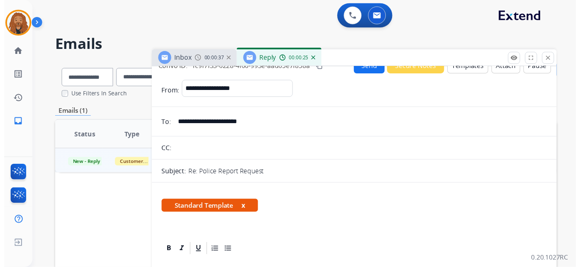
scroll to position [0, 0]
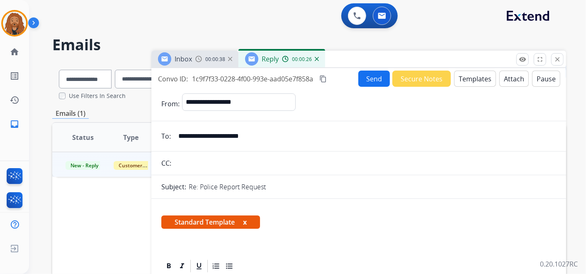
click at [380, 79] on button "Send" at bounding box center [374, 78] width 32 height 16
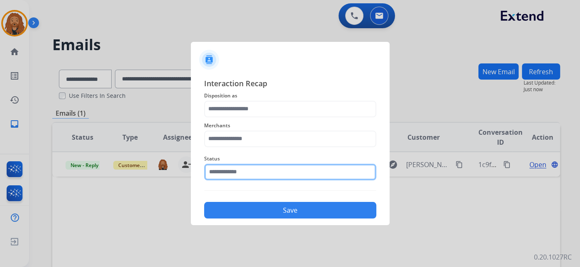
click at [245, 180] on input "text" at bounding box center [290, 172] width 172 height 17
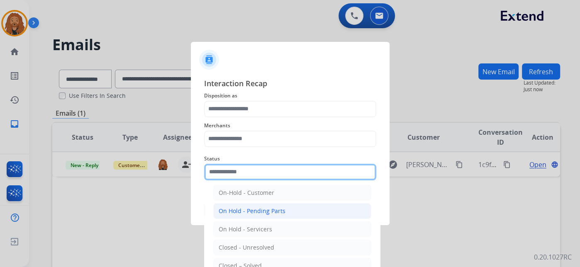
scroll to position [47, 0]
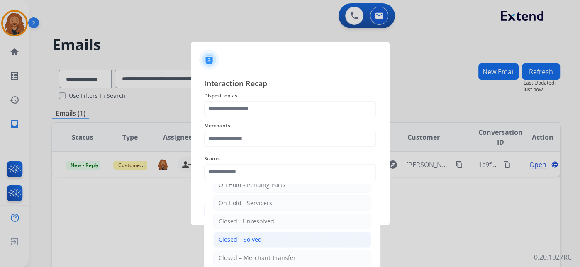
click at [246, 241] on div "Closed – Solved" at bounding box center [240, 240] width 43 height 8
type input "**********"
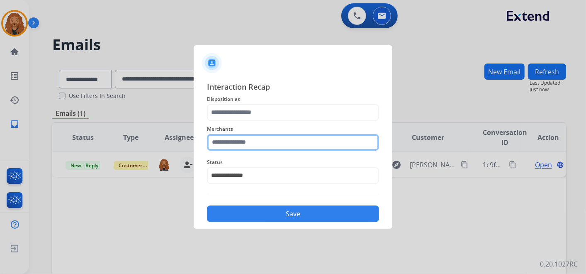
click at [262, 142] on input "text" at bounding box center [293, 142] width 172 height 17
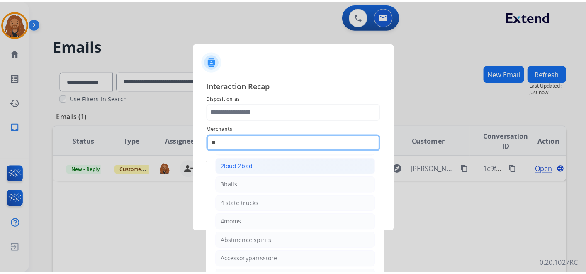
scroll to position [0, 0]
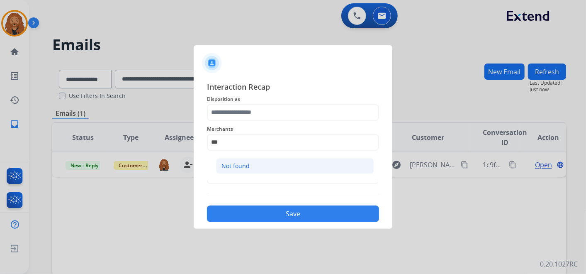
click at [295, 167] on li "Not found" at bounding box center [295, 166] width 158 height 16
type input "*********"
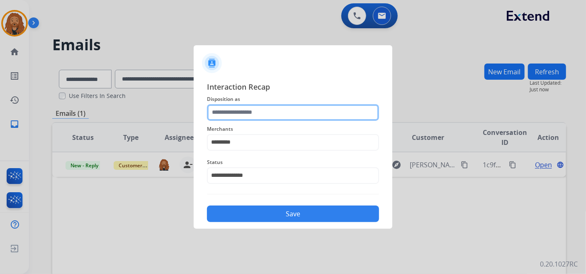
click at [251, 116] on input "text" at bounding box center [293, 112] width 172 height 17
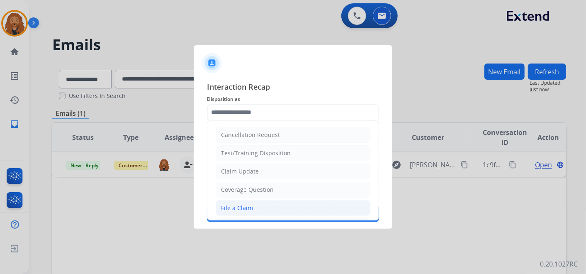
click at [251, 204] on div "File a Claim" at bounding box center [237, 208] width 32 height 8
type input "**********"
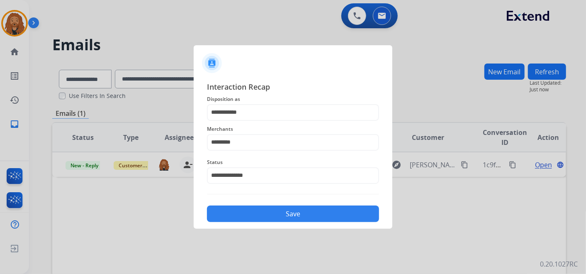
click at [259, 212] on button "Save" at bounding box center [293, 213] width 172 height 17
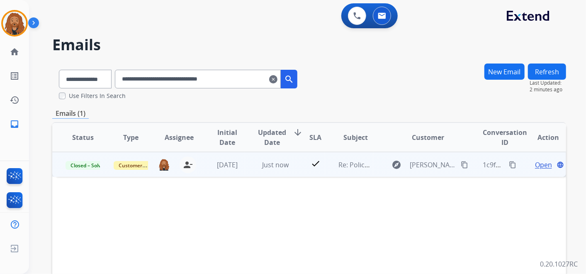
click at [535, 164] on span "Open" at bounding box center [543, 165] width 17 height 10
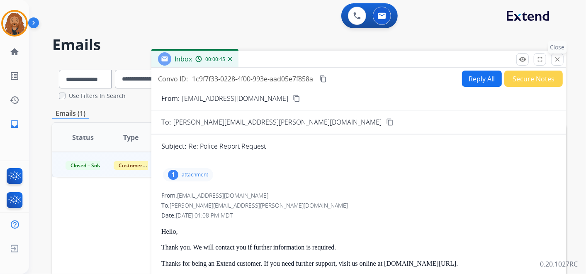
click at [556, 56] on mat-icon "close" at bounding box center [557, 59] width 7 height 7
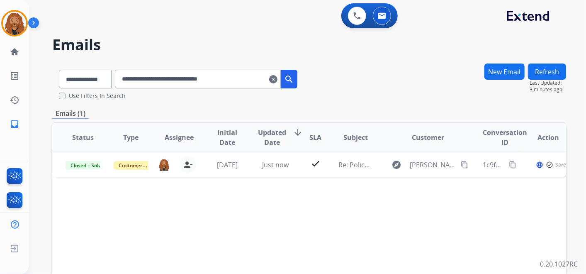
click at [277, 79] on mat-icon "clear" at bounding box center [273, 79] width 8 height 10
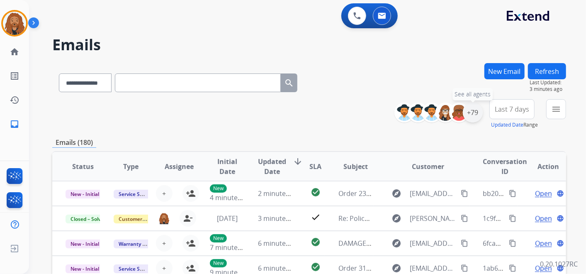
click at [469, 115] on div "+79" at bounding box center [473, 112] width 20 height 20
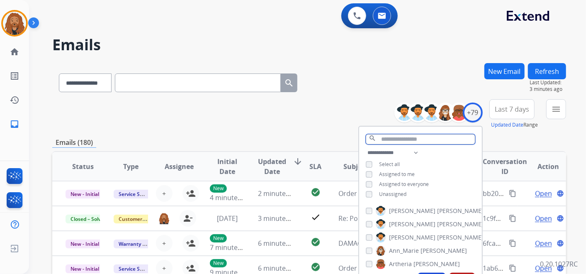
click at [393, 134] on input "text" at bounding box center [420, 139] width 109 height 10
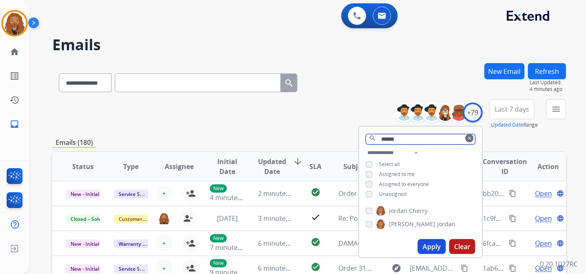
type input "******"
click at [402, 210] on span "Jordan" at bounding box center [398, 210] width 18 height 8
click at [428, 243] on button "Apply" at bounding box center [432, 246] width 28 height 15
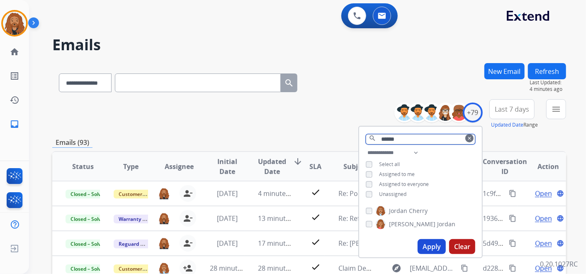
drag, startPoint x: 418, startPoint y: 138, endPoint x: 279, endPoint y: 168, distance: 141.2
click at [279, 168] on div "**********" at bounding box center [309, 267] width 514 height 409
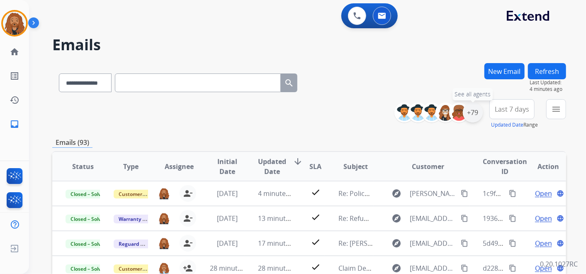
click at [474, 113] on div "+79" at bounding box center [473, 112] width 20 height 20
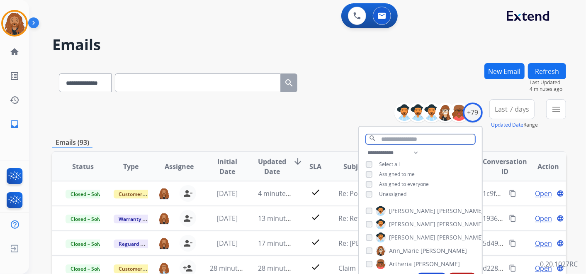
click at [401, 139] on input "text" at bounding box center [420, 139] width 109 height 10
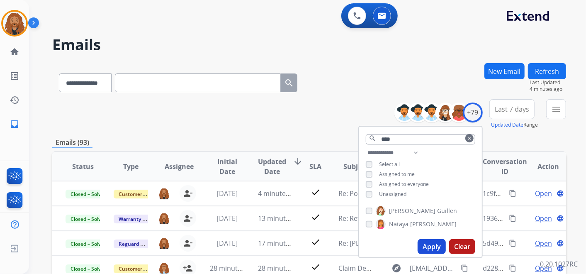
click at [397, 221] on span "Nataya" at bounding box center [398, 224] width 19 height 8
click at [408, 136] on input "****" at bounding box center [420, 139] width 109 height 10
type input "*"
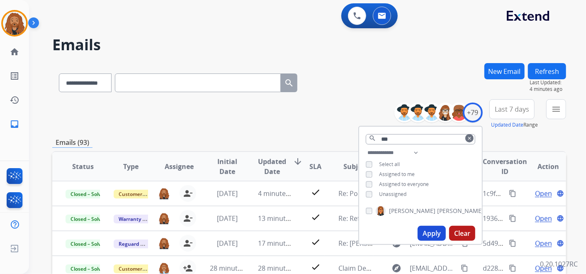
click at [437, 210] on span "[PERSON_NAME]" at bounding box center [460, 210] width 46 height 8
click at [403, 138] on input "***" at bounding box center [420, 139] width 109 height 10
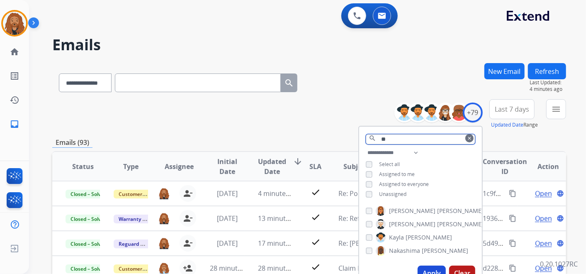
type input "*"
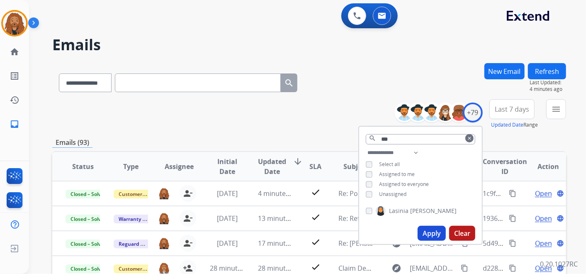
click at [389, 206] on span "Lasinia" at bounding box center [398, 210] width 19 height 8
click at [396, 140] on input "***" at bounding box center [420, 139] width 109 height 10
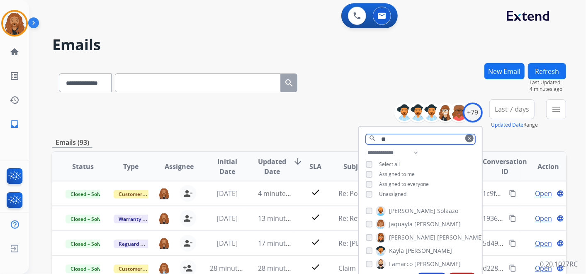
type input "*"
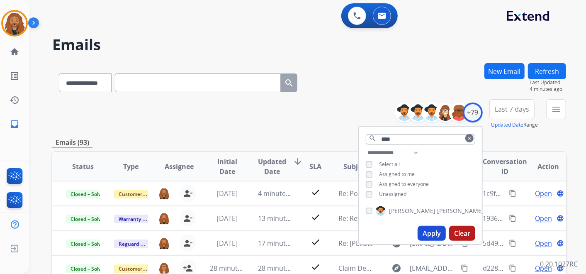
click at [437, 213] on span "[PERSON_NAME]" at bounding box center [460, 210] width 46 height 8
click at [400, 137] on input "****" at bounding box center [420, 139] width 109 height 10
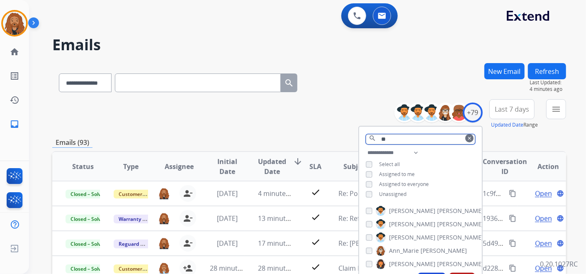
type input "*"
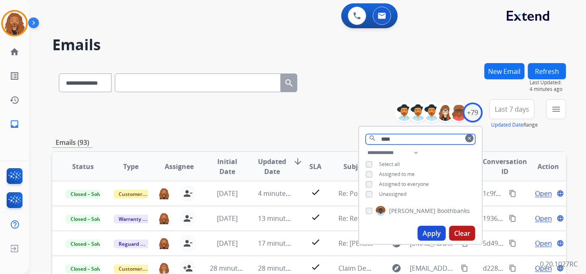
type input "****"
click at [399, 209] on span "[PERSON_NAME]" at bounding box center [412, 210] width 46 height 8
click at [435, 228] on button "Apply" at bounding box center [432, 233] width 28 height 15
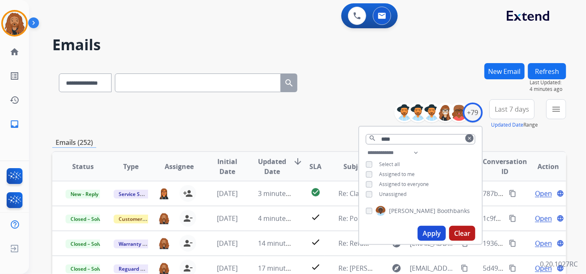
click at [512, 111] on span "Last 7 days" at bounding box center [512, 108] width 34 height 3
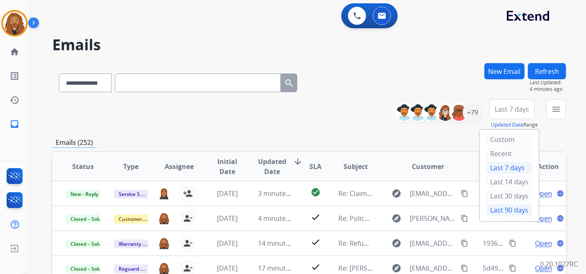
click at [491, 209] on div "Last 90 days" at bounding box center [509, 210] width 46 height 12
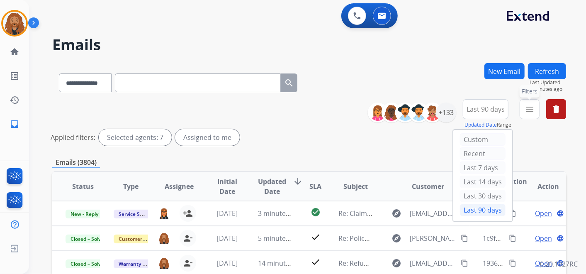
click at [528, 111] on mat-icon "menu" at bounding box center [530, 109] width 10 height 10
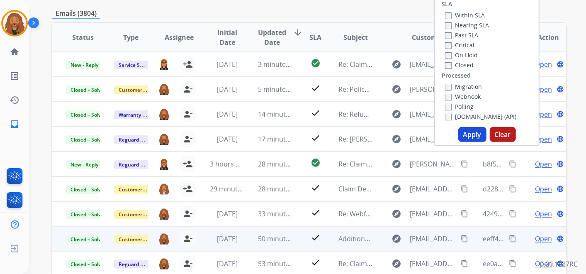
scroll to position [184, 0]
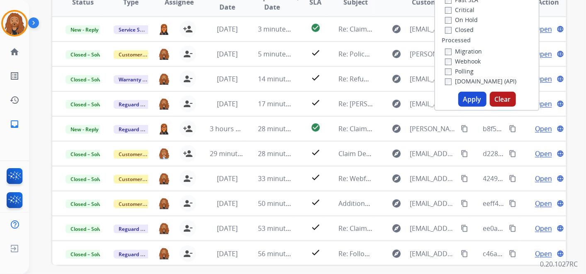
click at [471, 97] on button "Apply" at bounding box center [472, 99] width 28 height 15
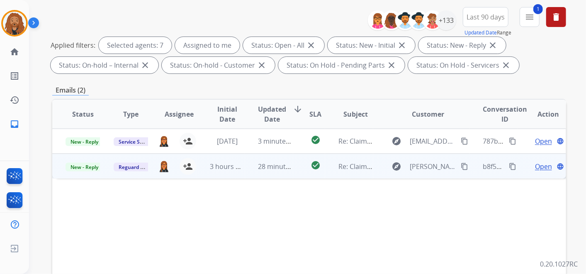
scroll to position [92, 0]
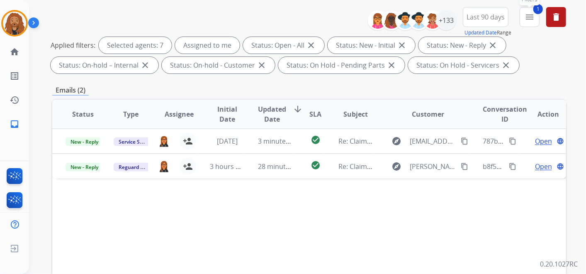
click at [528, 20] on mat-icon "menu" at bounding box center [530, 17] width 10 height 10
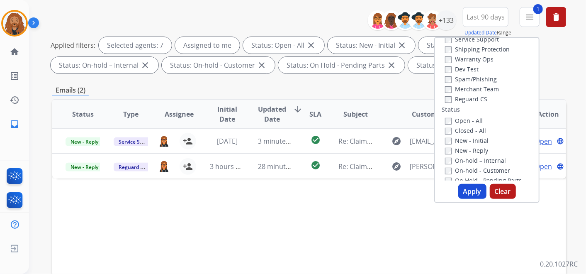
scroll to position [34, 0]
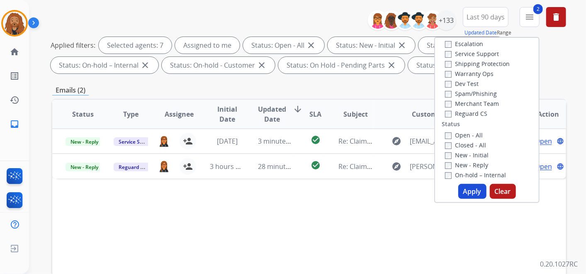
click at [450, 66] on label "Shipping Protection" at bounding box center [477, 64] width 65 height 8
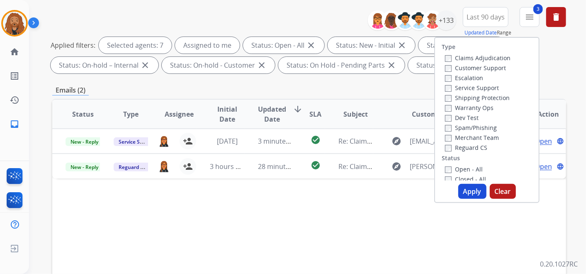
click at [455, 67] on label "Customer Support" at bounding box center [475, 68] width 61 height 8
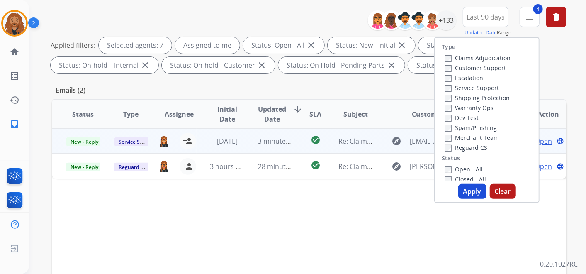
click at [356, 148] on td "Re: Claim ID: 4d728067-5ba8-4191-b6f0-4f7a0da43b02" at bounding box center [349, 141] width 48 height 25
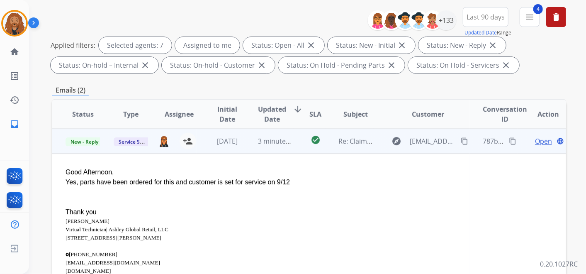
click at [356, 148] on td "Re: Claim ID: 4d728067-5ba8-4191-b6f0-4f7a0da43b02" at bounding box center [349, 141] width 48 height 25
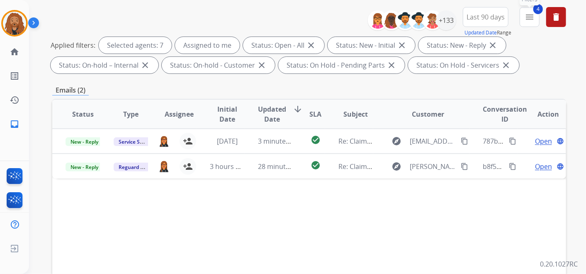
click at [530, 15] on mat-icon "menu" at bounding box center [530, 17] width 10 height 10
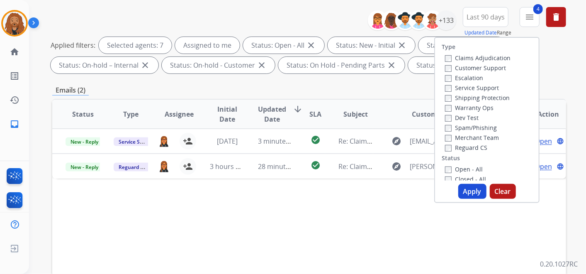
click at [473, 190] on button "Apply" at bounding box center [472, 191] width 28 height 15
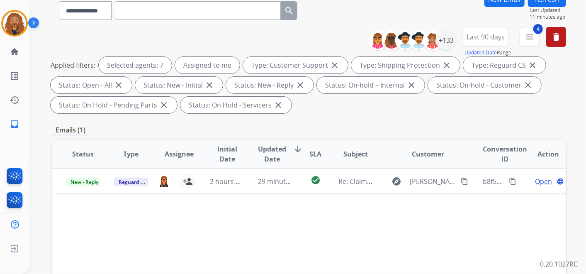
scroll to position [138, 0]
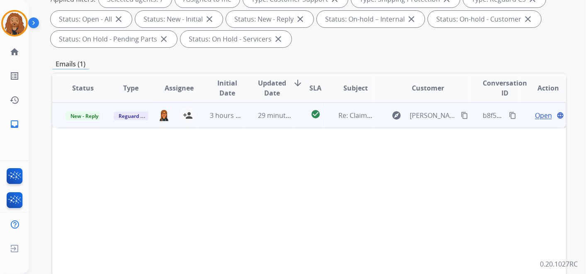
click at [537, 115] on span "Open" at bounding box center [543, 115] width 17 height 10
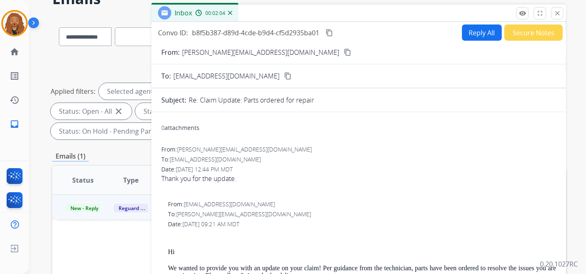
scroll to position [0, 0]
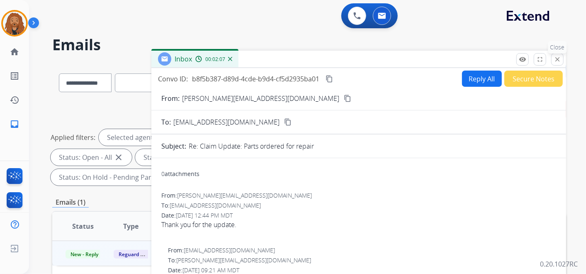
drag, startPoint x: 559, startPoint y: 59, endPoint x: 548, endPoint y: 65, distance: 12.4
click at [559, 59] on mat-icon "close" at bounding box center [557, 59] width 7 height 7
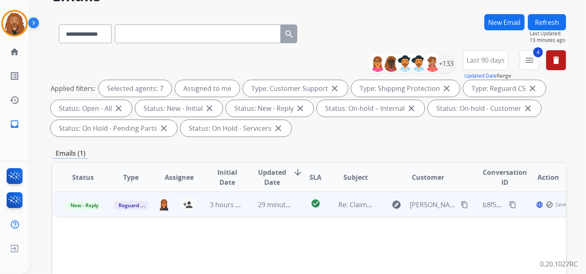
scroll to position [92, 0]
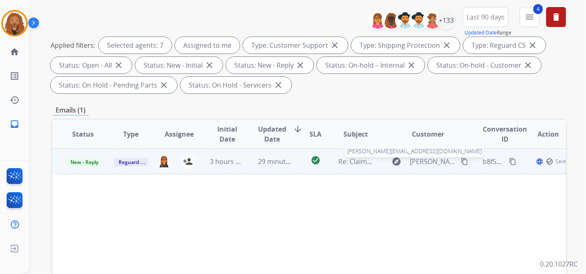
click at [430, 157] on span "[PERSON_NAME][EMAIL_ADDRESS][DOMAIN_NAME]" at bounding box center [433, 161] width 46 height 10
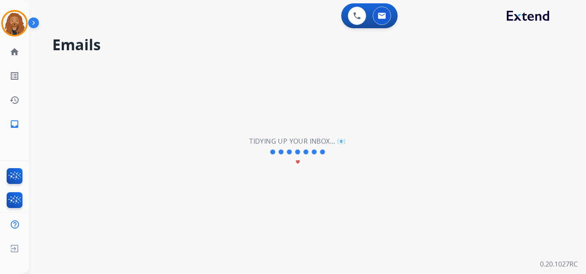
scroll to position [0, 0]
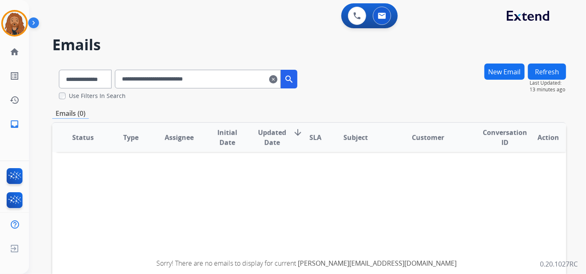
click at [277, 80] on mat-icon "clear" at bounding box center [273, 79] width 8 height 10
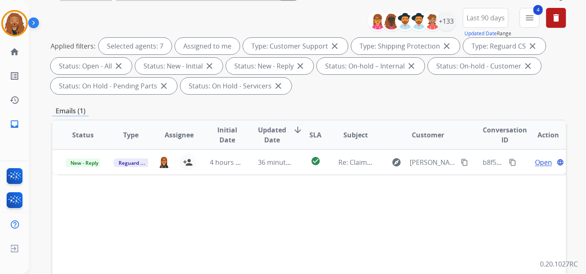
scroll to position [92, 0]
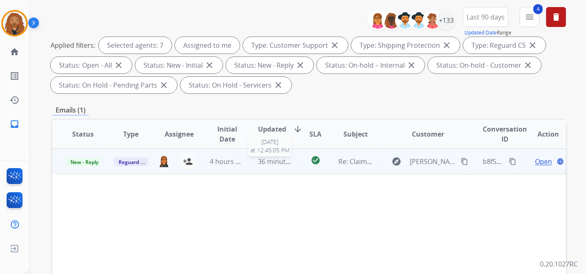
click at [264, 157] on span "36 minutes ago" at bounding box center [282, 161] width 48 height 9
click at [461, 158] on mat-icon "content_copy" at bounding box center [464, 160] width 7 height 7
click at [541, 160] on span "Open" at bounding box center [543, 161] width 17 height 10
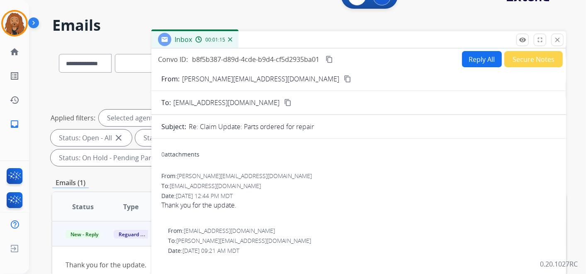
scroll to position [0, 0]
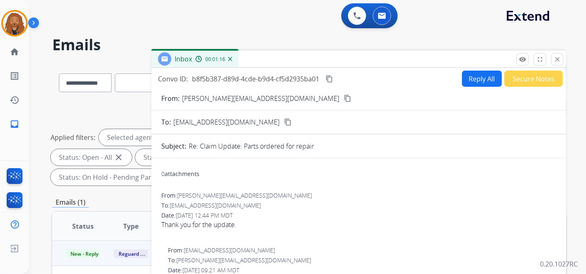
click at [559, 56] on mat-icon "close" at bounding box center [557, 59] width 7 height 7
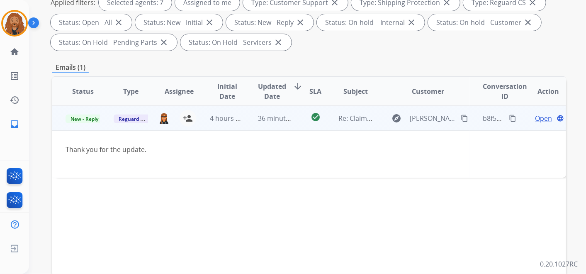
scroll to position [138, 0]
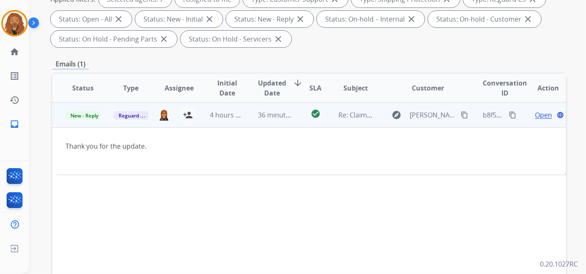
click at [537, 114] on span "Open" at bounding box center [543, 115] width 17 height 10
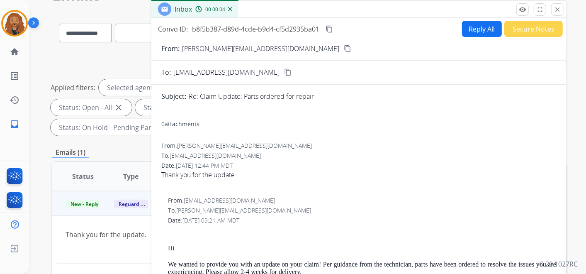
scroll to position [0, 0]
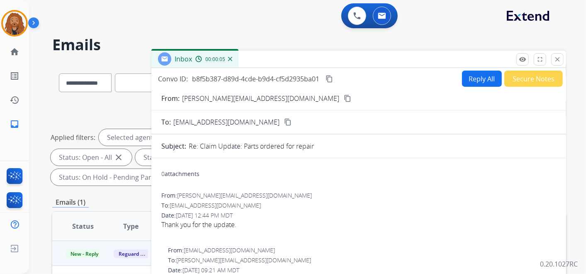
click at [536, 82] on button "Secure Notes" at bounding box center [533, 78] width 58 height 16
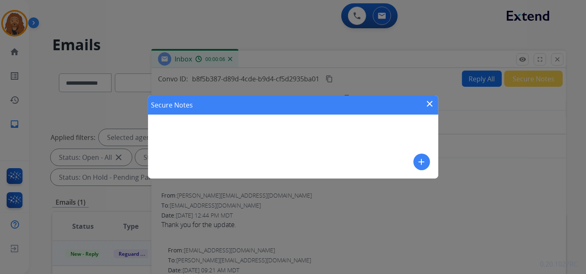
click at [426, 161] on mat-icon "add" at bounding box center [422, 162] width 10 height 10
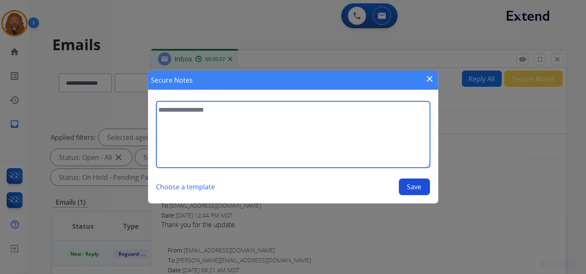
click at [204, 124] on textarea at bounding box center [293, 134] width 274 height 66
type textarea "**********"
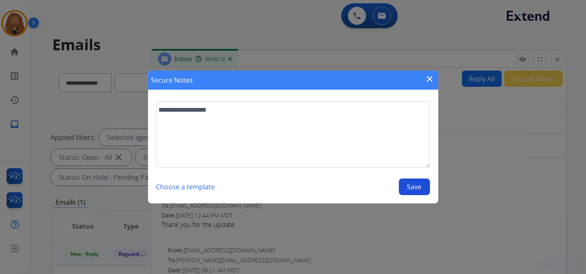
click at [420, 189] on button "Save" at bounding box center [414, 186] width 31 height 17
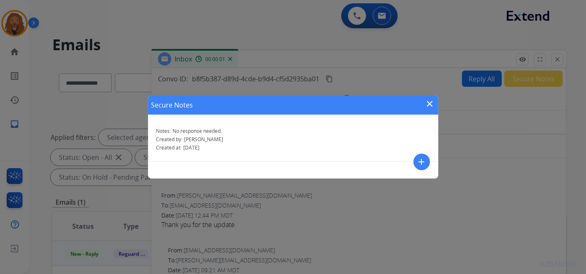
click at [429, 105] on mat-icon "close" at bounding box center [430, 104] width 10 height 10
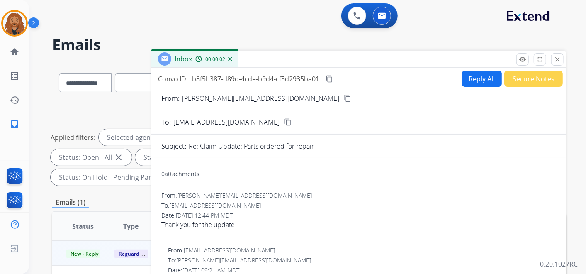
click at [556, 58] on mat-icon "close" at bounding box center [557, 59] width 7 height 7
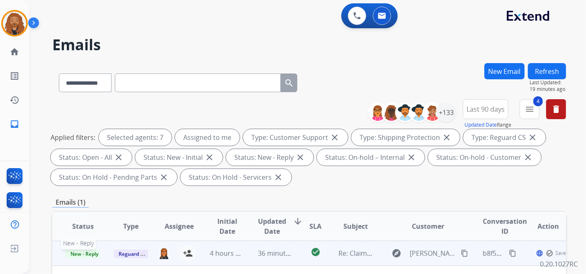
click at [78, 256] on span "New - Reply" at bounding box center [85, 253] width 38 height 9
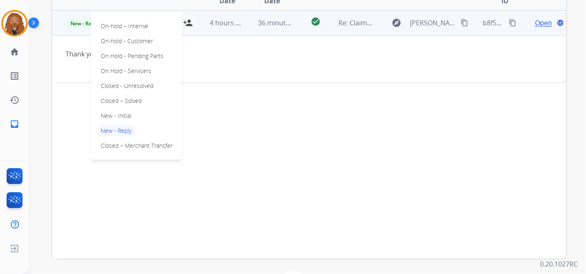
scroll to position [257, 0]
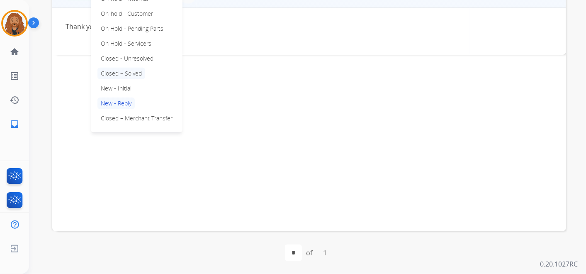
click at [125, 76] on p "Closed – Solved" at bounding box center [121, 74] width 48 height 12
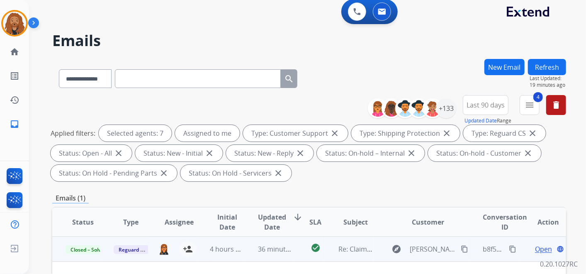
scroll to position [0, 0]
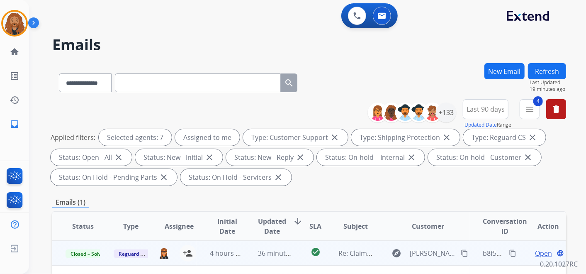
click at [541, 65] on button "Refresh" at bounding box center [547, 71] width 38 height 16
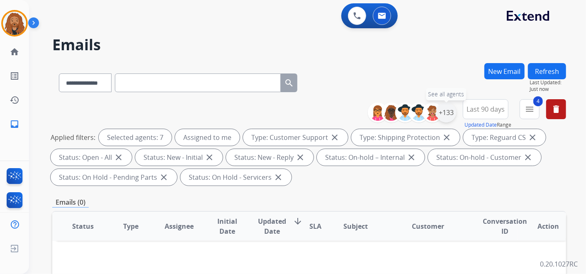
click at [438, 112] on div "+133" at bounding box center [446, 112] width 20 height 20
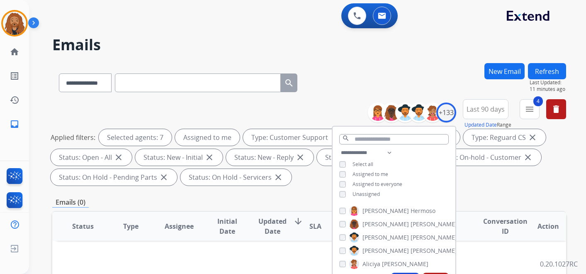
select select "**********"
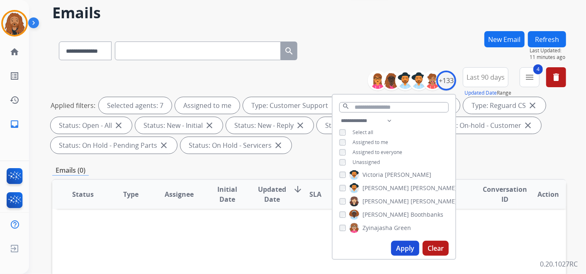
scroll to position [46, 0]
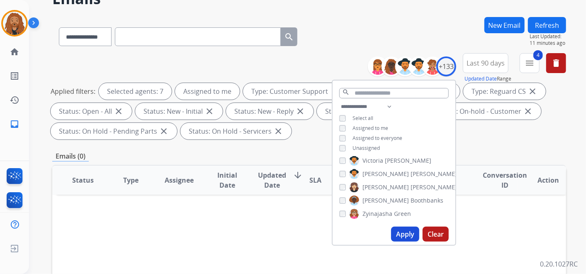
click at [477, 141] on div "**********" at bounding box center [309, 98] width 514 height 90
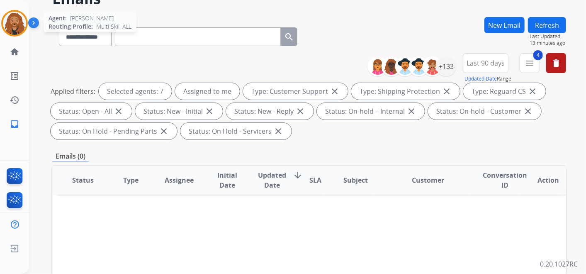
click at [25, 27] on img at bounding box center [14, 23] width 23 height 23
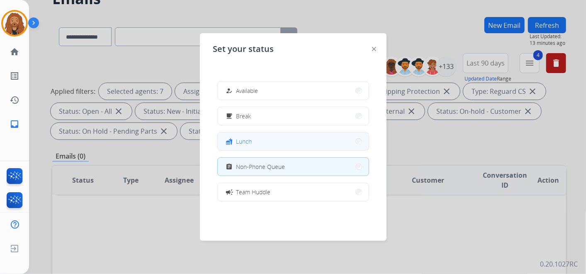
click at [262, 147] on button "fastfood Lunch" at bounding box center [293, 141] width 151 height 18
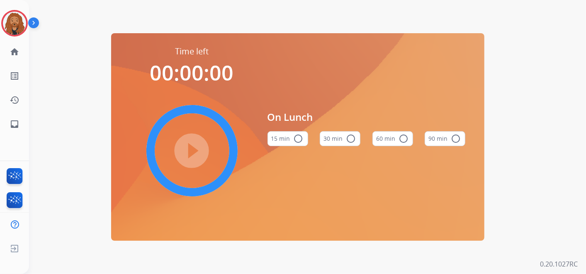
drag, startPoint x: 405, startPoint y: 140, endPoint x: 262, endPoint y: 142, distance: 143.1
click at [403, 139] on mat-icon "radio_button_unchecked" at bounding box center [403, 139] width 10 height 10
click at [197, 154] on mat-icon "play_circle_filled" at bounding box center [192, 151] width 10 height 10
